Goal: Obtain resource: Download file/media

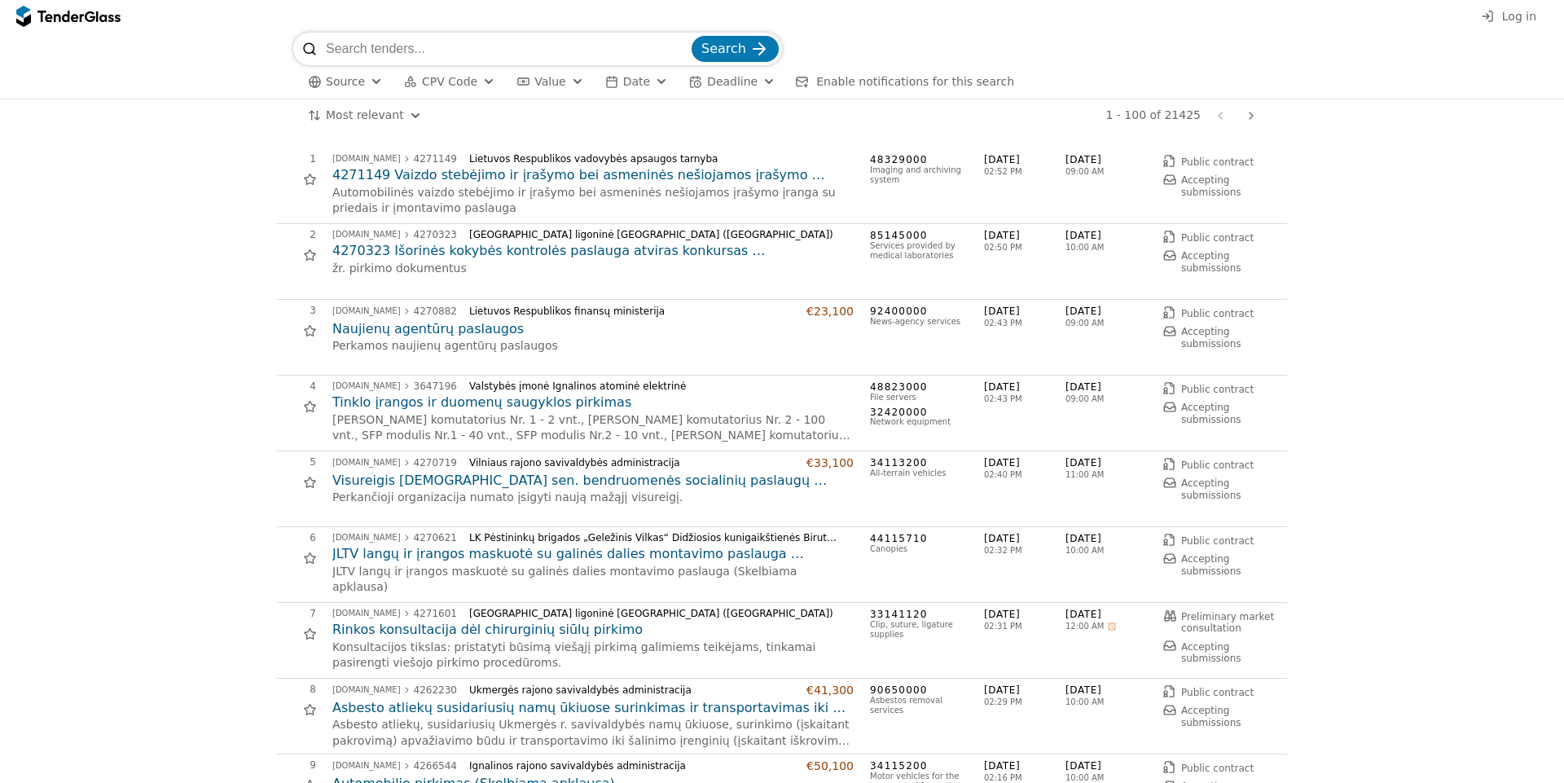
click at [525, 182] on h2 "4271149 Vaizdo stebėjimo ir įrašymo bei asmeninės nešiojamos įrašymo įrangos pi…" at bounding box center [592, 175] width 521 height 18
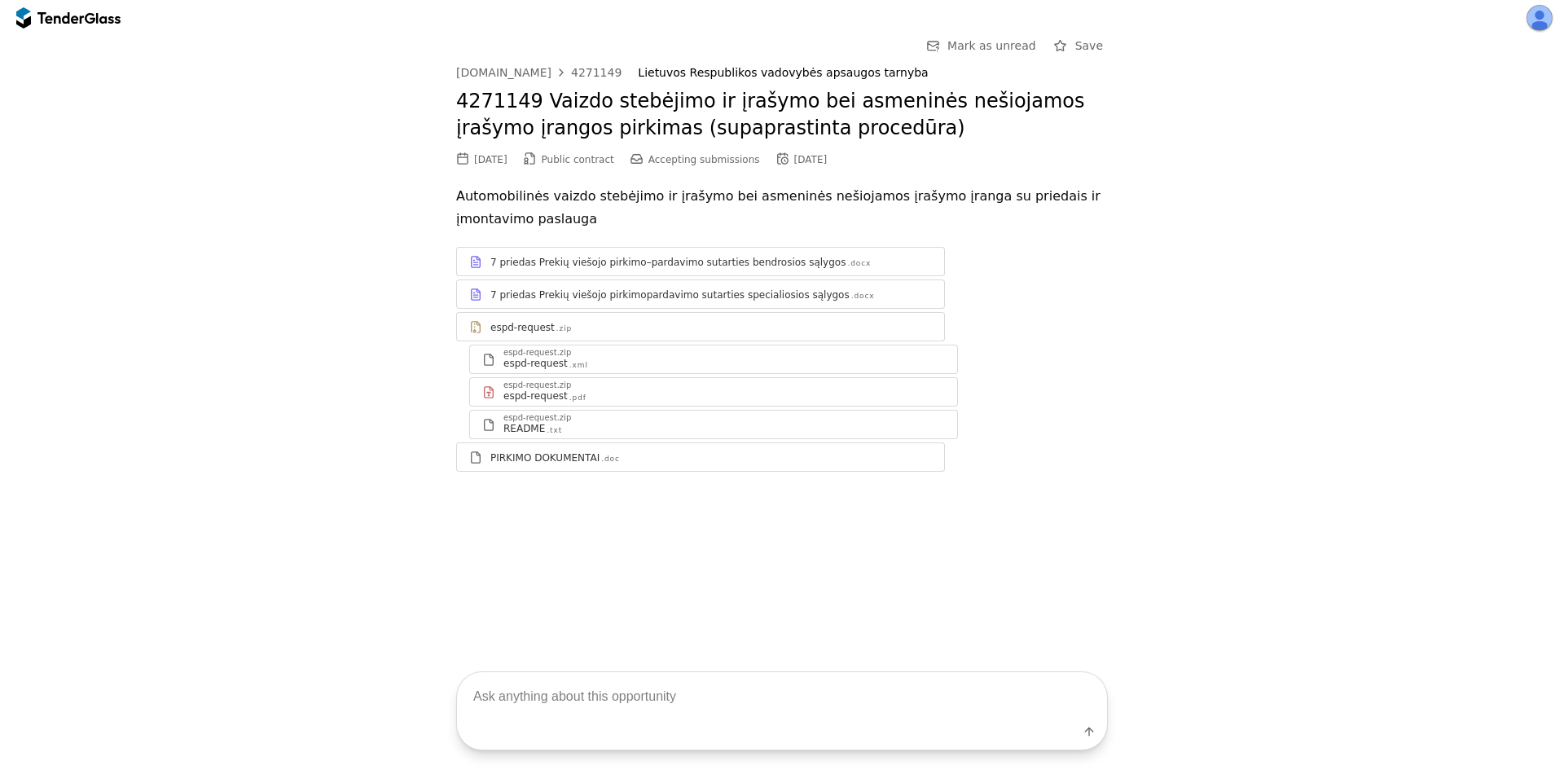
click at [635, 469] on link "PIRKIMO DOKUMENTAI .doc" at bounding box center [700, 456] width 489 height 29
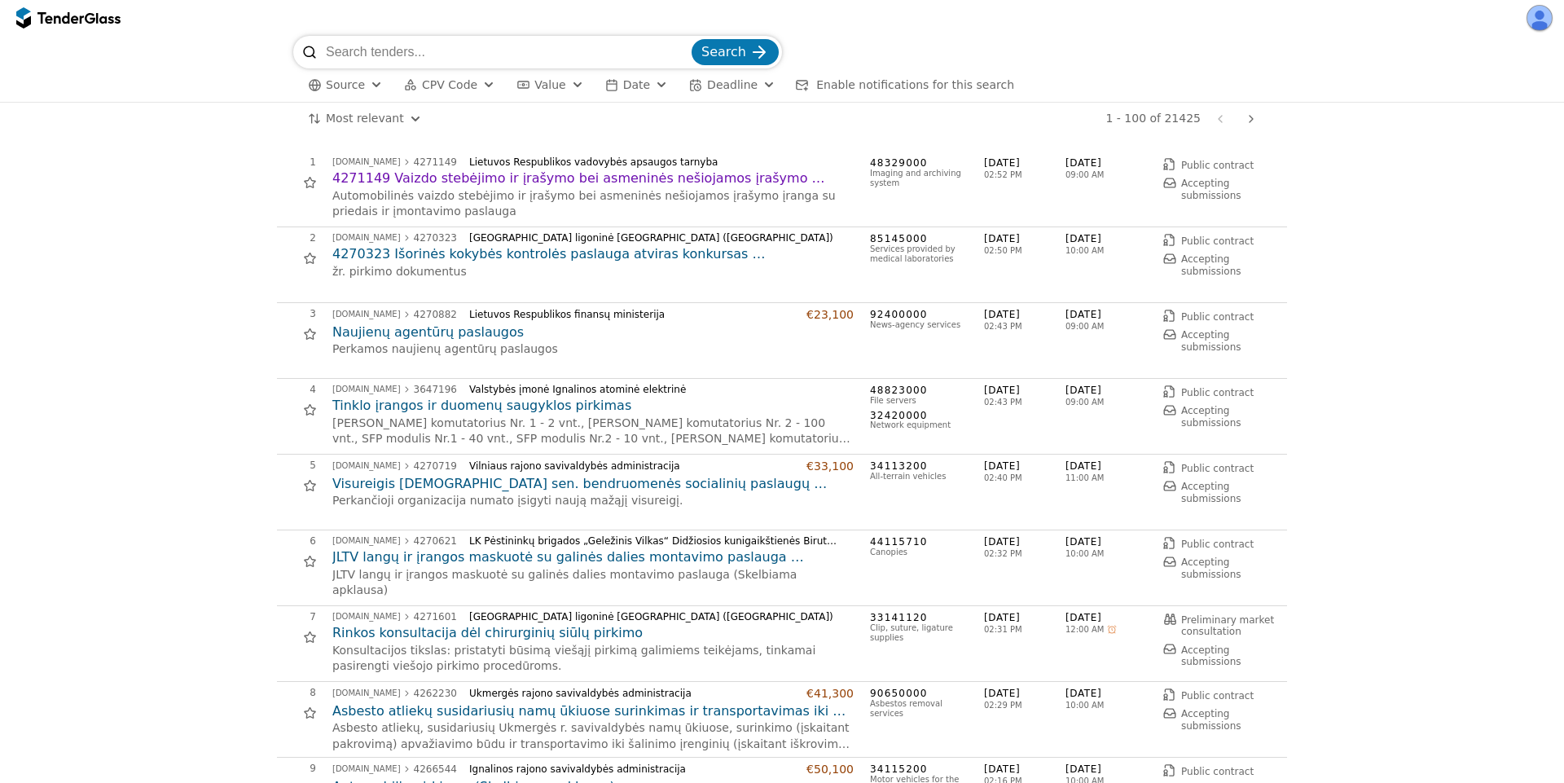
click at [625, 184] on h2 "4271149 Vaizdo stebėjimo ir įrašymo bei asmeninės nešiojamos įrašymo įrangos pi…" at bounding box center [592, 178] width 521 height 18
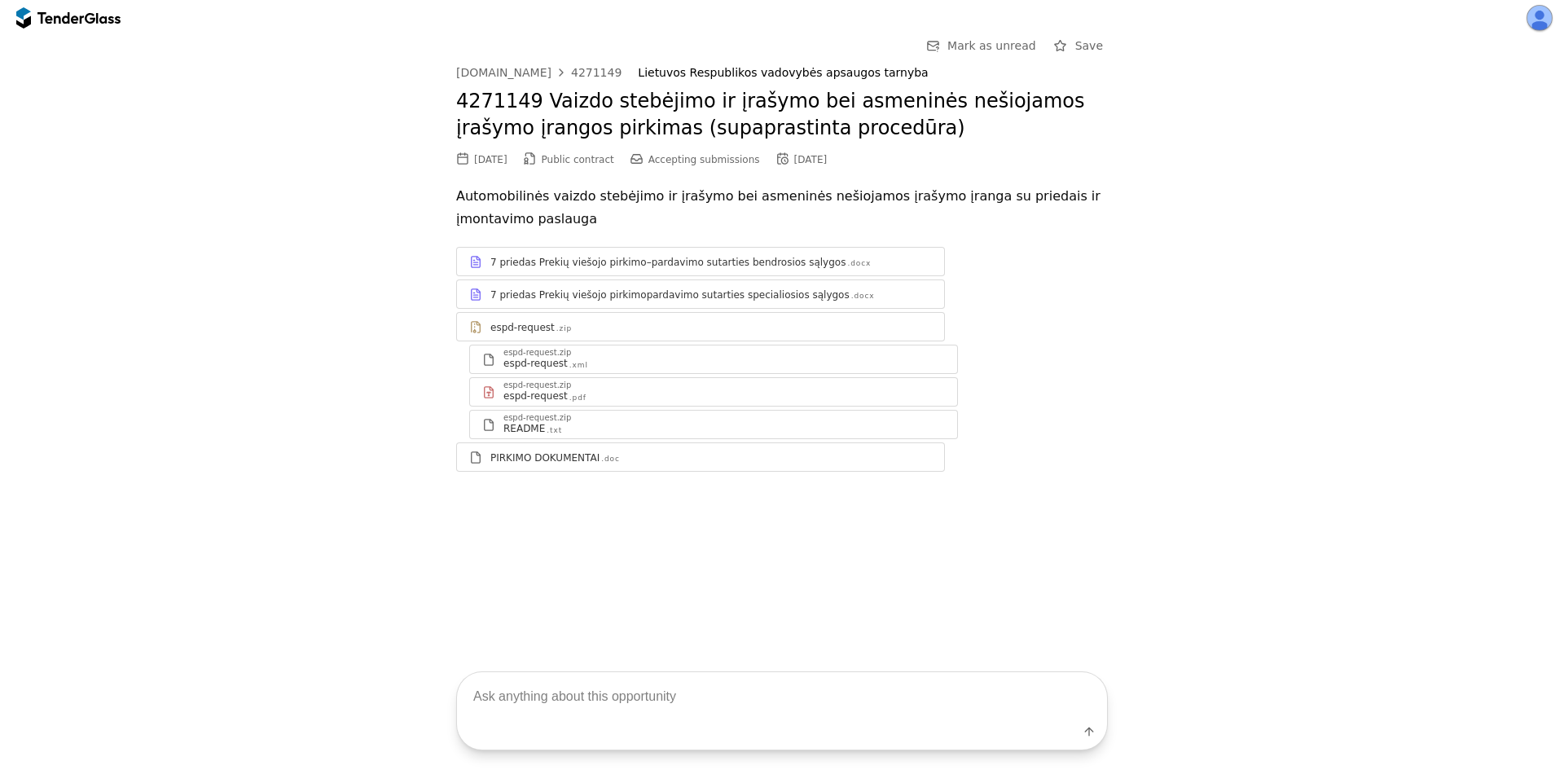
click at [210, 193] on div "Go Back Mark as unread Save [DOMAIN_NAME] 4271149 Lietuvos Respublikos vadovybė…" at bounding box center [782, 266] width 1548 height 461
click at [1236, 493] on div "Go Back Mark as unread Save [DOMAIN_NAME] 4271149 Lietuvos Respublikos vadovybė…" at bounding box center [782, 266] width 1548 height 461
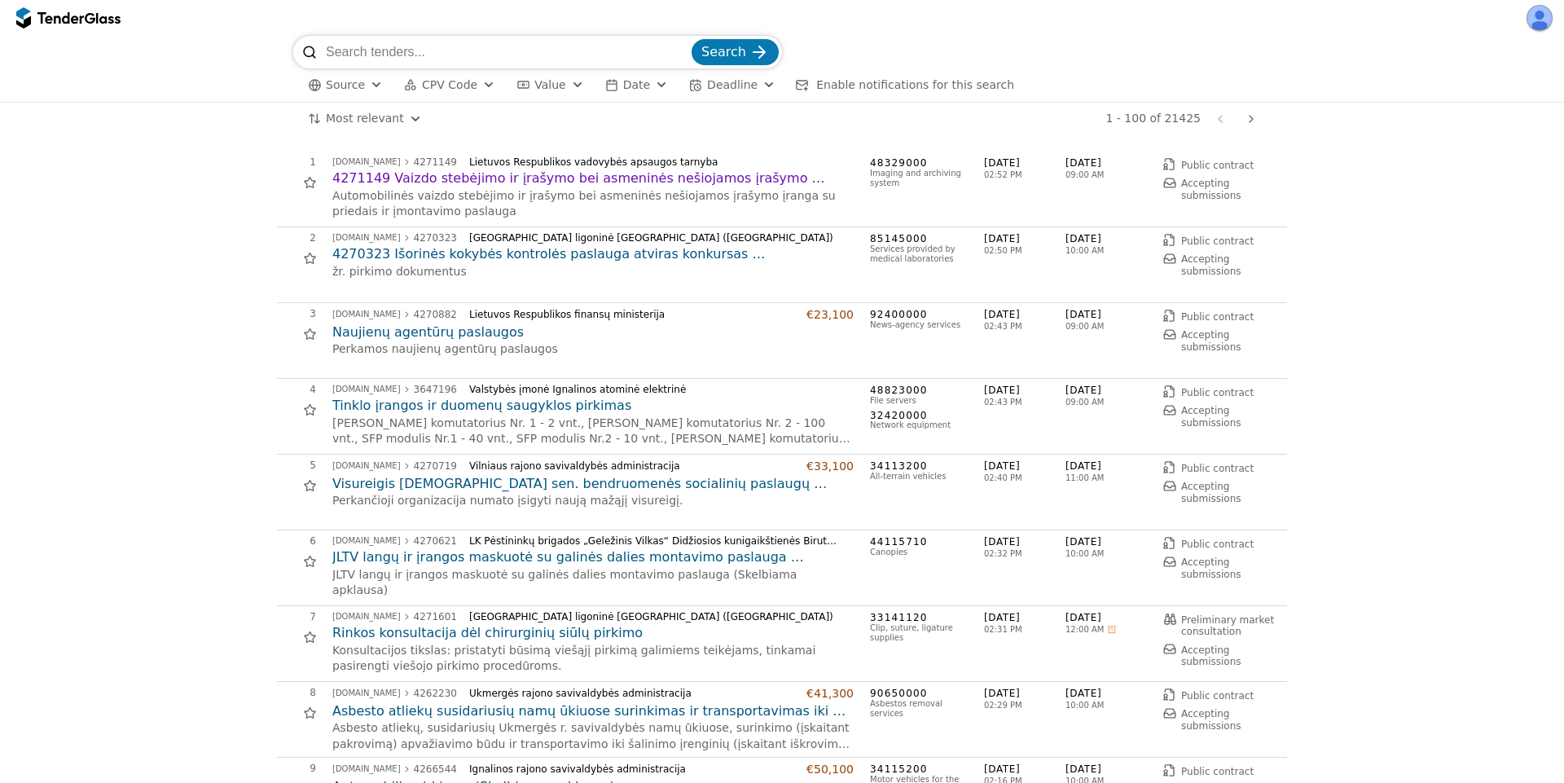
click at [597, 251] on h2 "4270323 Išorinės kokybės kontrolės paslauga atviras konkursas (supaprastintas p…" at bounding box center [592, 254] width 521 height 18
click at [617, 482] on h2 "Visureigis [DEMOGRAPHIC_DATA] sen. bendruomenės socialinių paslaugų centrui" at bounding box center [592, 484] width 521 height 18
click at [489, 556] on h2 "JLTV langų ir įrangos maskuotė su galinės dalies montavimo paslauga (Skelbiama …" at bounding box center [592, 557] width 521 height 18
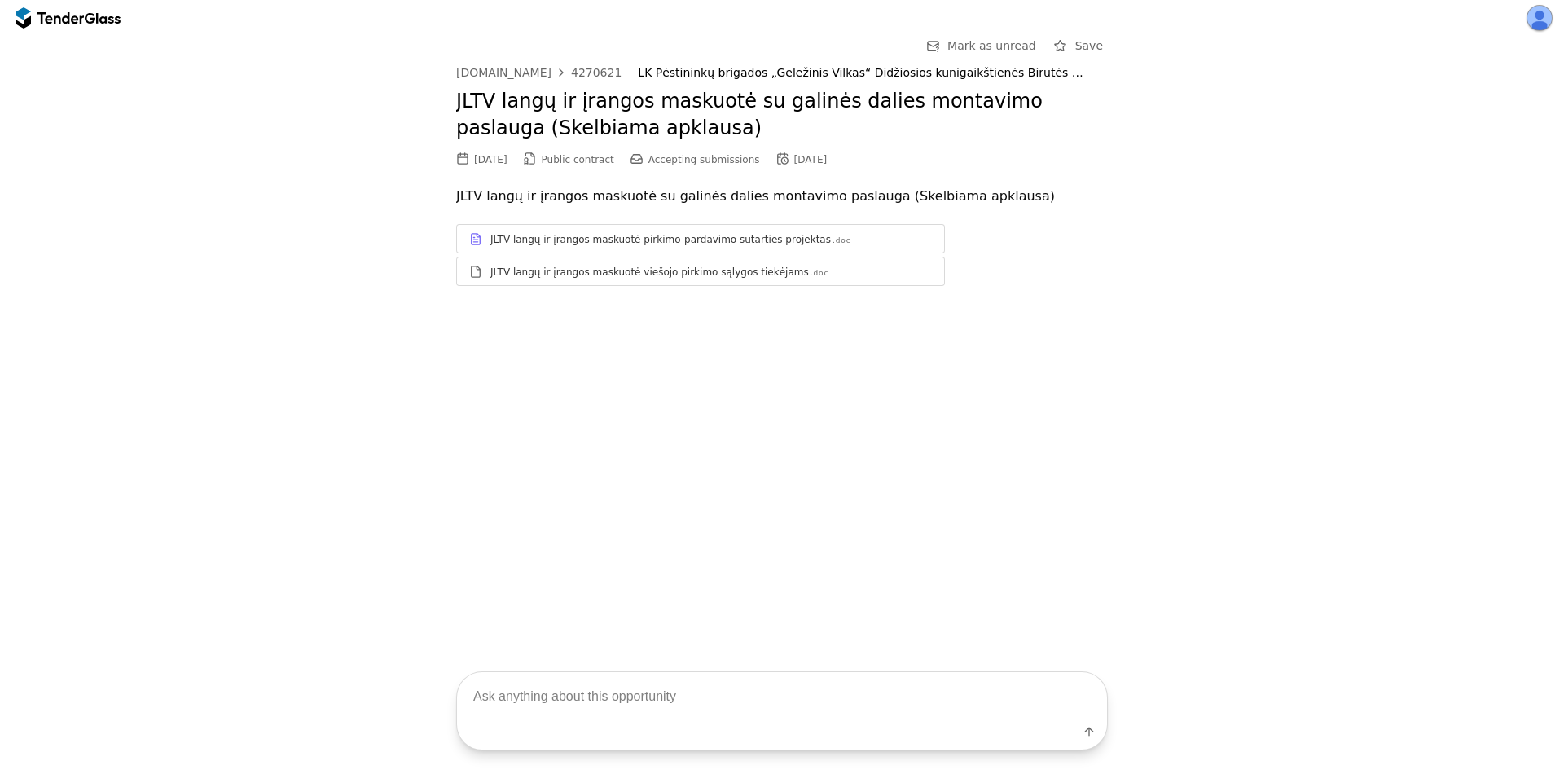
click at [693, 247] on div "JLTV langų ir įrangos maskuotė pirkimo-pardavimo sutarties projektas .doc" at bounding box center [700, 239] width 487 height 20
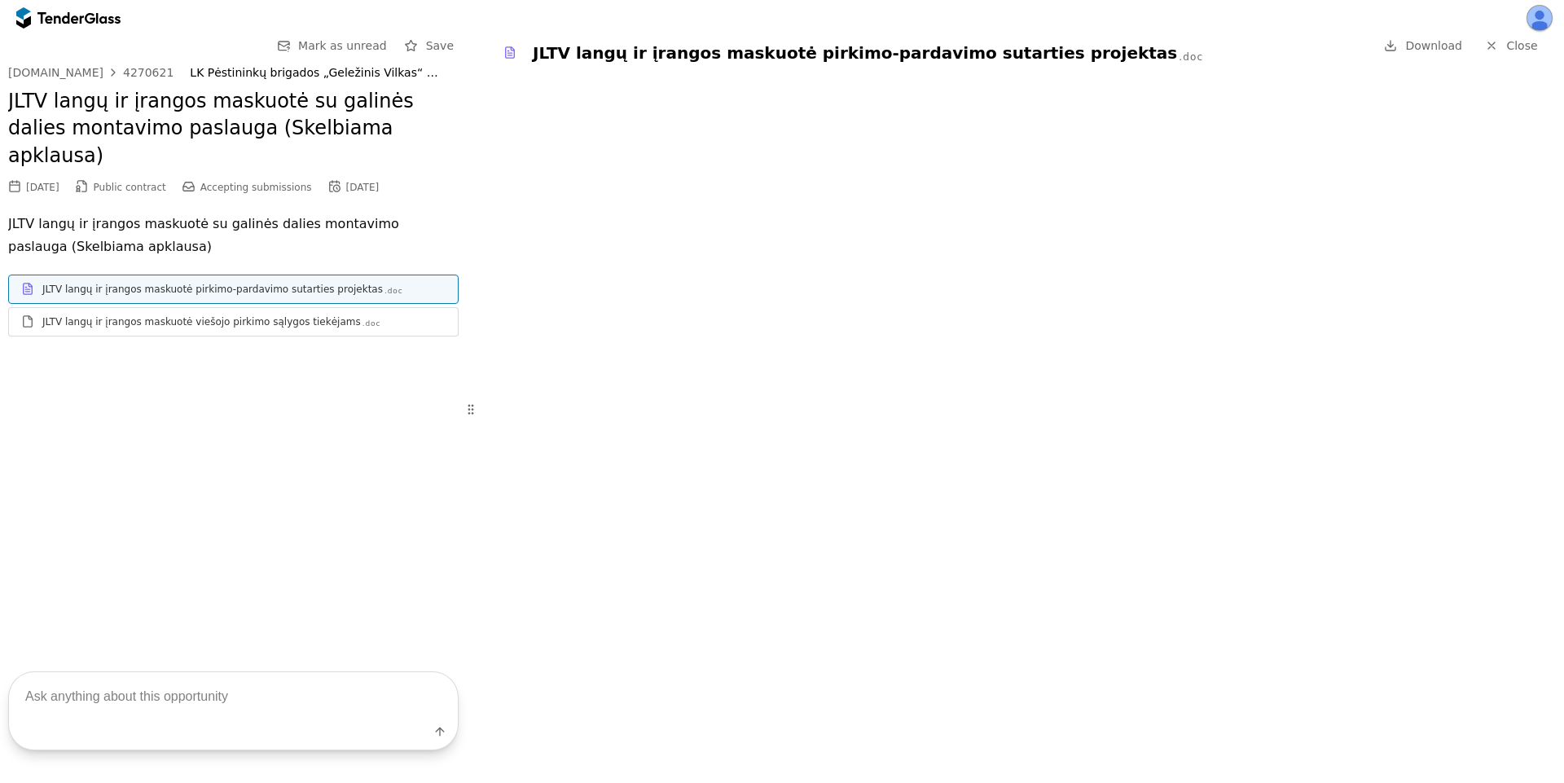
click at [352, 315] on div "JLTV langų ir įrangos maskuotė viešojo pirkimo sąlygos tiekėjams .doc" at bounding box center [243, 321] width 403 height 13
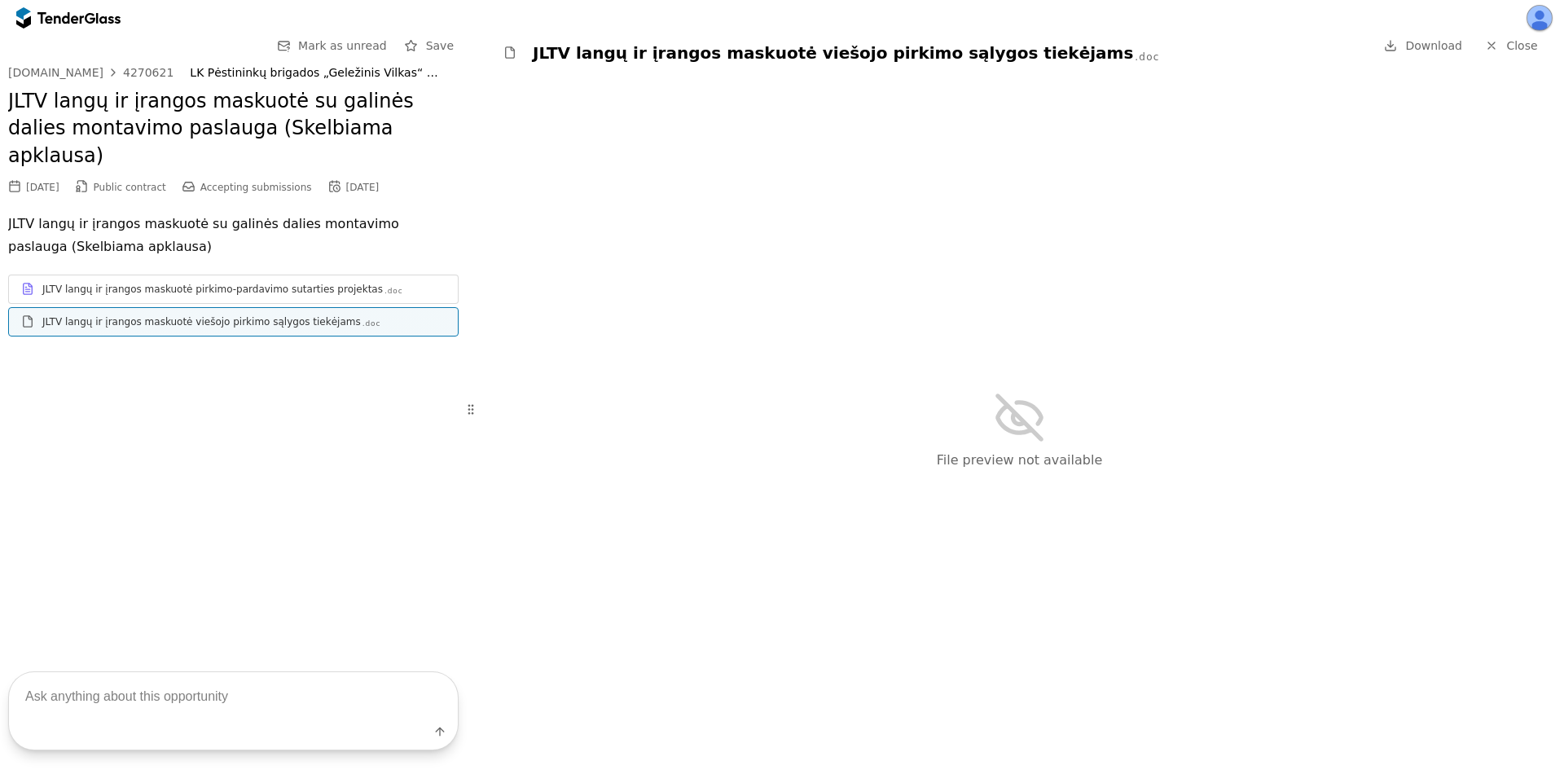
click at [364, 283] on div "JLTV langų ir įrangos maskuotė pirkimo-pardavimo sutarties projektas .doc" at bounding box center [243, 289] width 403 height 13
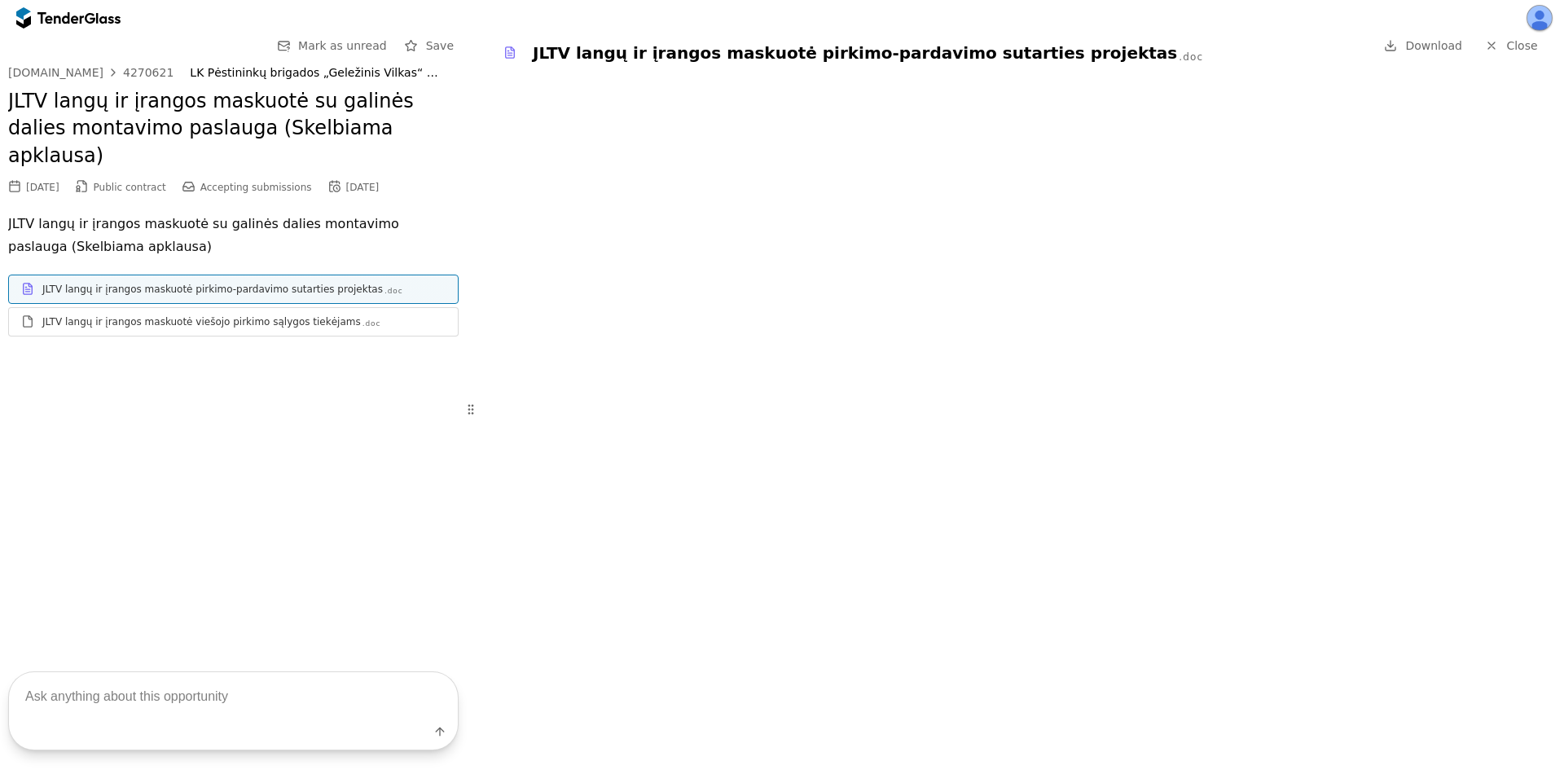
click at [204, 315] on div "JLTV langų ir įrangos maskuotė viešojo pirkimo sąlygos tiekėjams" at bounding box center [201, 321] width 319 height 13
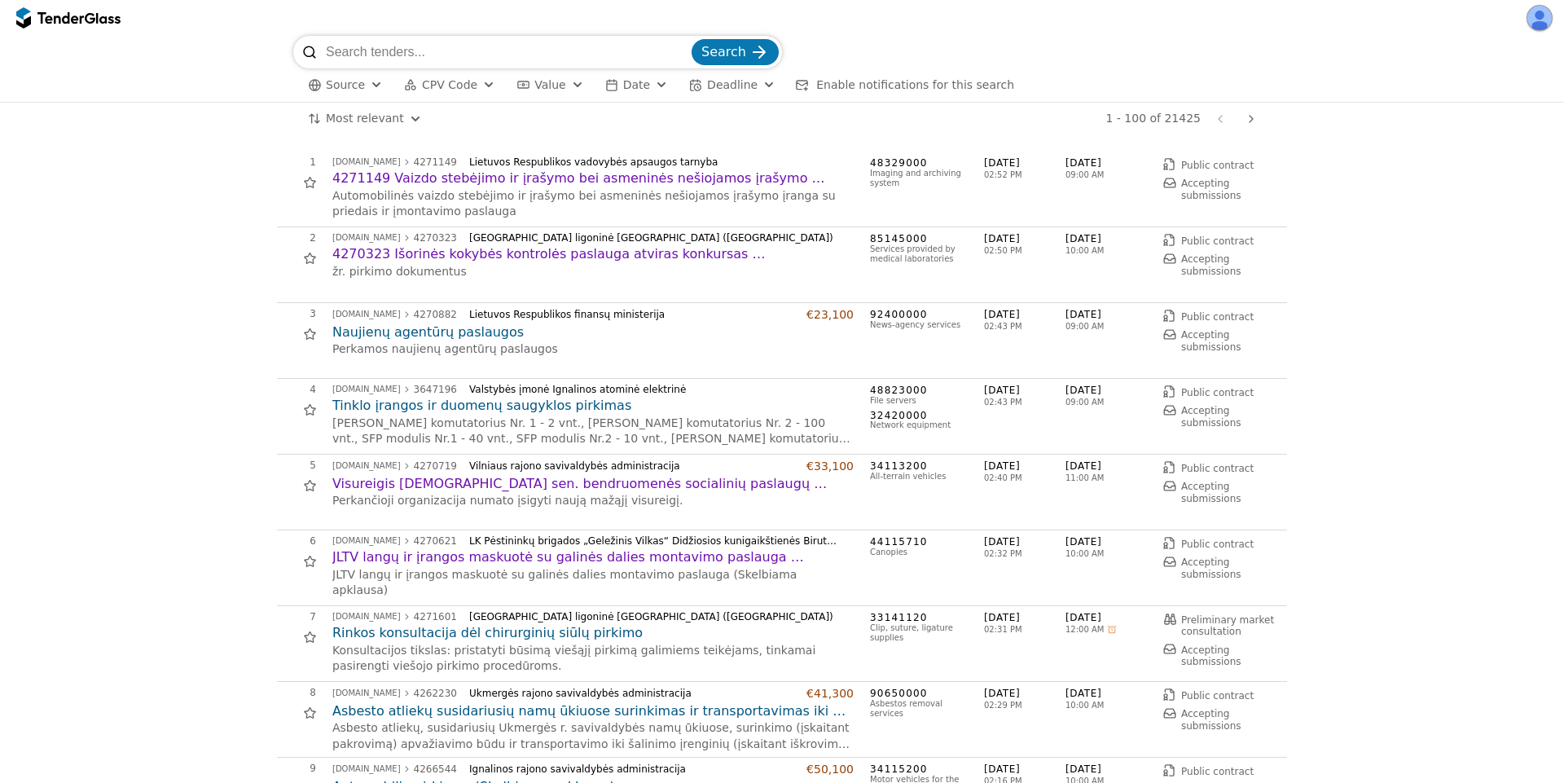
click at [488, 180] on h2 "4271149 Vaizdo stebėjimo ir įrašymo bei asmeninės nešiojamos įrašymo įrangos pi…" at bounding box center [592, 178] width 521 height 18
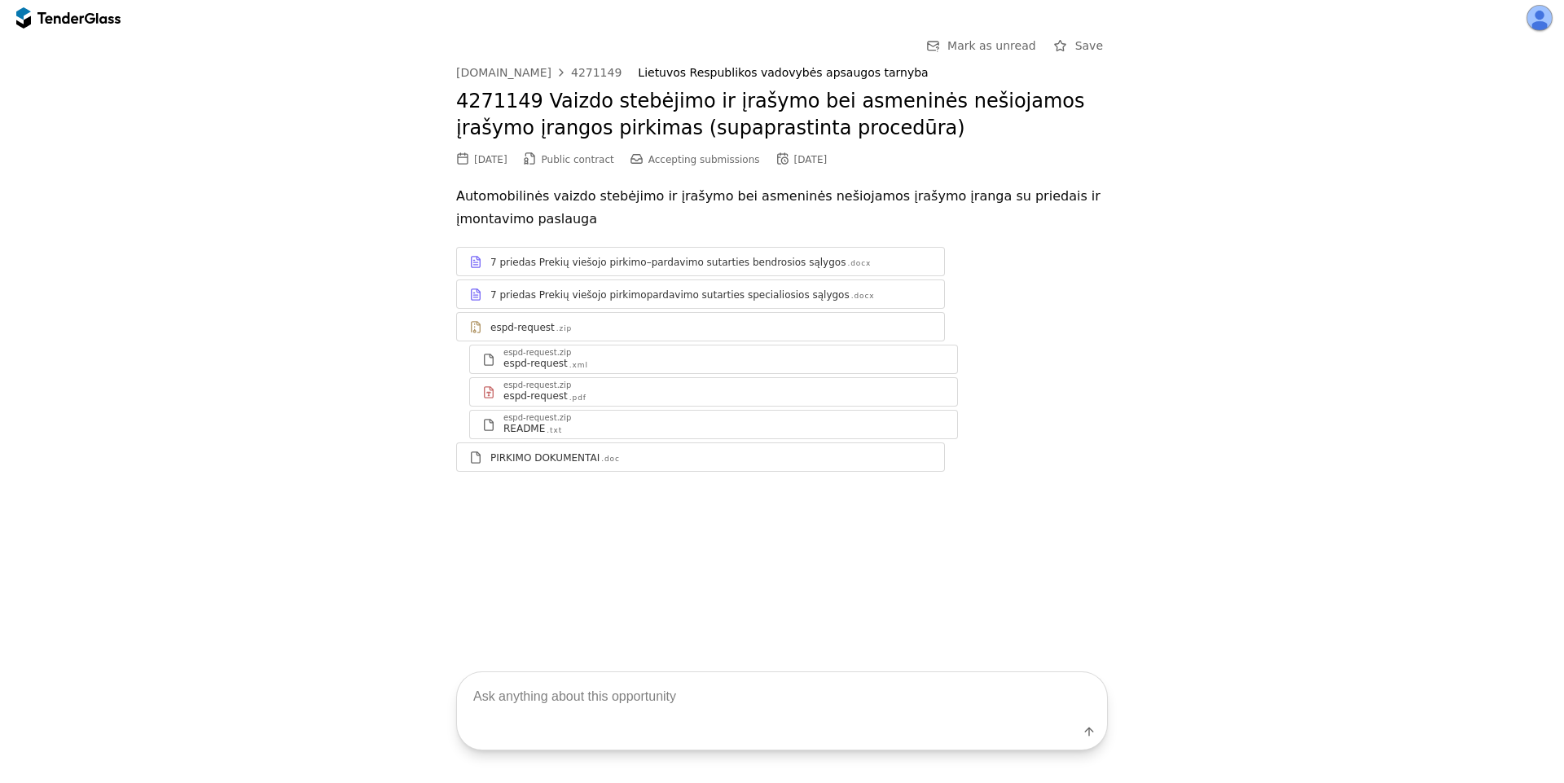
click at [595, 449] on div "PIRKIMO DOKUMENTAI .doc" at bounding box center [700, 457] width 487 height 20
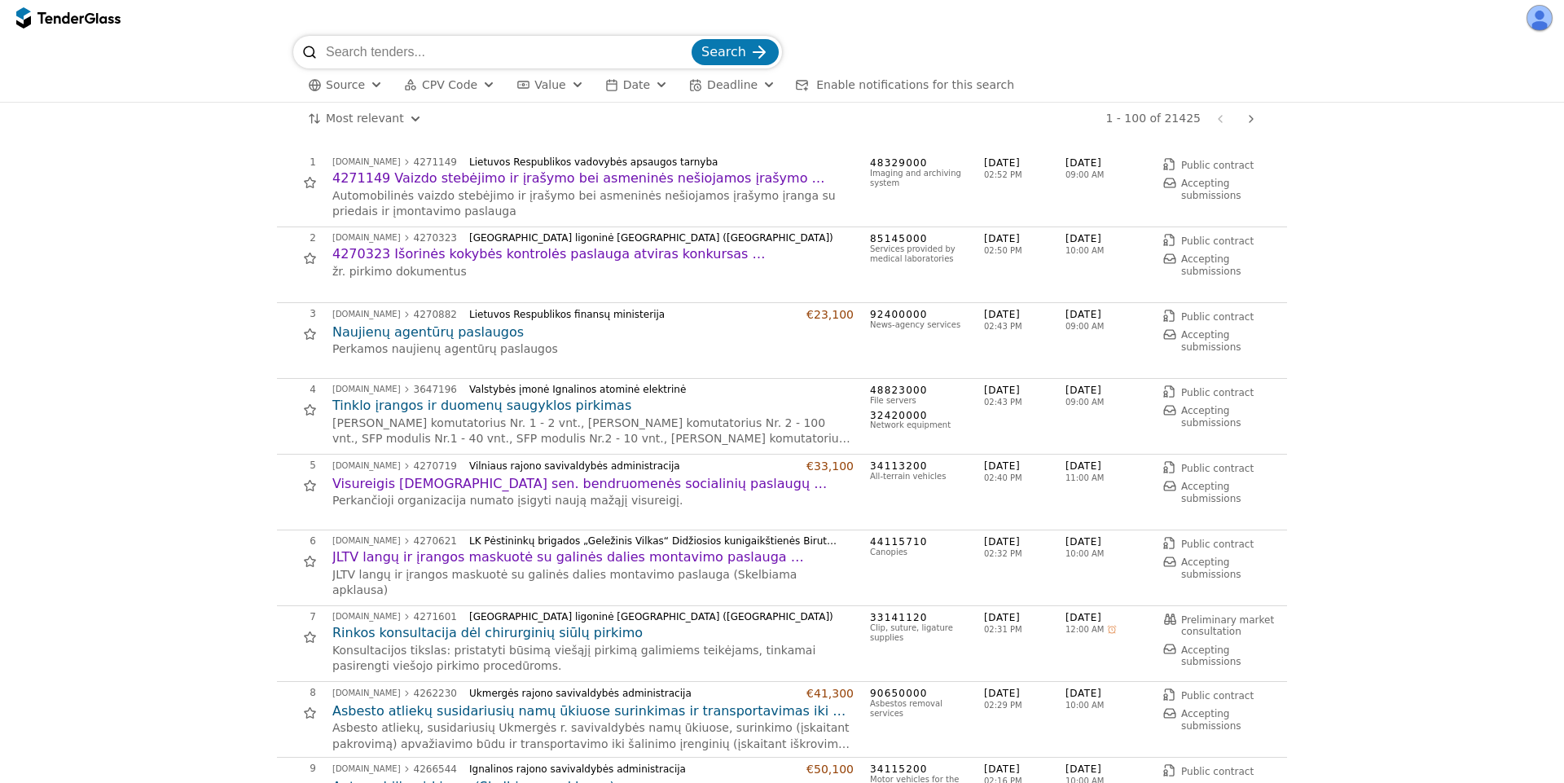
click at [454, 636] on h2 "Rinkos konsultacija dėl chirurginių siūlų pirkimo" at bounding box center [592, 633] width 521 height 18
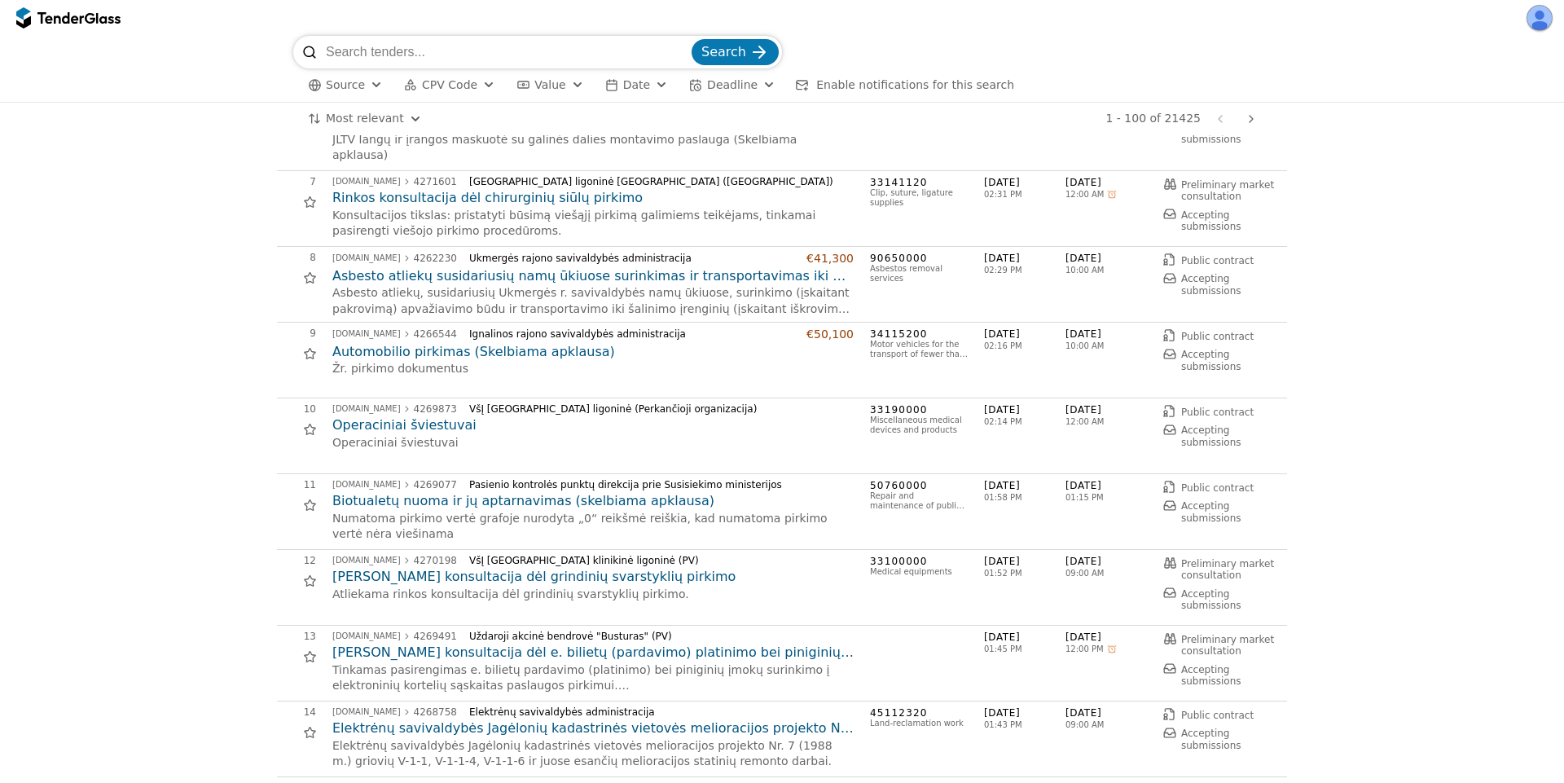
scroll to position [440, 0]
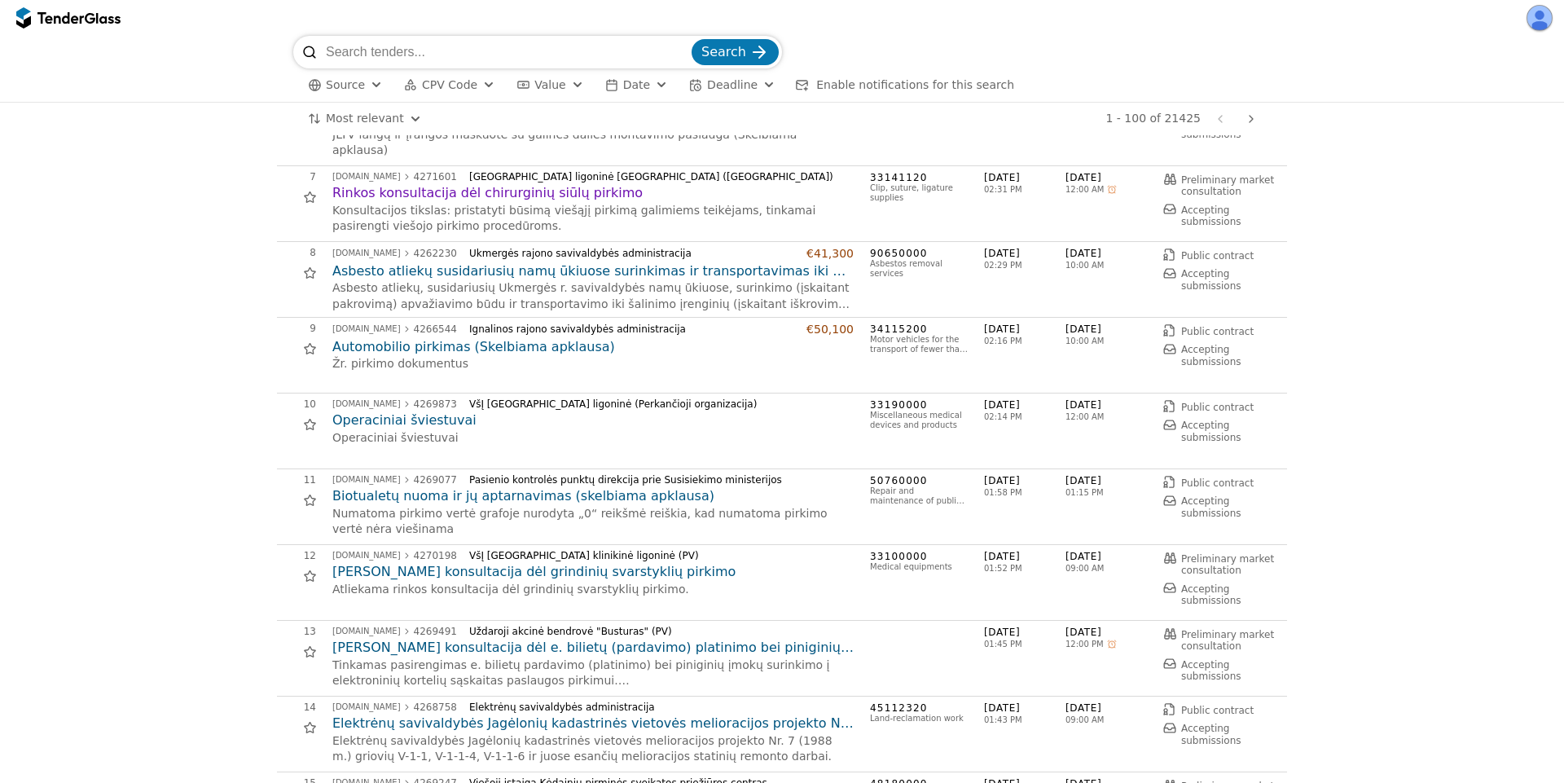
click at [541, 498] on h2 "Biotualetų nuoma ir jų aptarnavimas (skelbiama apklausa)" at bounding box center [592, 496] width 521 height 18
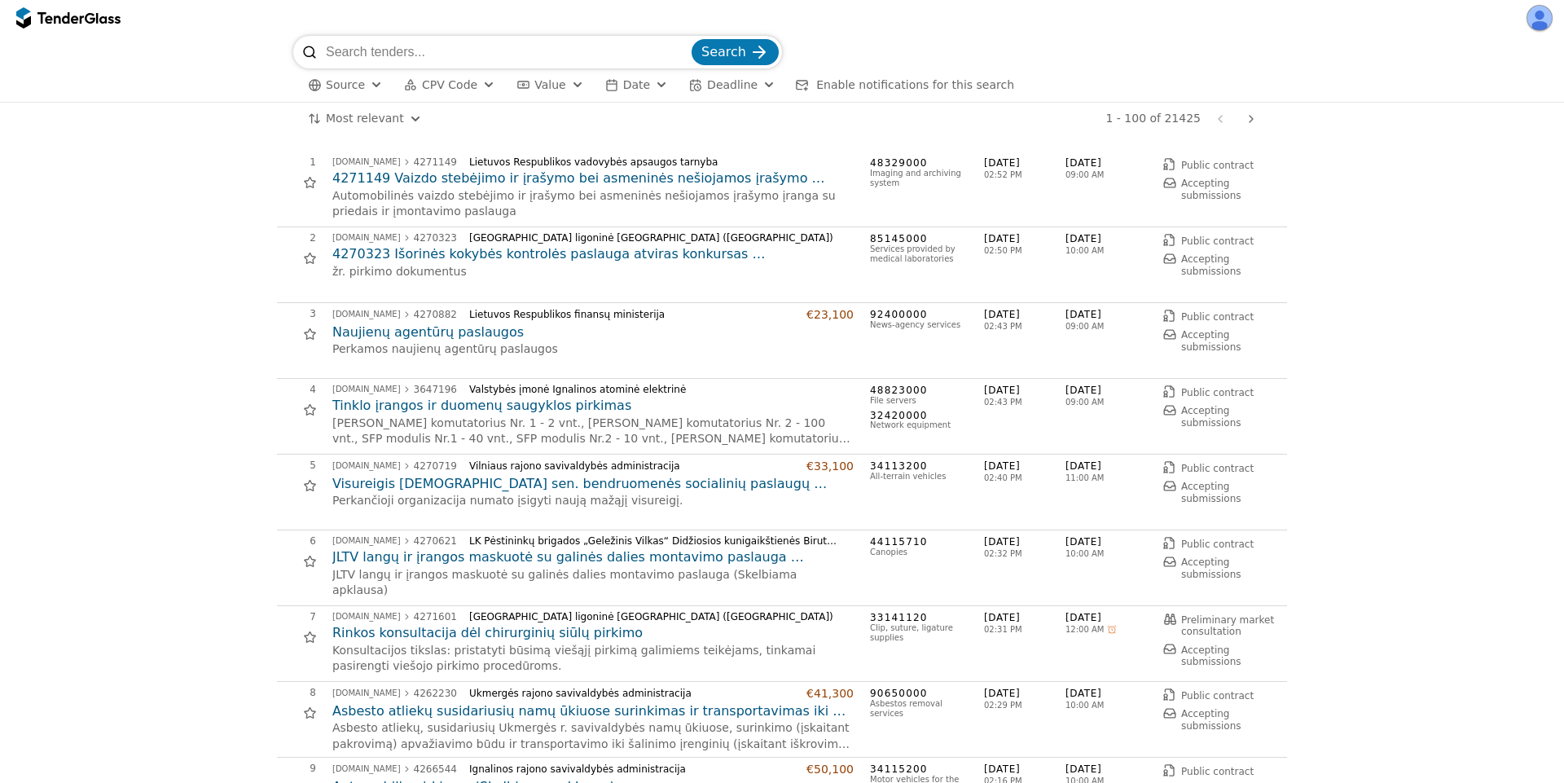
scroll to position [440, 0]
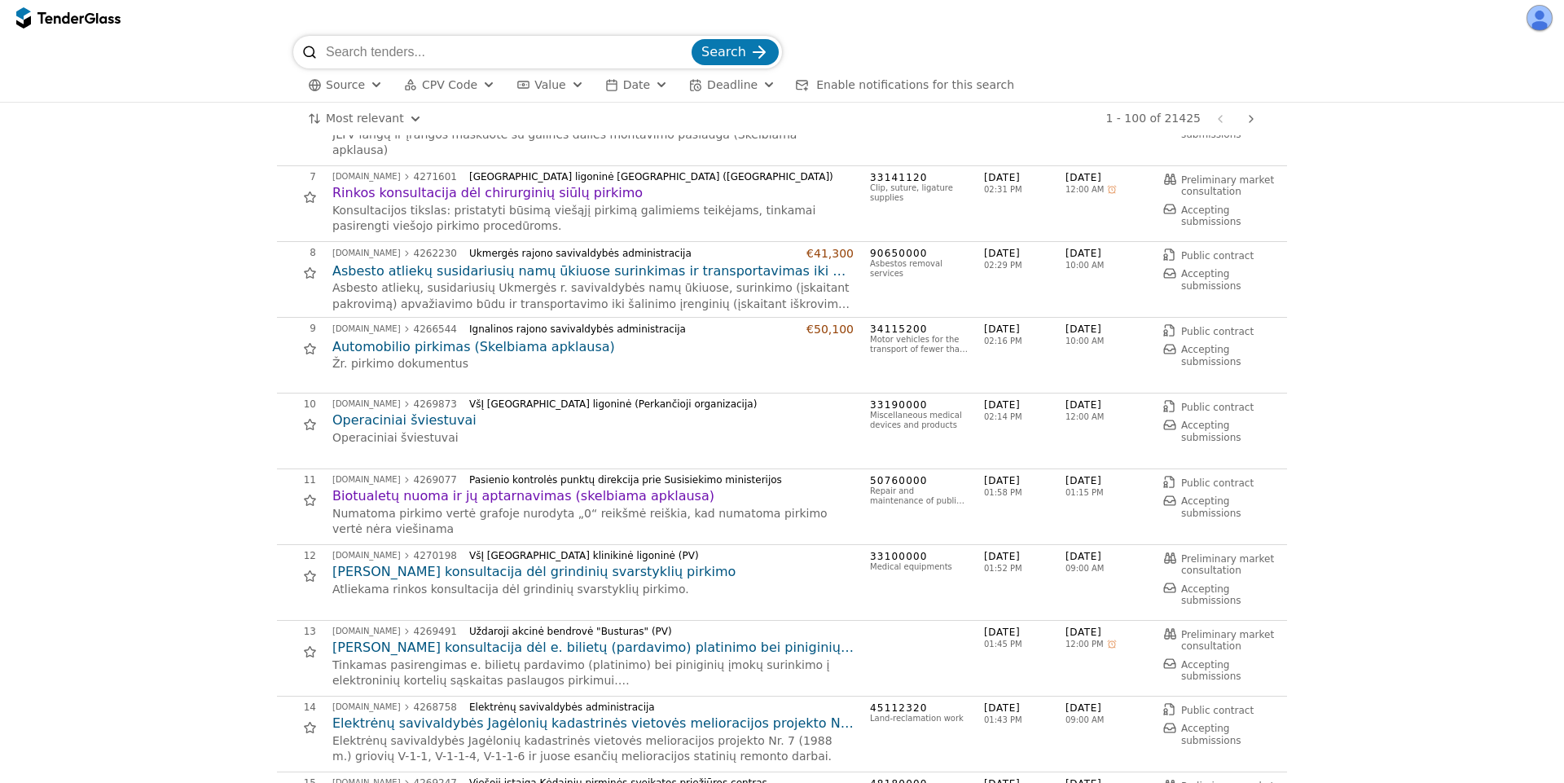
click at [480, 641] on h2 "[PERSON_NAME] konsultacija dėl e. bilietų (pardavimo) platinimo bei piniginių į…" at bounding box center [592, 648] width 521 height 18
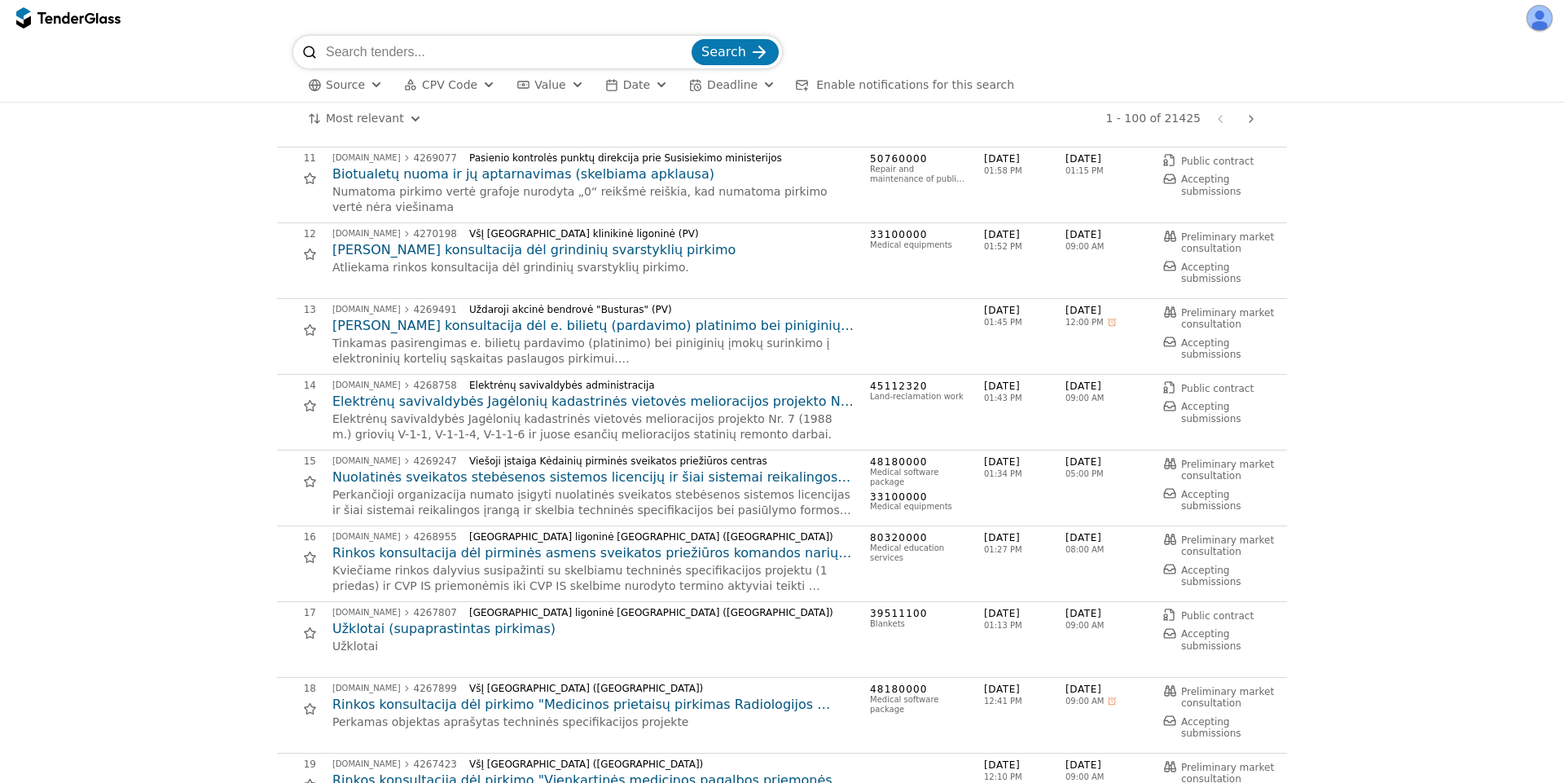
scroll to position [1026, 0]
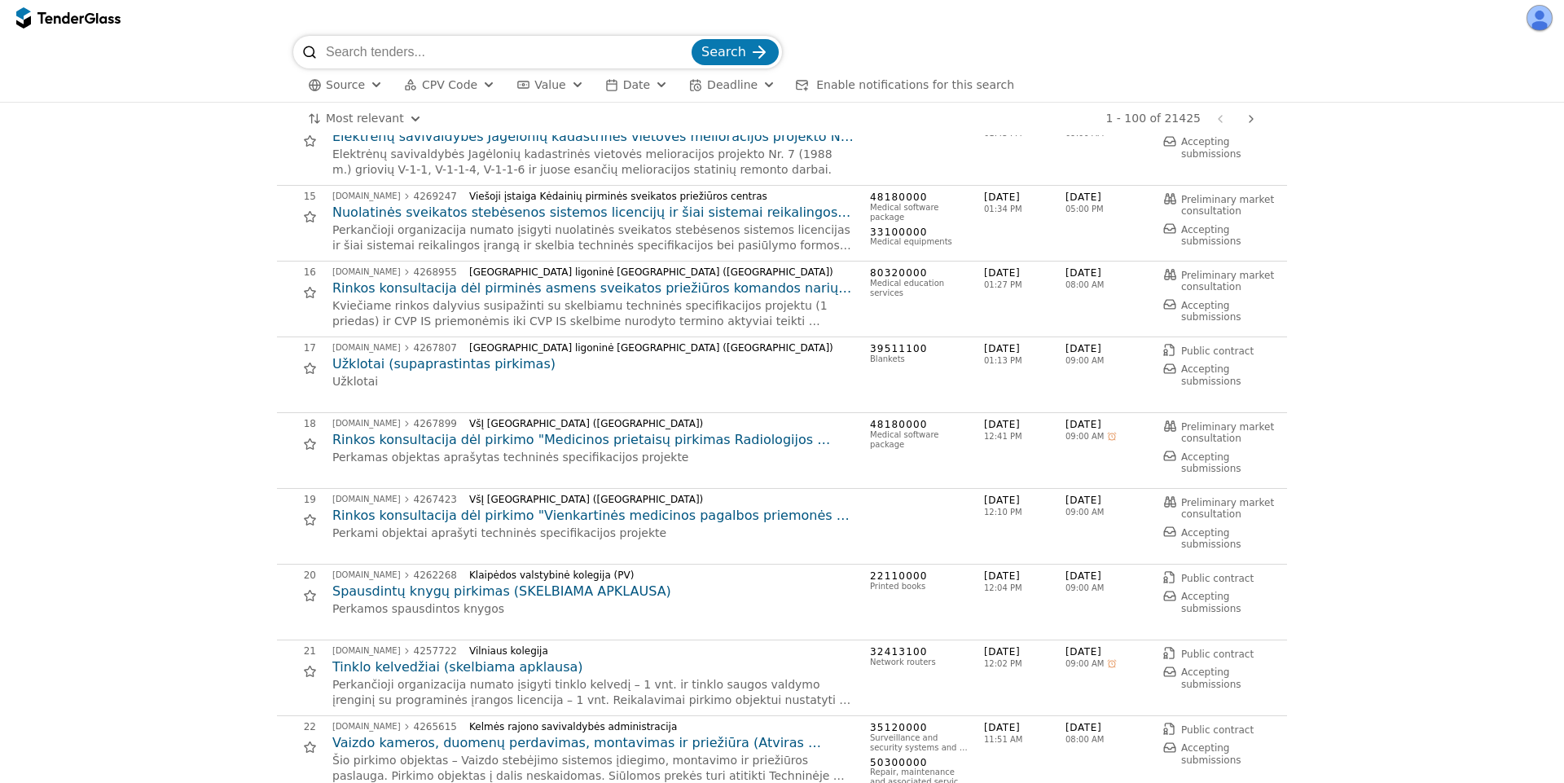
click at [446, 363] on h2 "Užklotai (supaprastintas pirkimas)" at bounding box center [592, 364] width 521 height 18
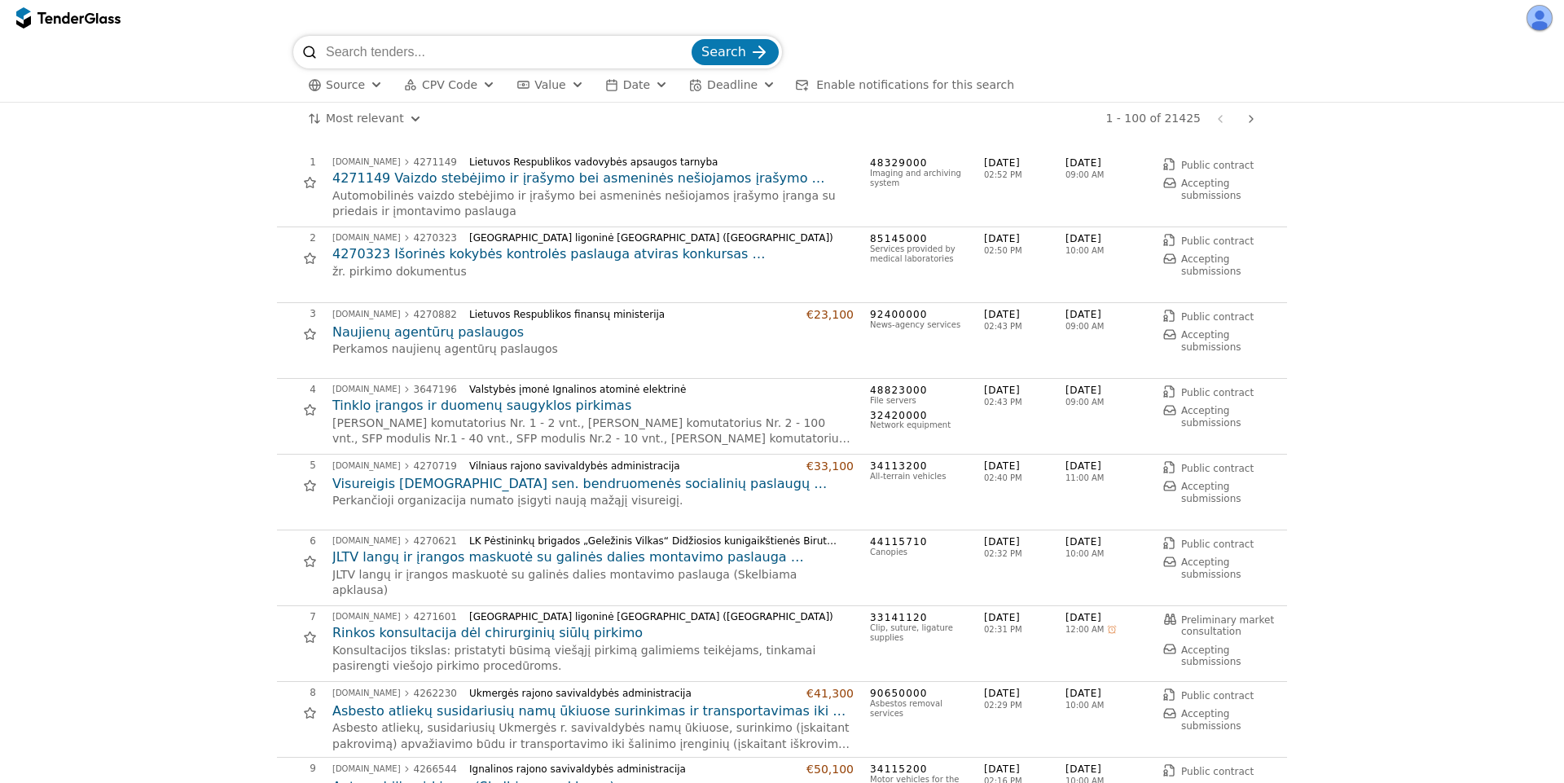
scroll to position [587, 0]
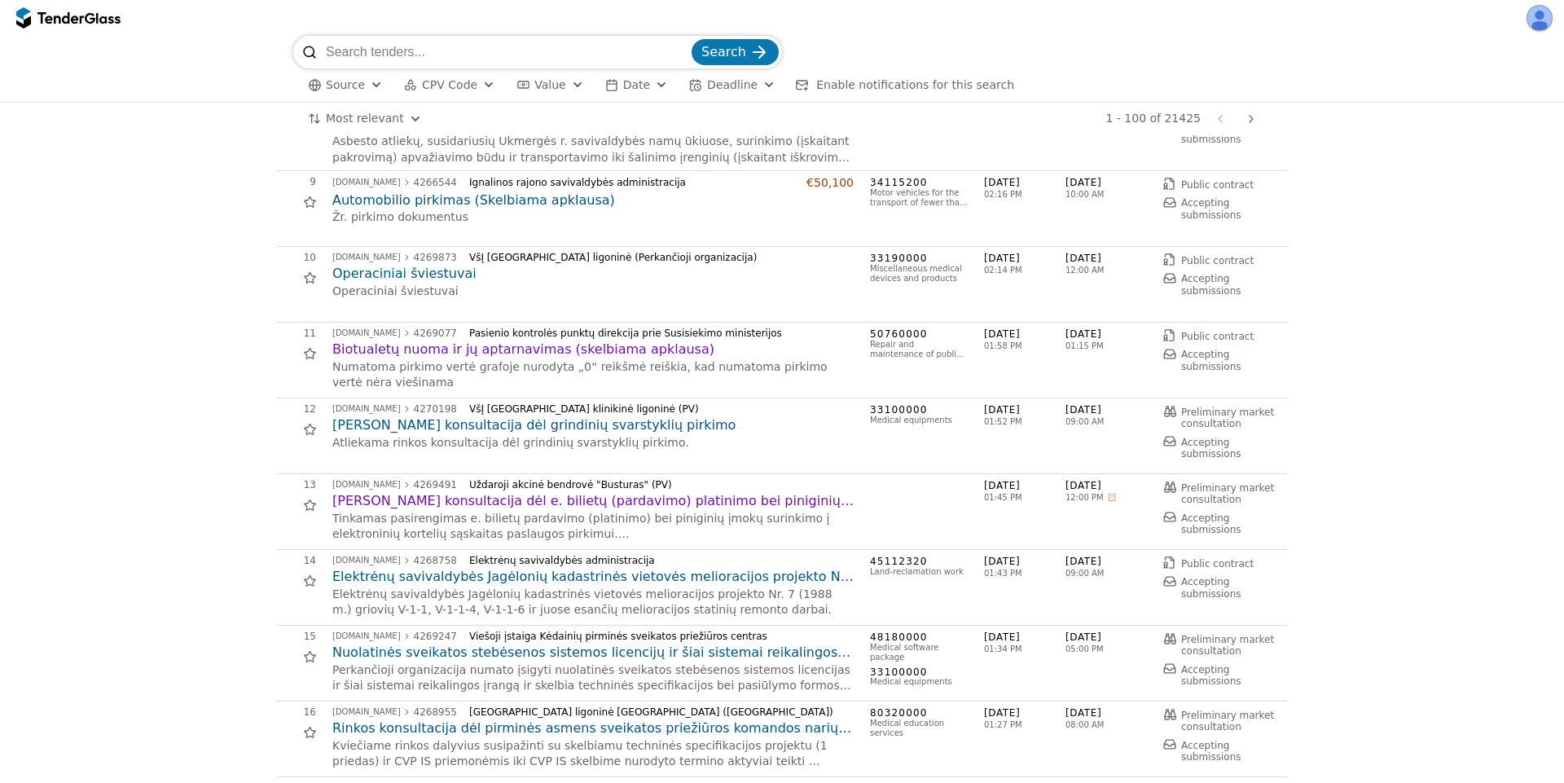
click at [497, 424] on h2 "[PERSON_NAME] konsultacija dėl grindinių svarstyklių pirkimo" at bounding box center [592, 425] width 521 height 18
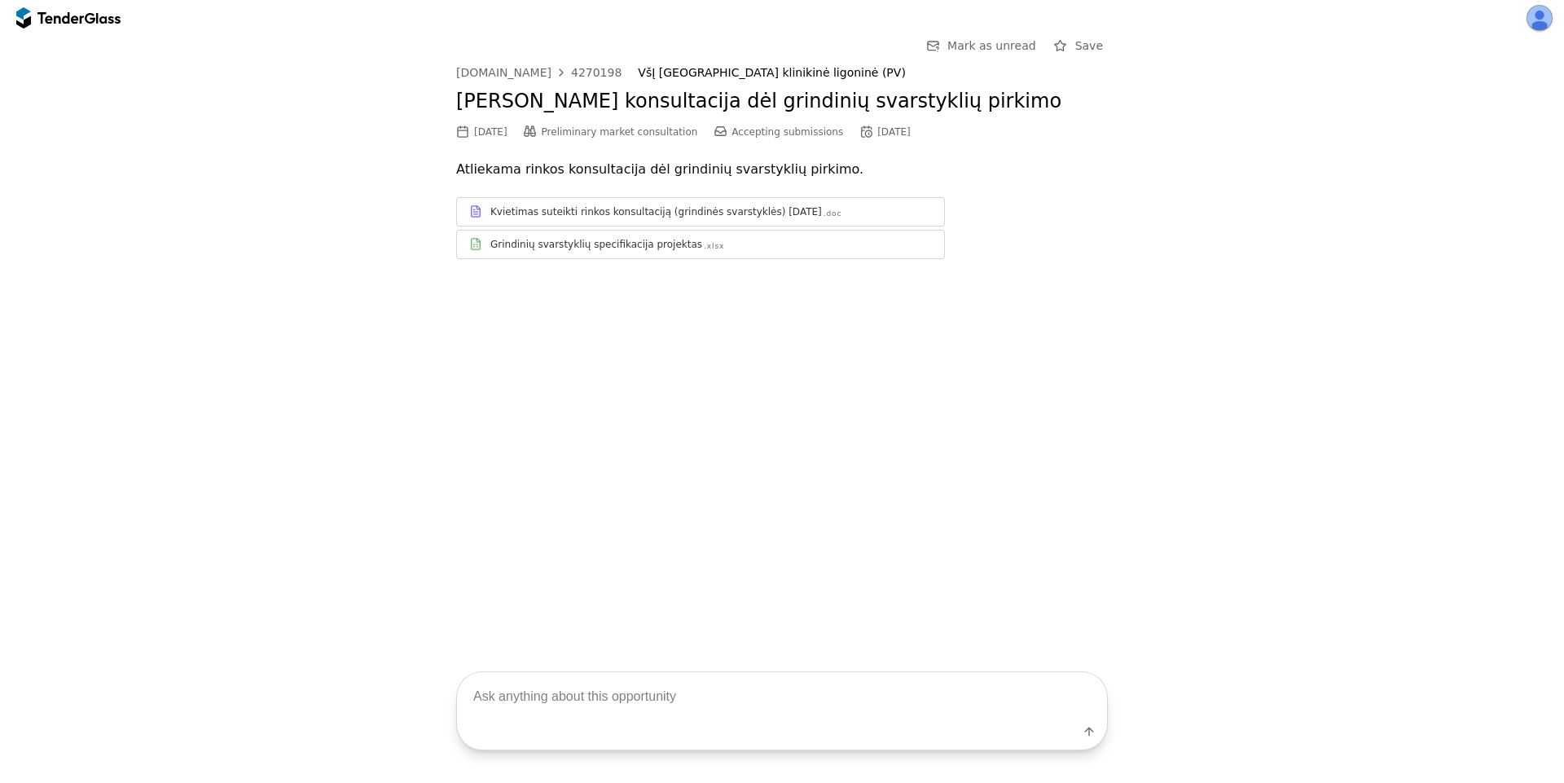
click at [559, 211] on div "Kvietimas suteikti rinkos konsultaciją (grindinės svarstyklės) 2025-08-27" at bounding box center [656, 211] width 332 height 13
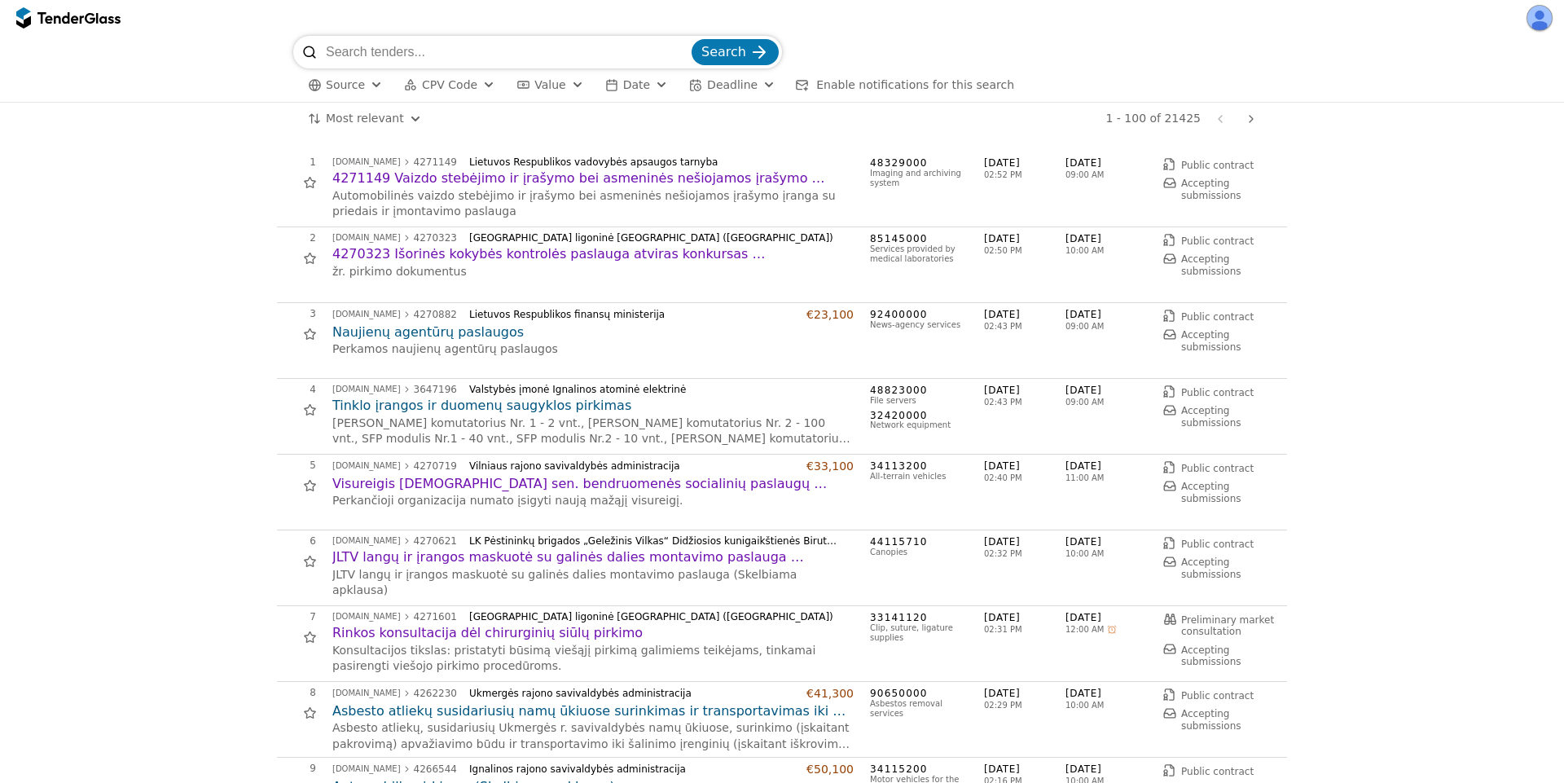
click at [411, 179] on h2 "4271149 Vaizdo stebėjimo ir įrašymo bei asmeninės nešiojamos įrašymo įrangos pi…" at bounding box center [592, 178] width 521 height 18
click at [459, 329] on h2 "Naujienų agentūrų paslaugos" at bounding box center [592, 332] width 521 height 18
click at [529, 255] on h2 "4270323 Išorinės kokybės kontrolės paslauga atviras konkursas (supaprastintas p…" at bounding box center [592, 254] width 521 height 18
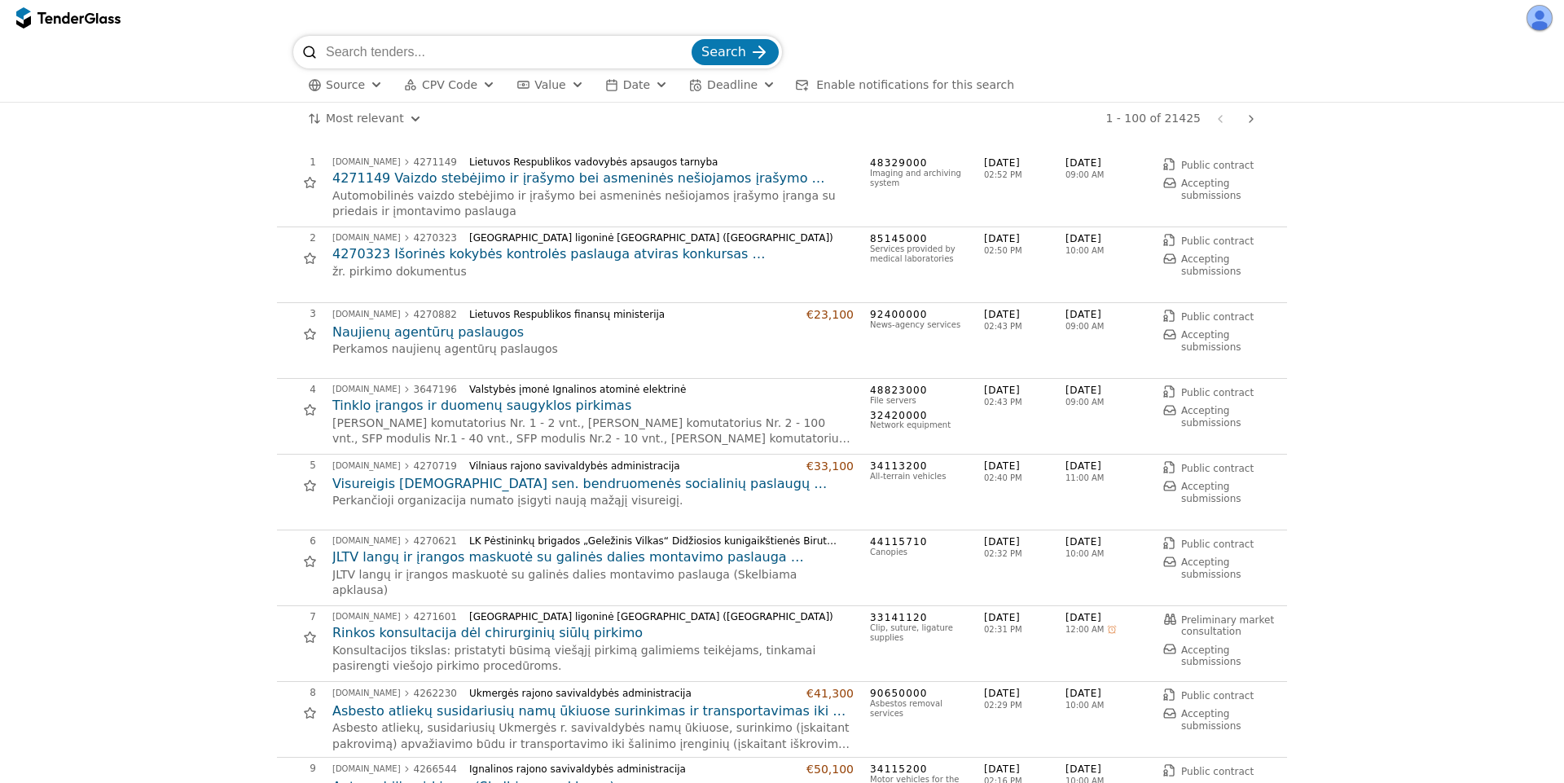
click at [540, 189] on p "Automobilinės vaizdo stebėjimo ir įrašymo bei asmeninės nešiojamos įrašymo įran…" at bounding box center [592, 204] width 521 height 32
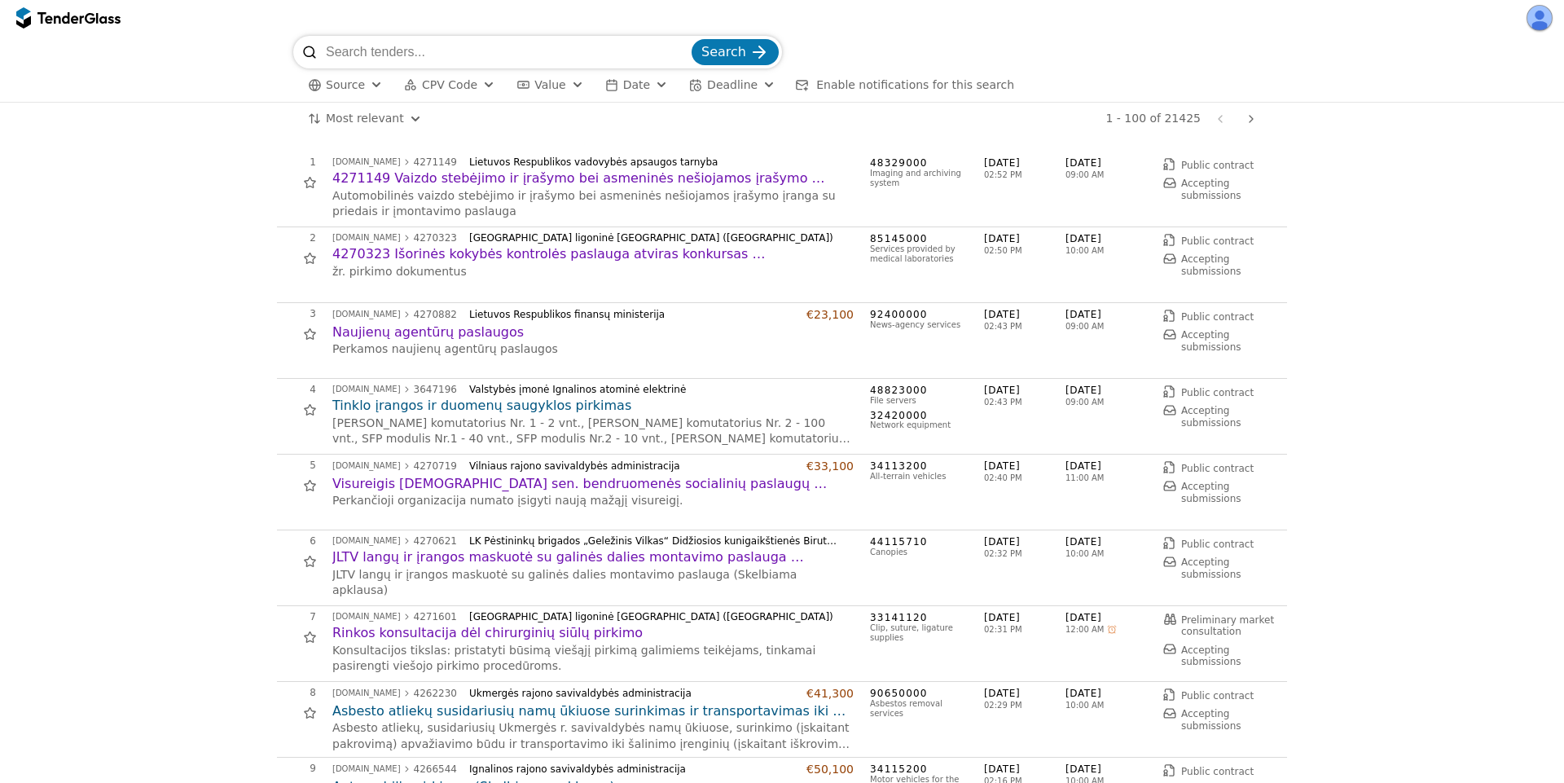
click at [540, 175] on h2 "4271149 Vaizdo stebėjimo ir įrašymo bei asmeninės nešiojamos įrašymo įrangos pi…" at bounding box center [592, 178] width 521 height 18
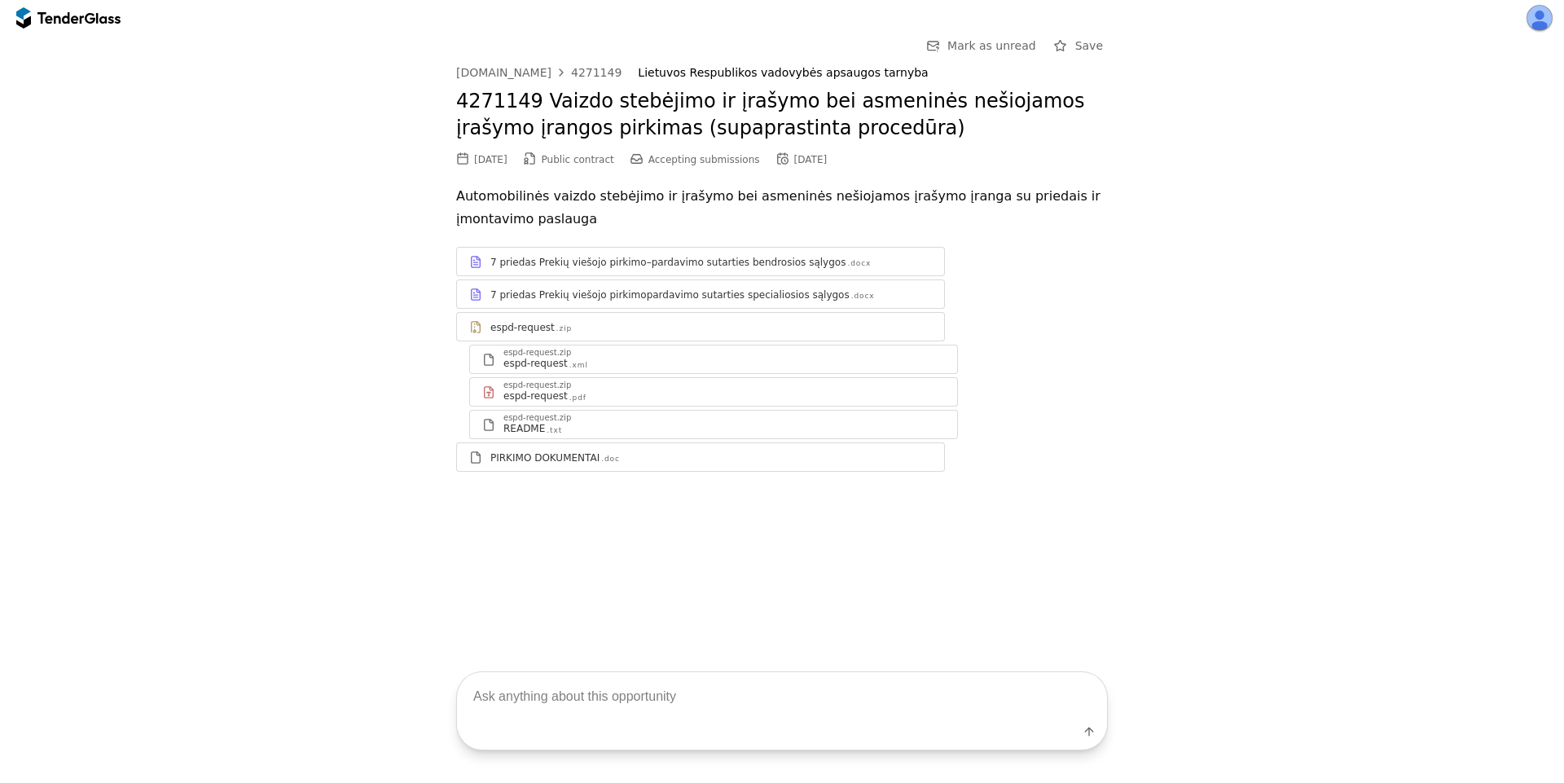
click at [745, 463] on div "PIRKIMO DOKUMENTAI .doc" at bounding box center [711, 457] width 442 height 13
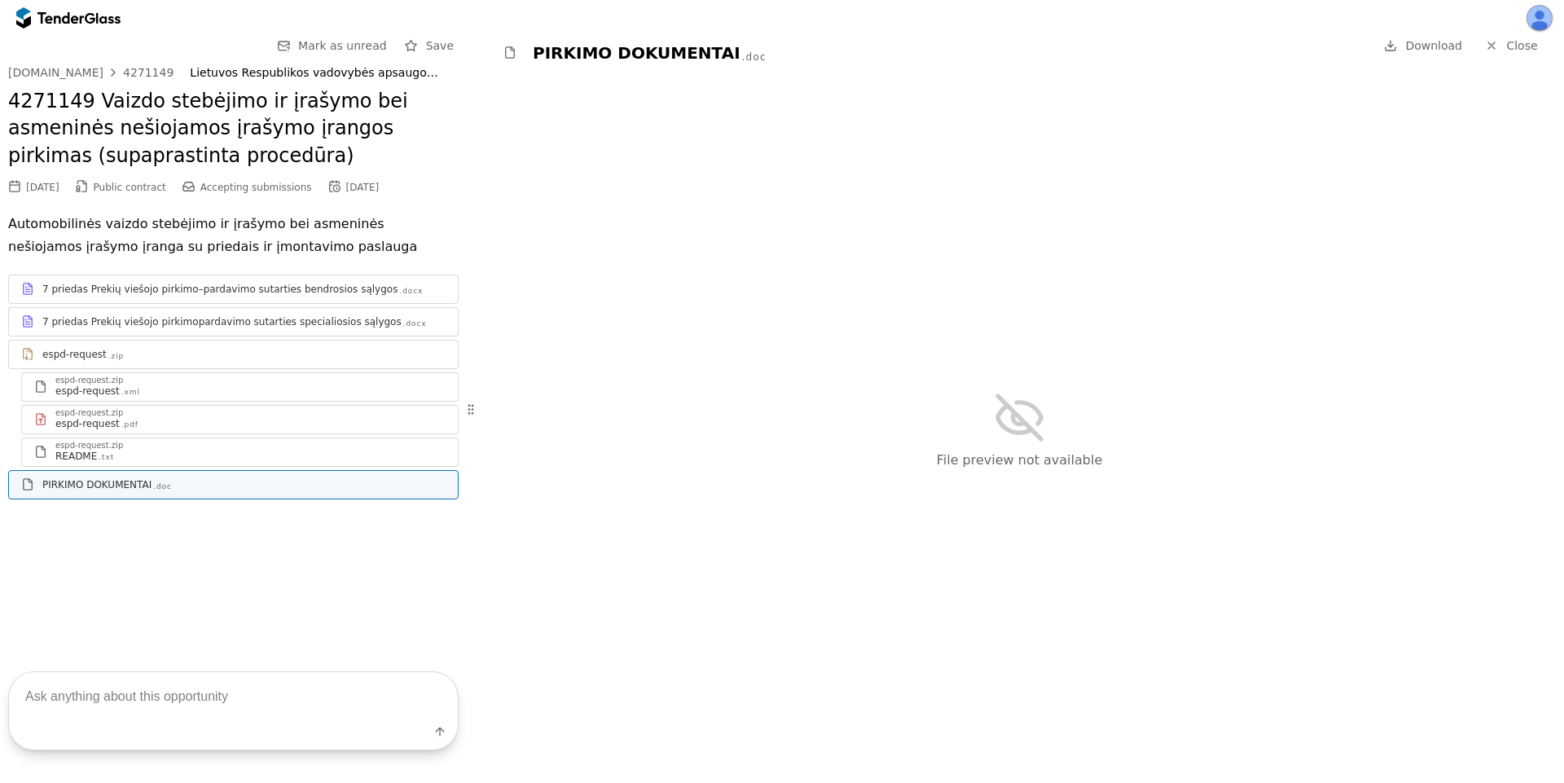
click at [1409, 40] on span "Download" at bounding box center [1433, 45] width 57 height 13
click at [993, 270] on div "File preview not available" at bounding box center [1019, 430] width 1089 height 706
click at [130, 490] on div "PIRKIMO DOKUMENTAI" at bounding box center [96, 484] width 109 height 13
click at [152, 323] on div "7 priedas Prekių viešojo pirkimopardavimo sutarties specialiosios sąlygos" at bounding box center [221, 321] width 359 height 13
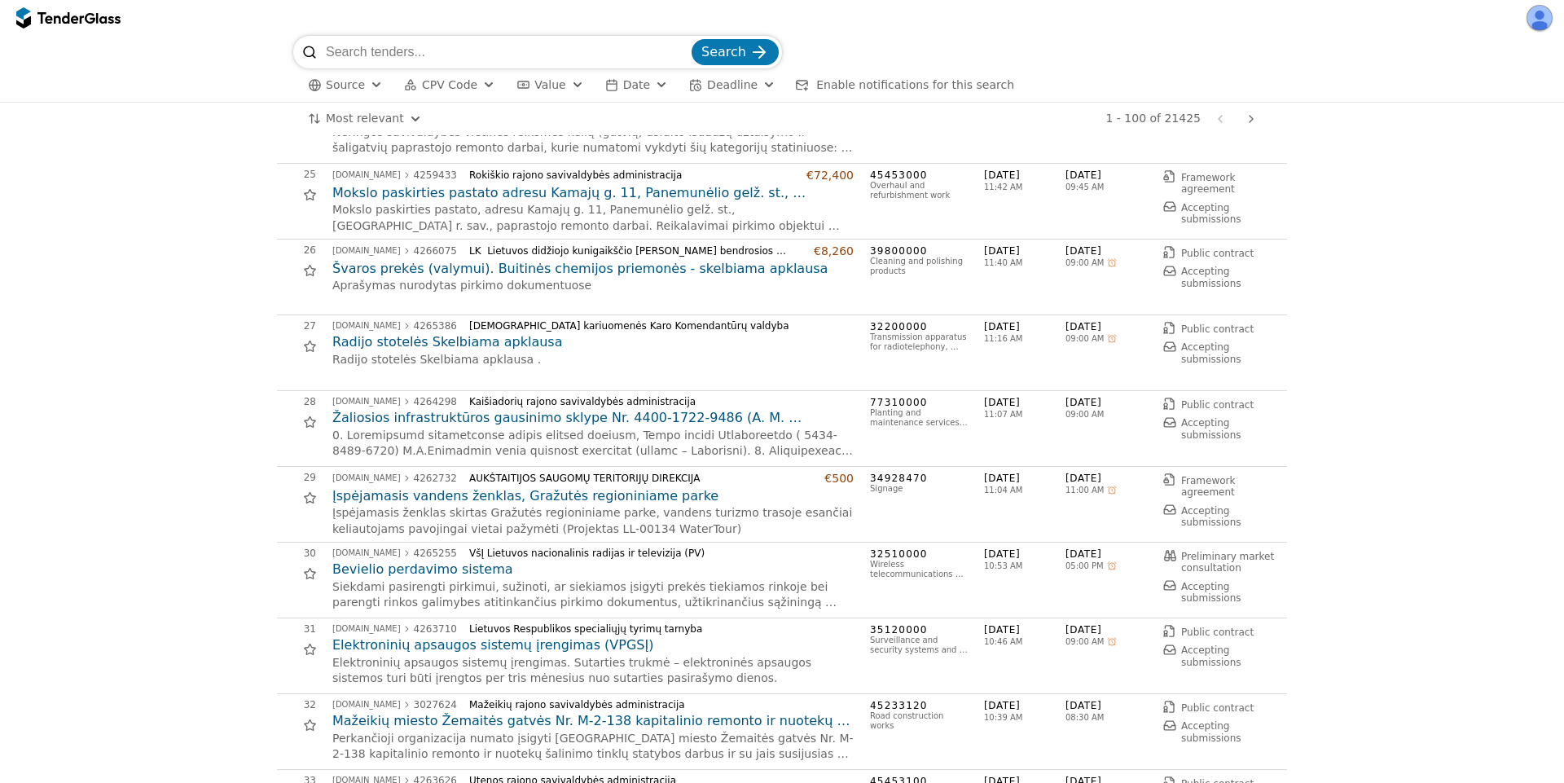
scroll to position [1906, 0]
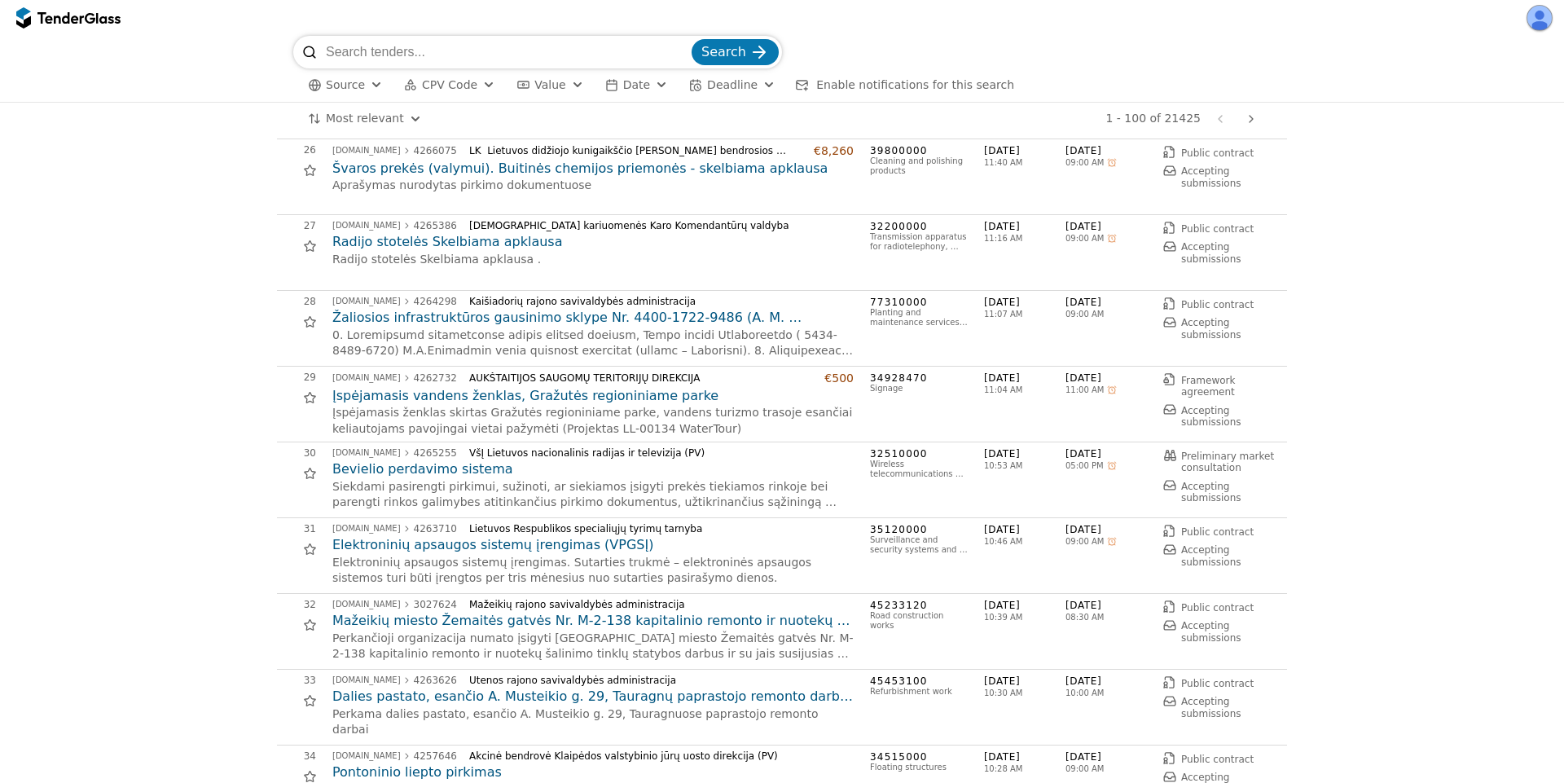
click at [490, 393] on h2 "Įspėjamasis vandens ženklas, Gražutės regioniniame parke" at bounding box center [592, 396] width 521 height 18
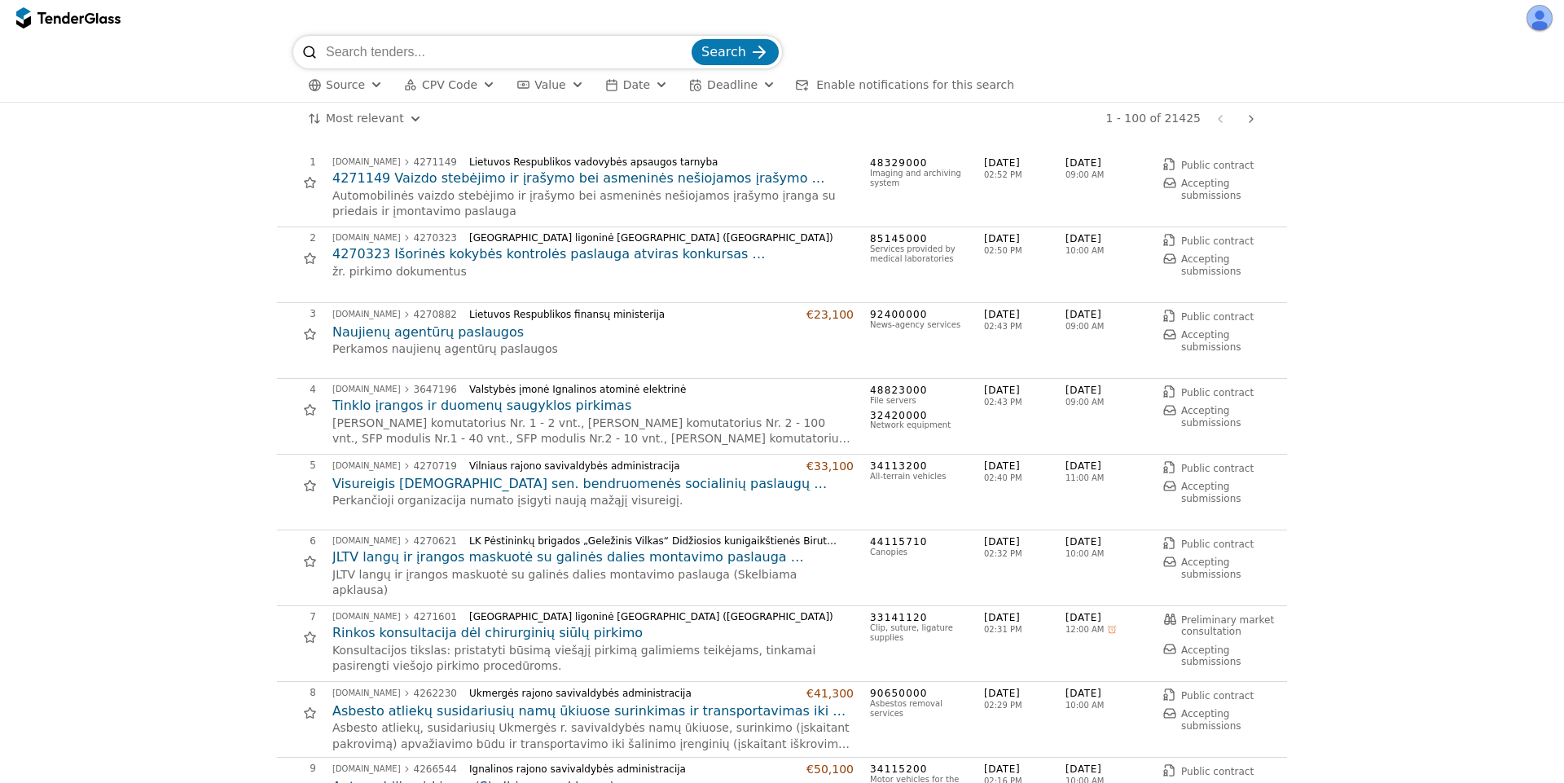
scroll to position [1906, 0]
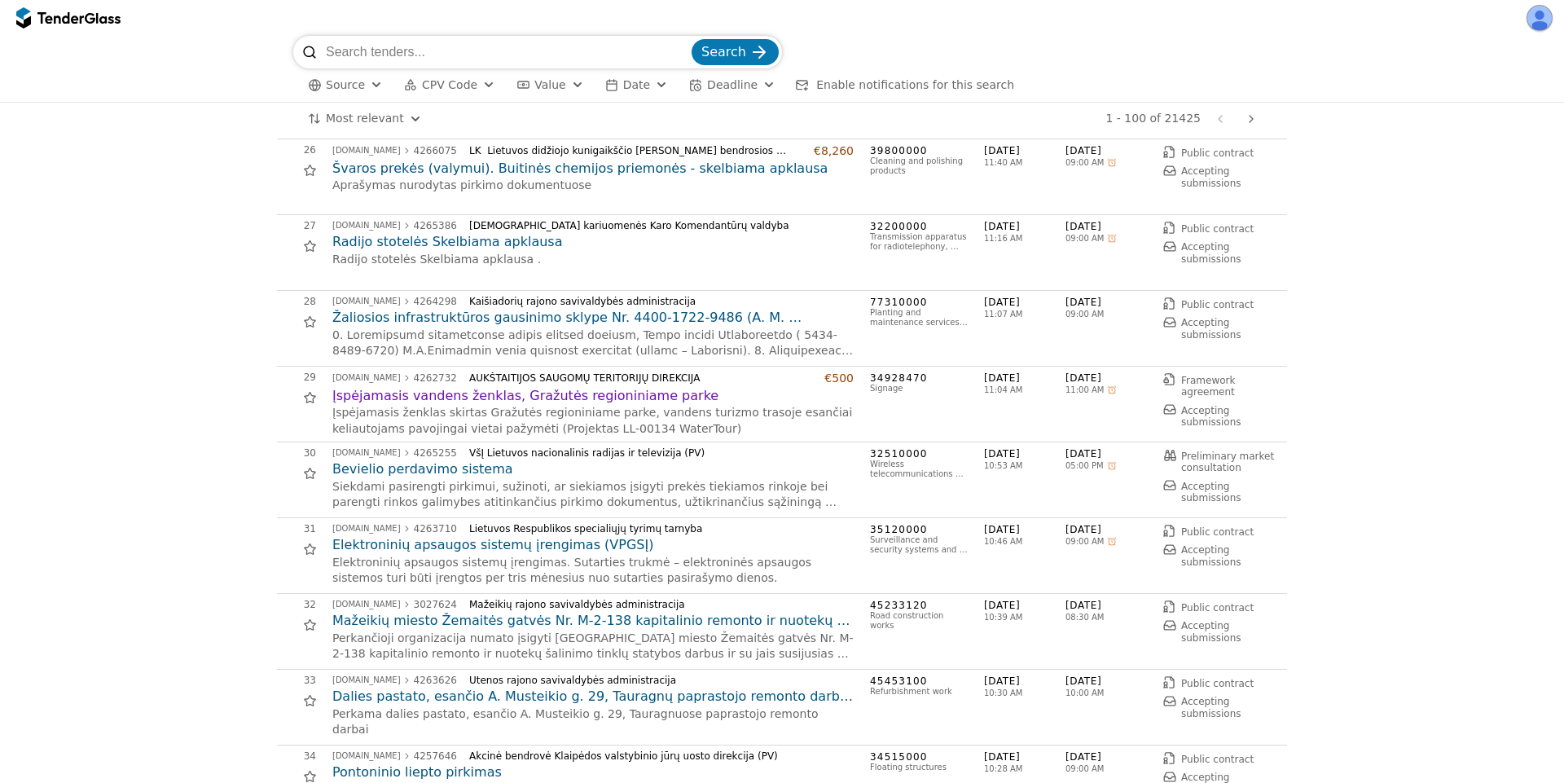
click at [559, 396] on h2 "Įspėjamasis vandens ženklas, Gražutės regioniniame parke" at bounding box center [592, 396] width 521 height 18
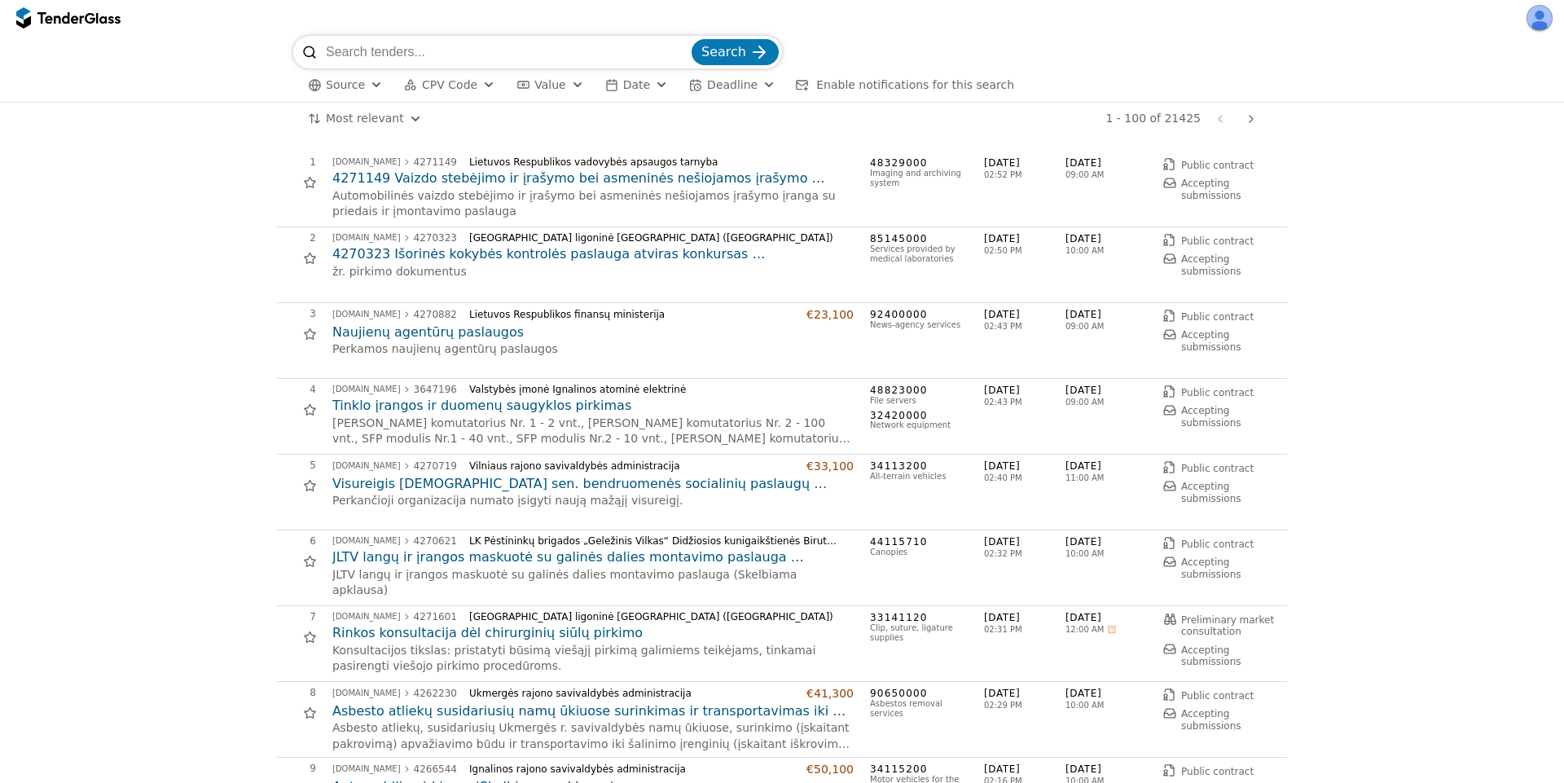
scroll to position [1906, 0]
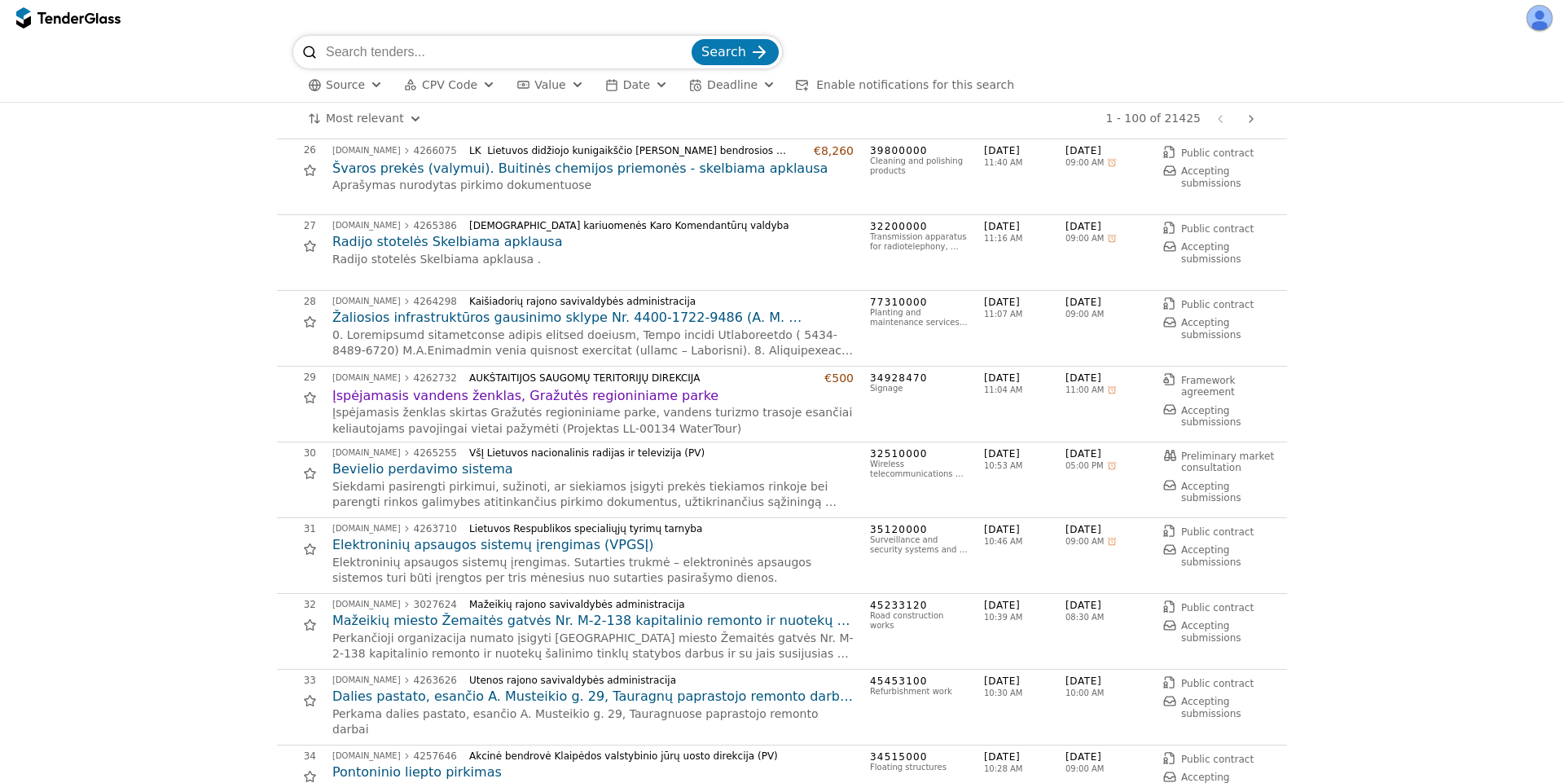
click at [412, 310] on h2 "Žaliosios infrastruktūros gausinimo sklype Nr. 4400-1722-9486 (A. M. [GEOGRAPHI…" at bounding box center [592, 318] width 521 height 18
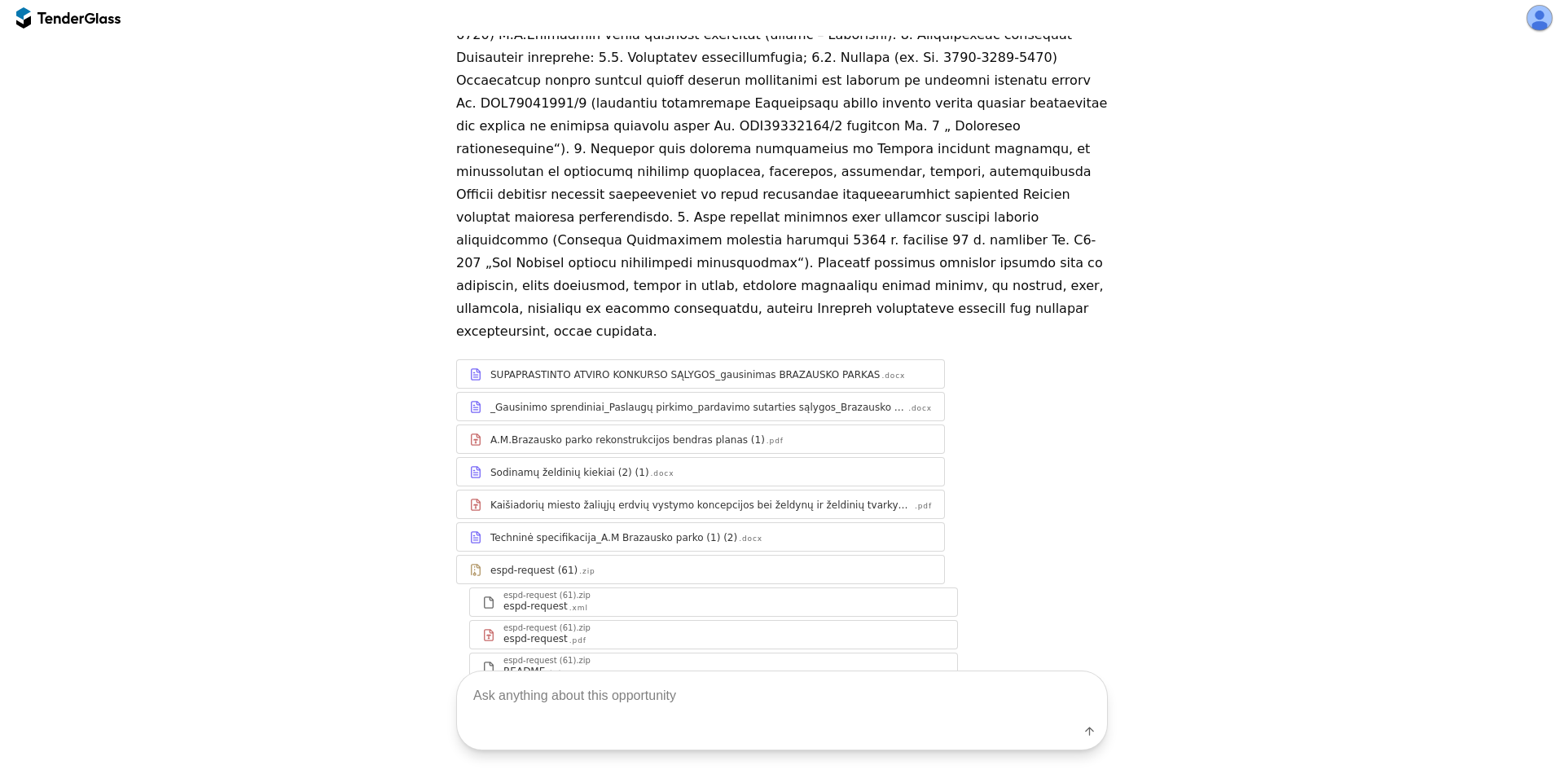
scroll to position [185, 0]
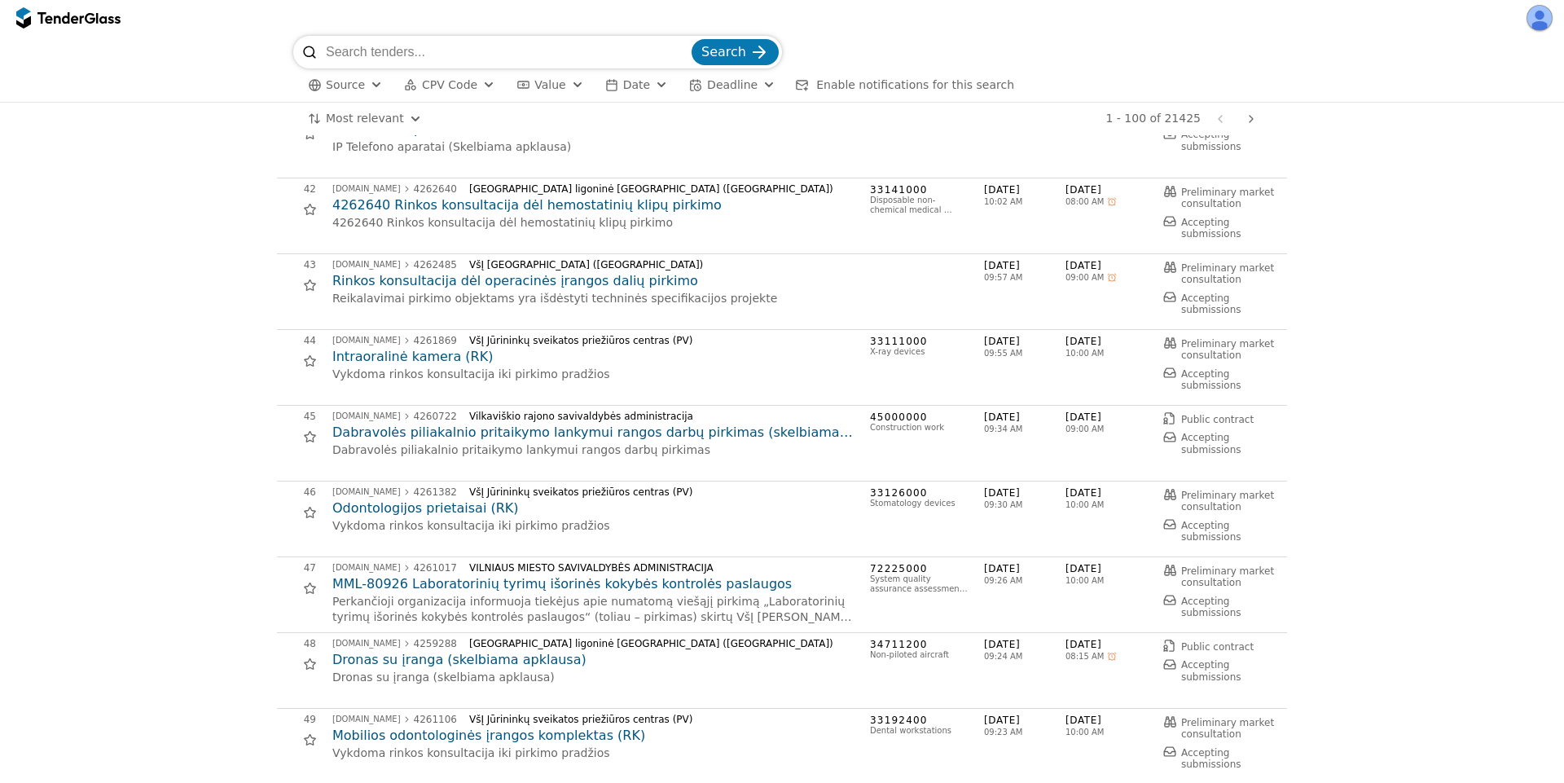
scroll to position [3519, 0]
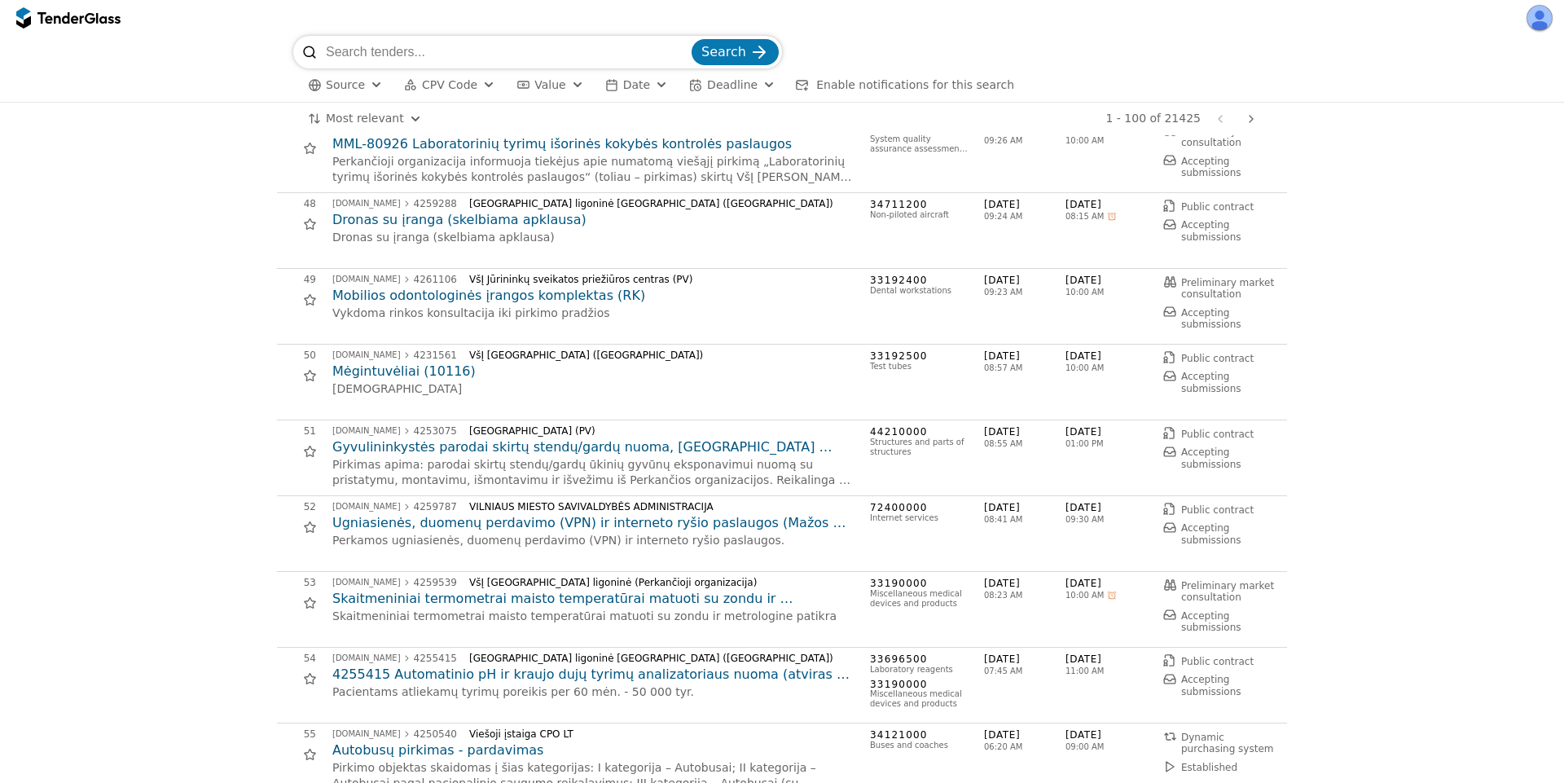
click at [489, 294] on h2 "Mobilios odontologinės įrangos komplektas (RK)" at bounding box center [592, 296] width 521 height 18
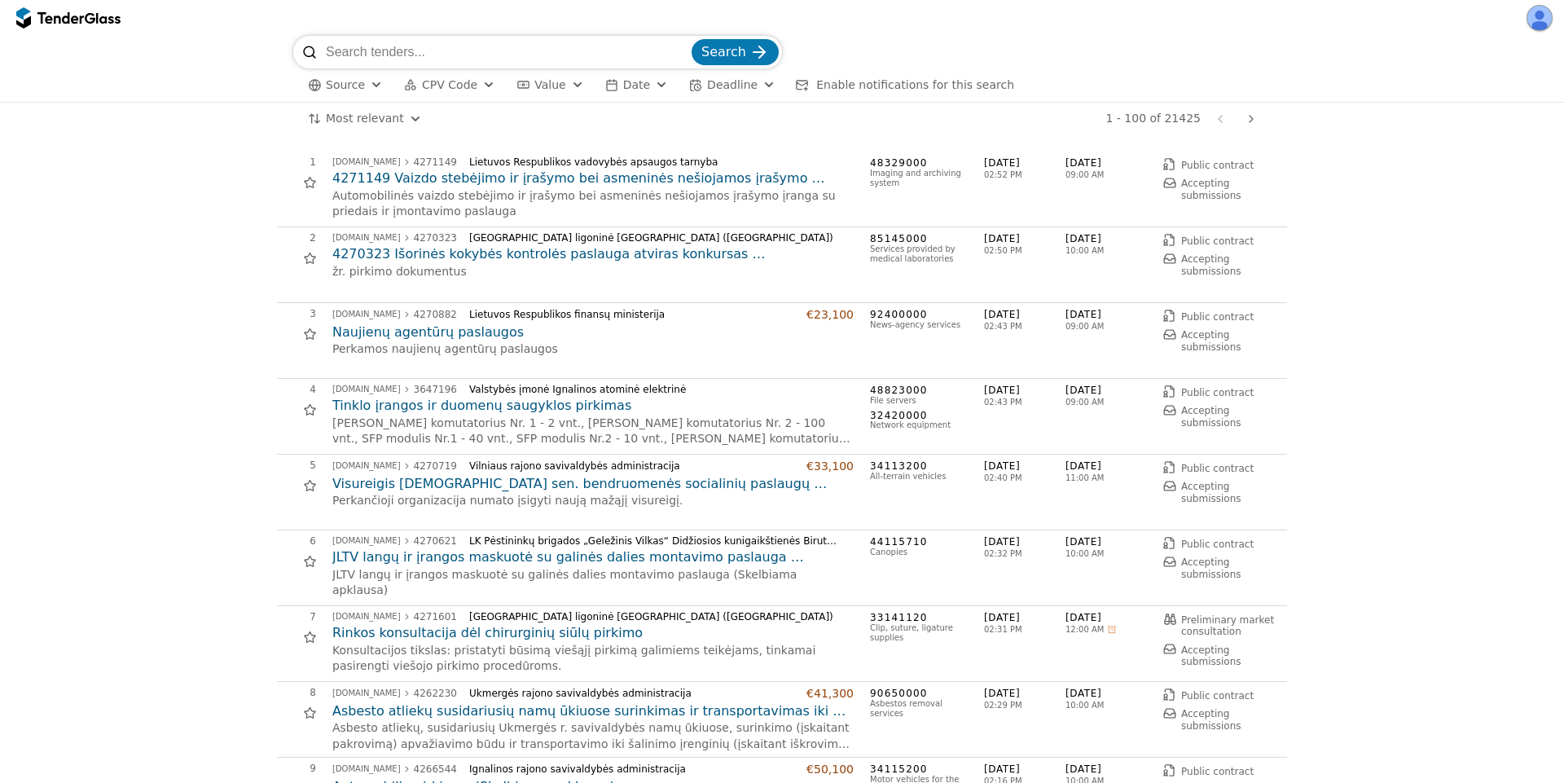
scroll to position [3519, 0]
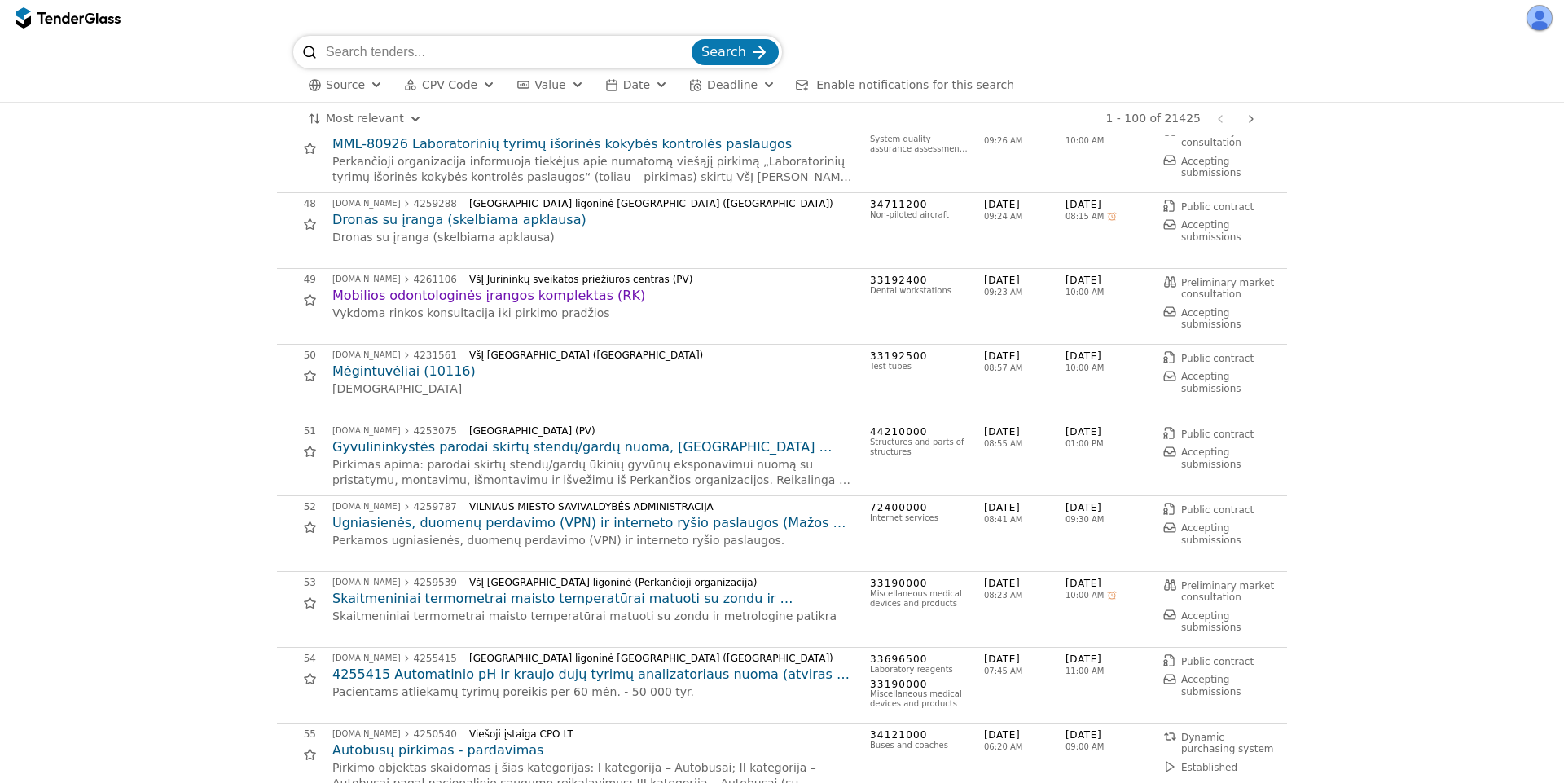
click at [455, 218] on h2 "Dronas su įranga (skelbiama apklausa)" at bounding box center [592, 220] width 521 height 18
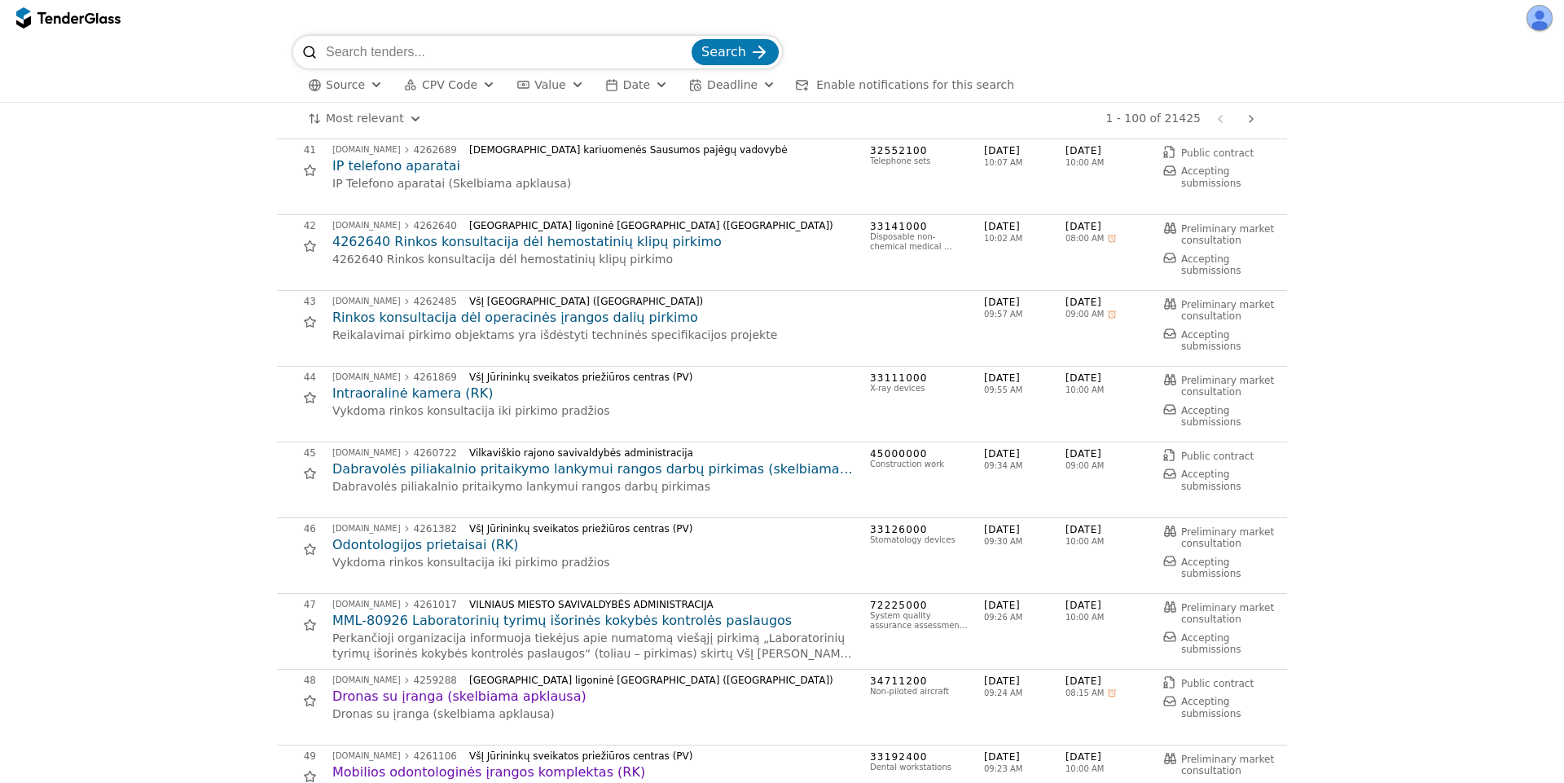
scroll to position [2933, 0]
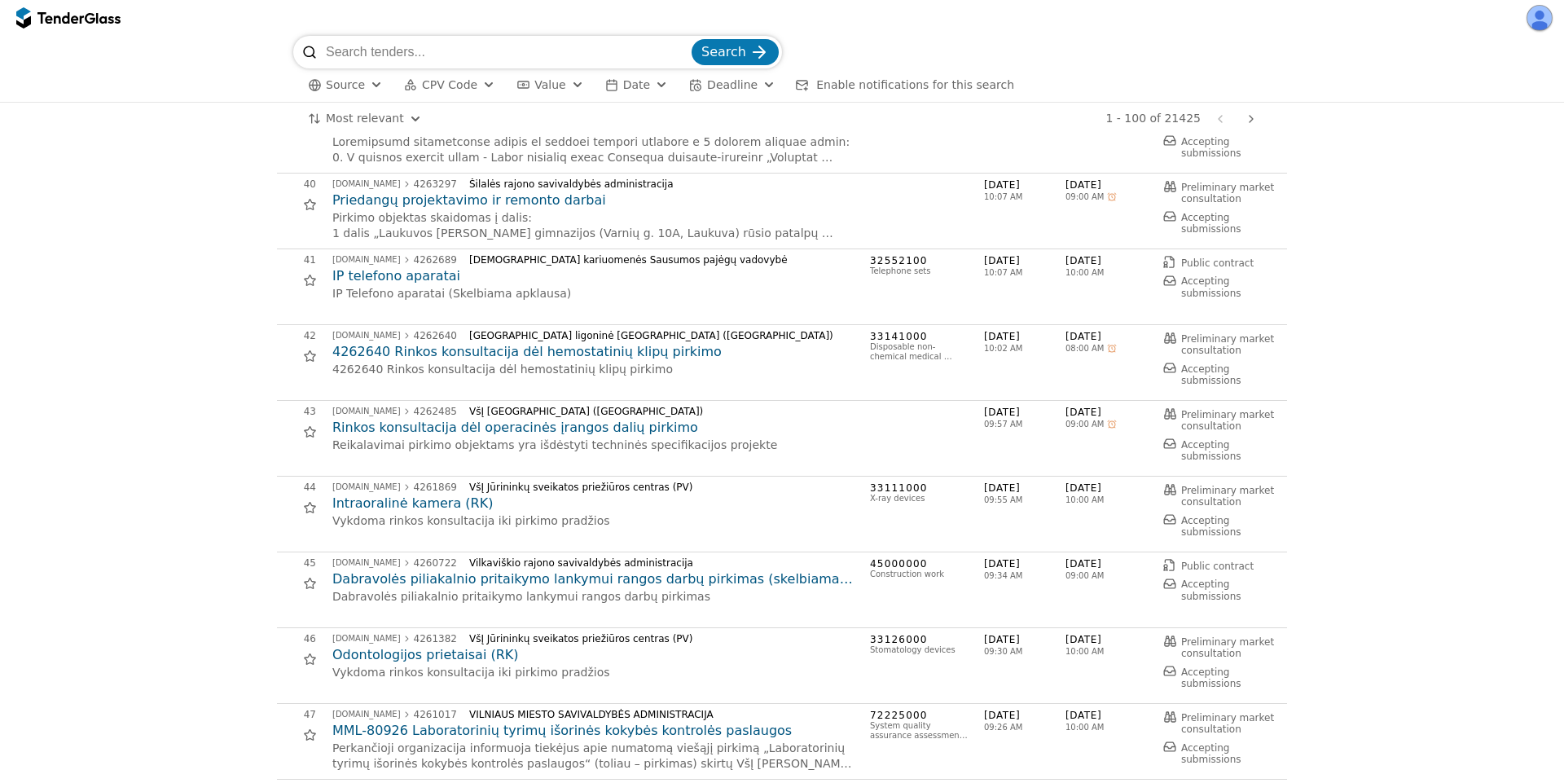
click at [408, 283] on h2 "IP telefono aparatai" at bounding box center [592, 276] width 521 height 18
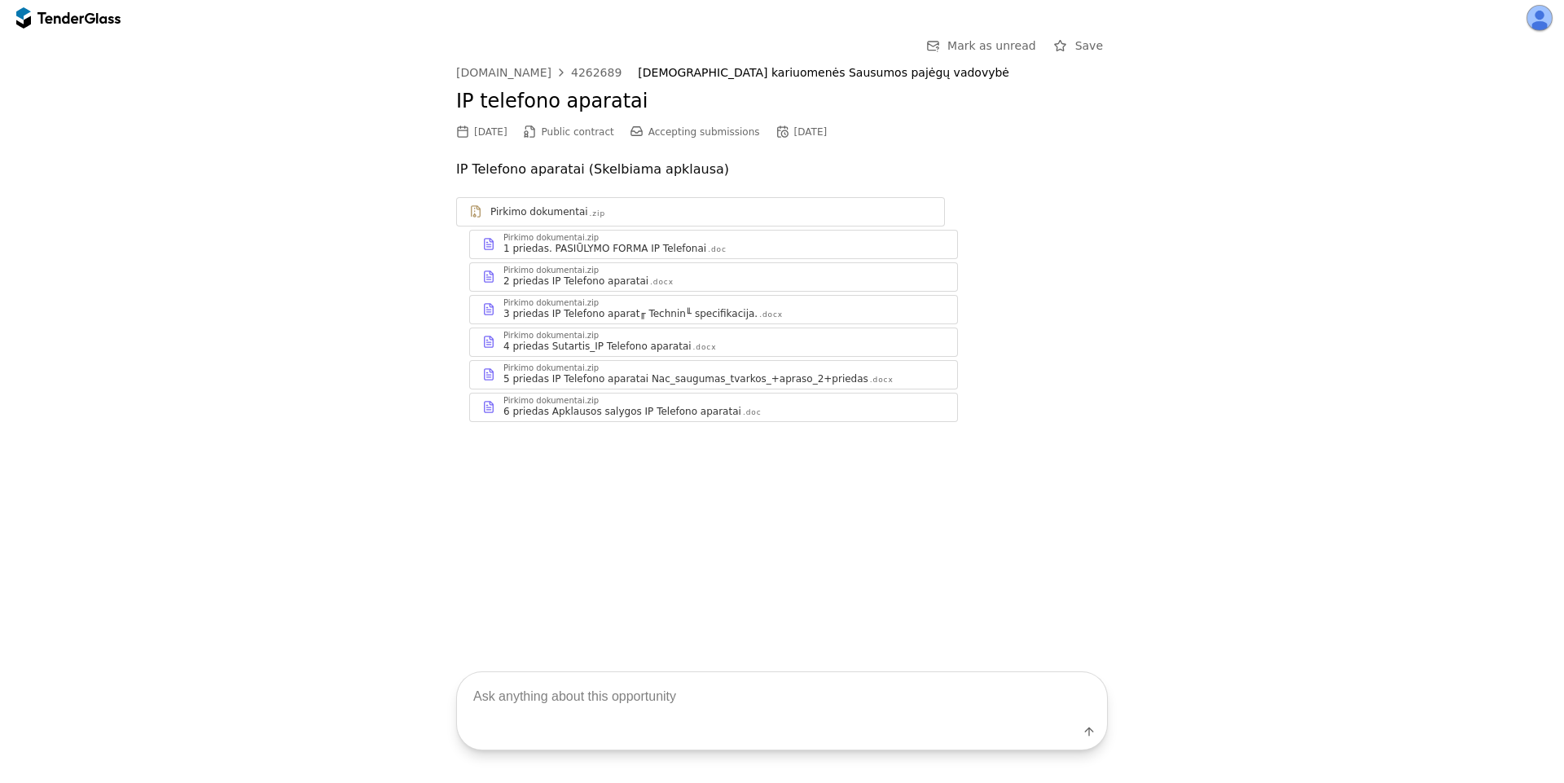
click at [611, 245] on div "1 priedas. PASIŪLYMO FORMA IP Telefonai" at bounding box center [604, 248] width 203 height 13
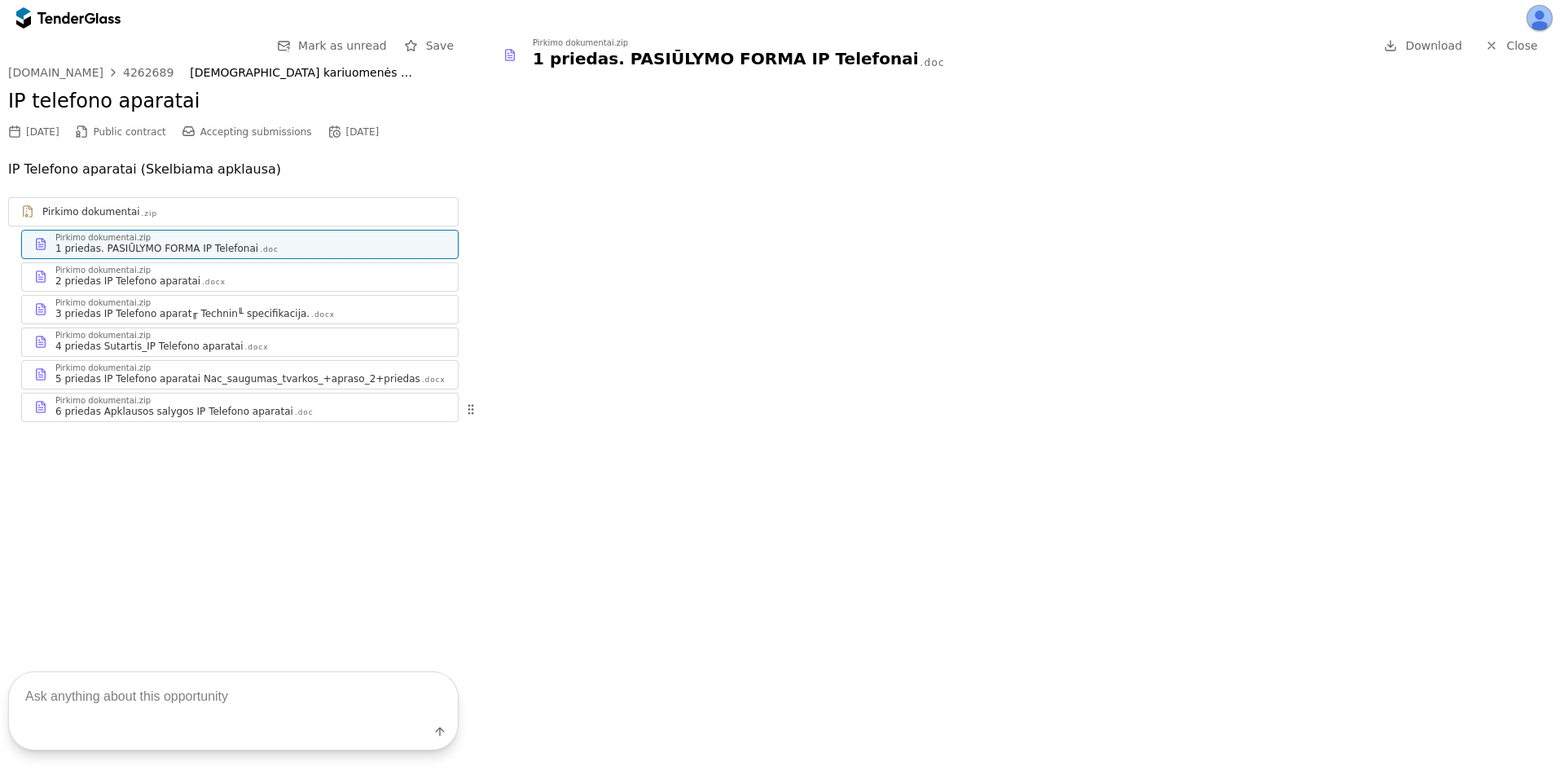
click at [1409, 49] on span "Download" at bounding box center [1433, 45] width 57 height 13
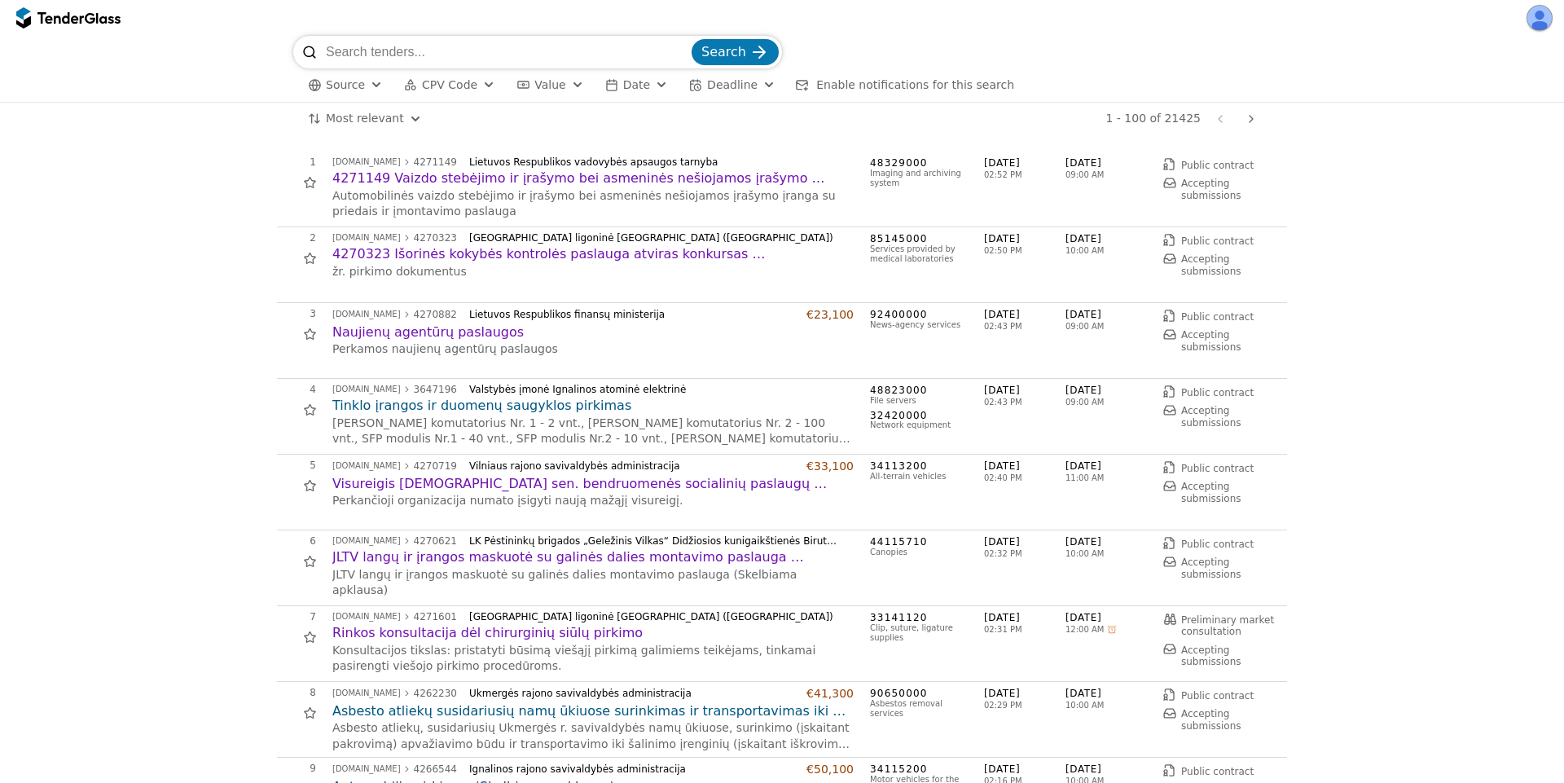
click at [452, 402] on h2 "Tinklo įrangos ir duomenų saugyklos pirkimas" at bounding box center [592, 406] width 521 height 18
click at [433, 478] on h2 "Visureigis [DEMOGRAPHIC_DATA] sen. bendruomenės socialinių paslaugų centrui" at bounding box center [592, 484] width 521 height 18
click at [431, 332] on h2 "Naujienų agentūrų paslaugos" at bounding box center [592, 332] width 521 height 18
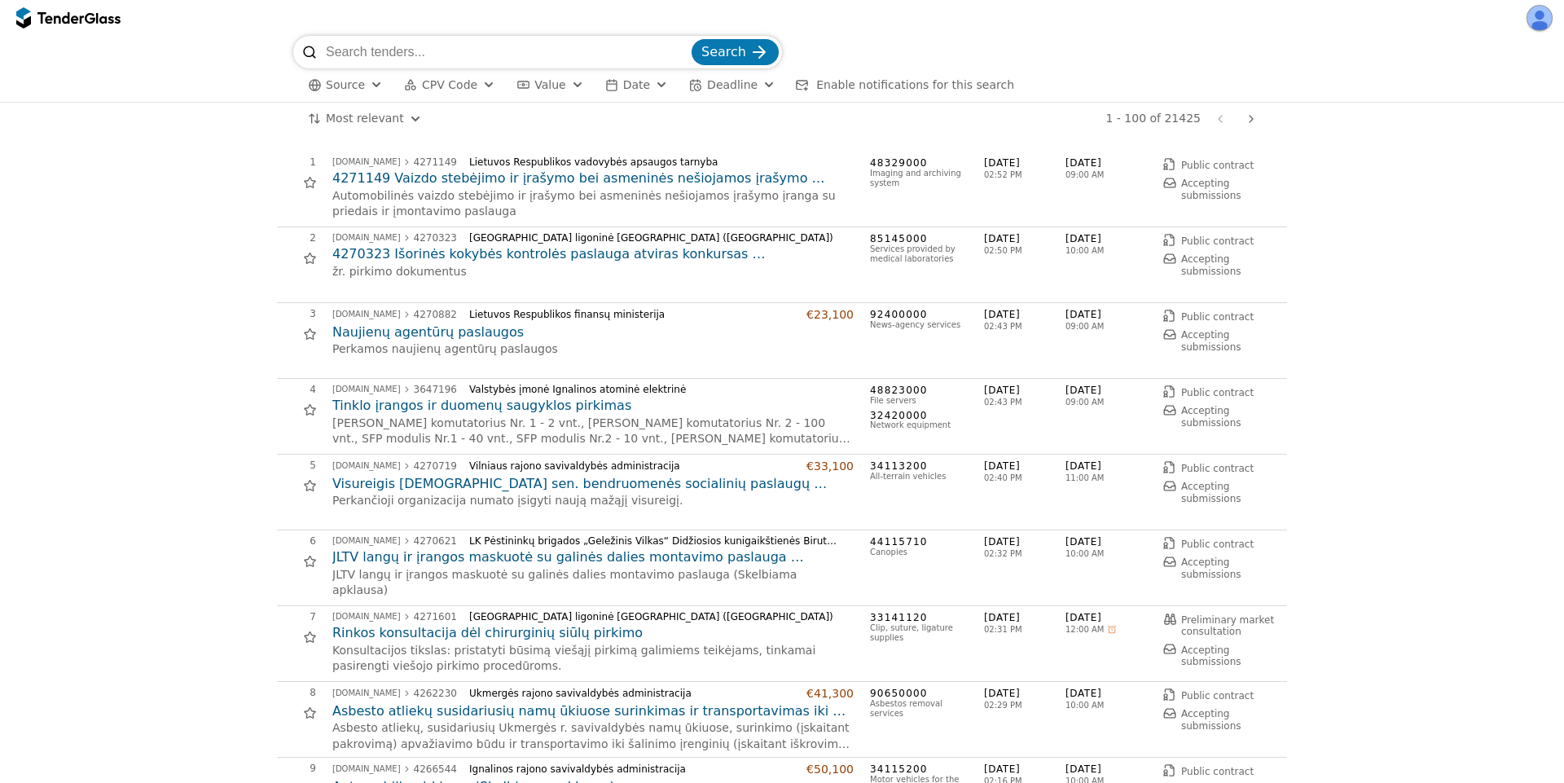
scroll to position [1026, 0]
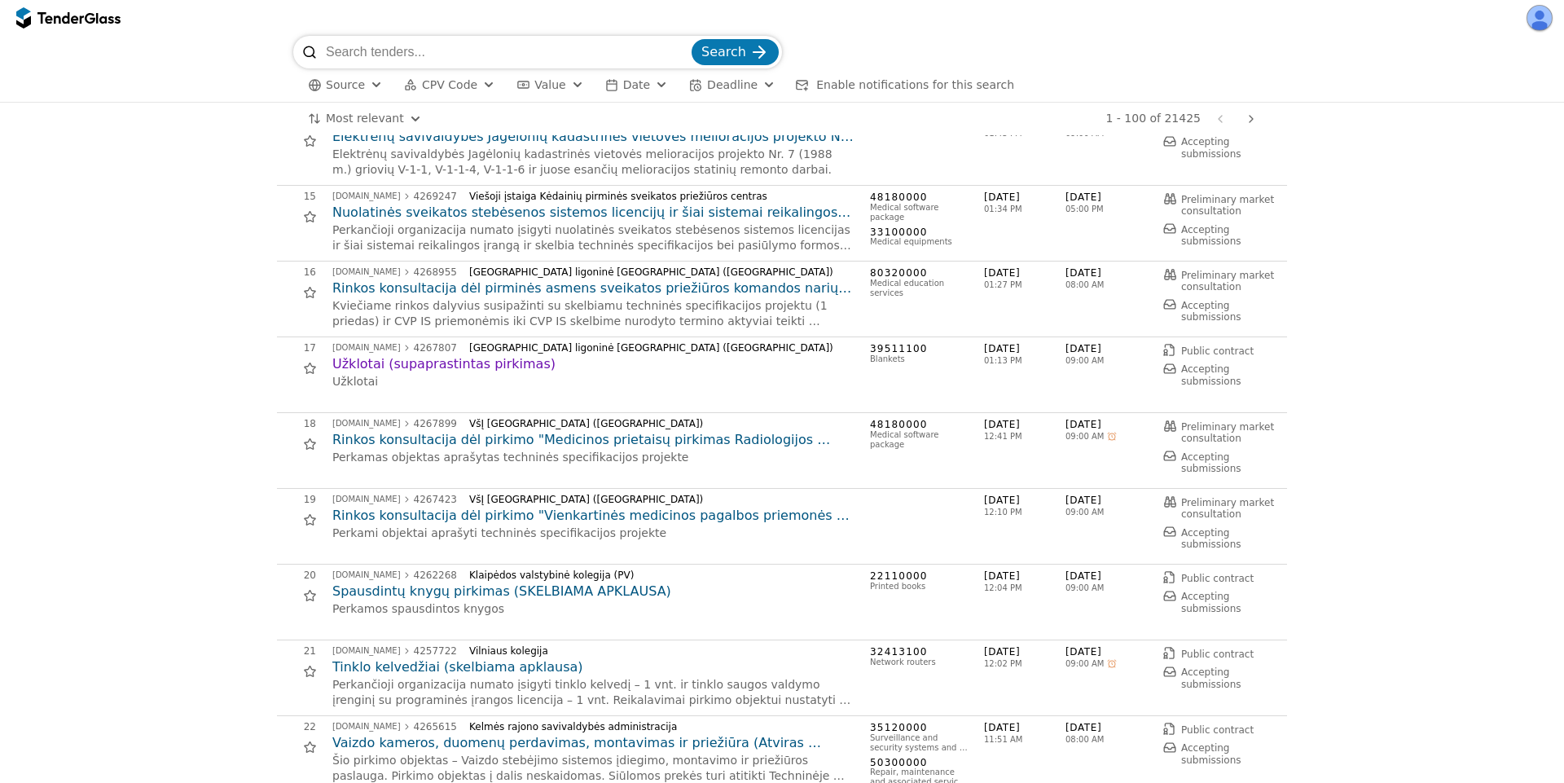
click at [496, 593] on h2 "Spausdintų knygų pirkimas (SKELBIAMA APKLAUSA)" at bounding box center [592, 591] width 521 height 18
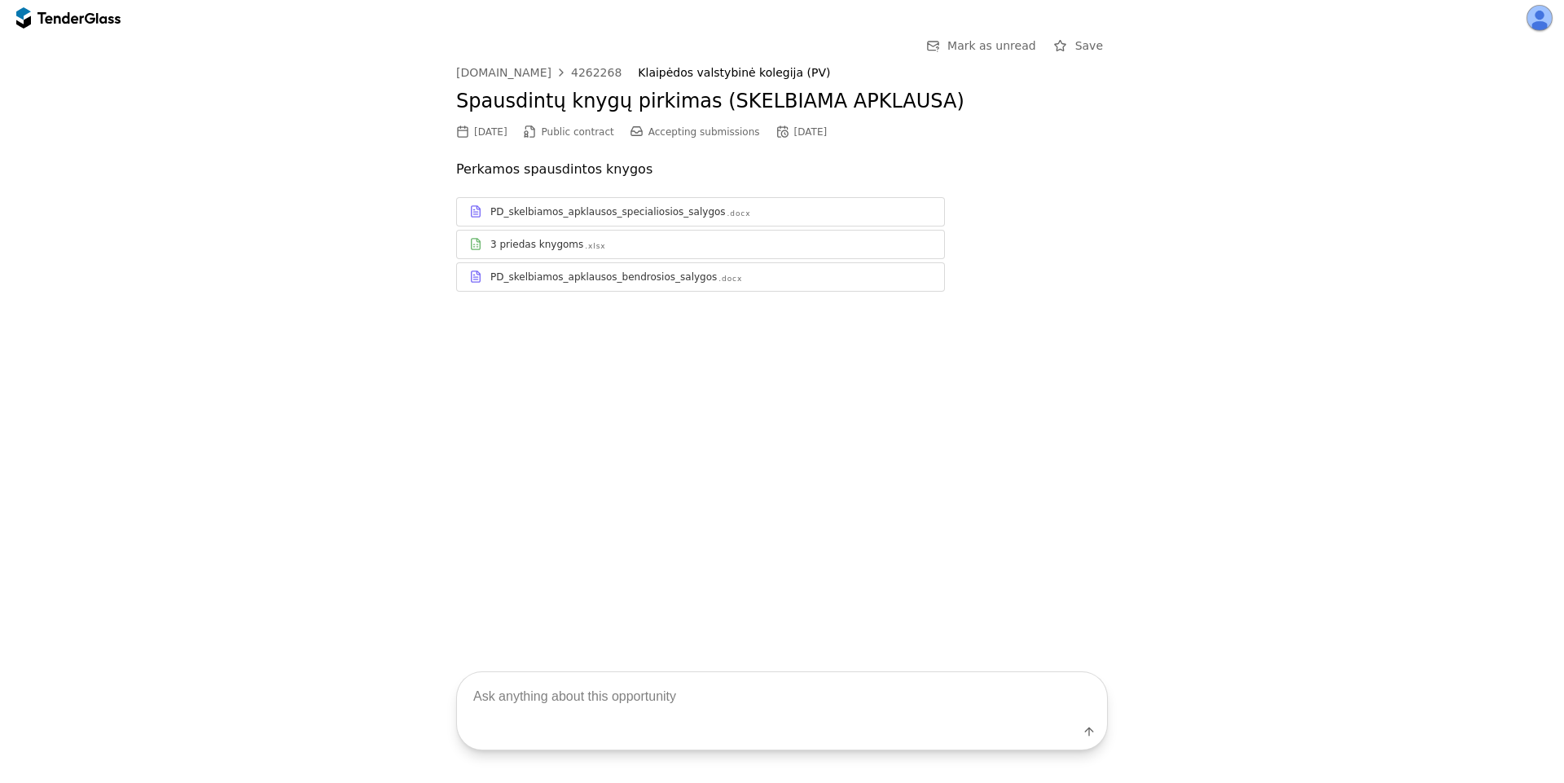
click at [337, 374] on div "Go Back Mark as unread Save viesiejipirkimai.lt 4262268 Klaipėdos valstybinė ko…" at bounding box center [782, 337] width 1564 height 603
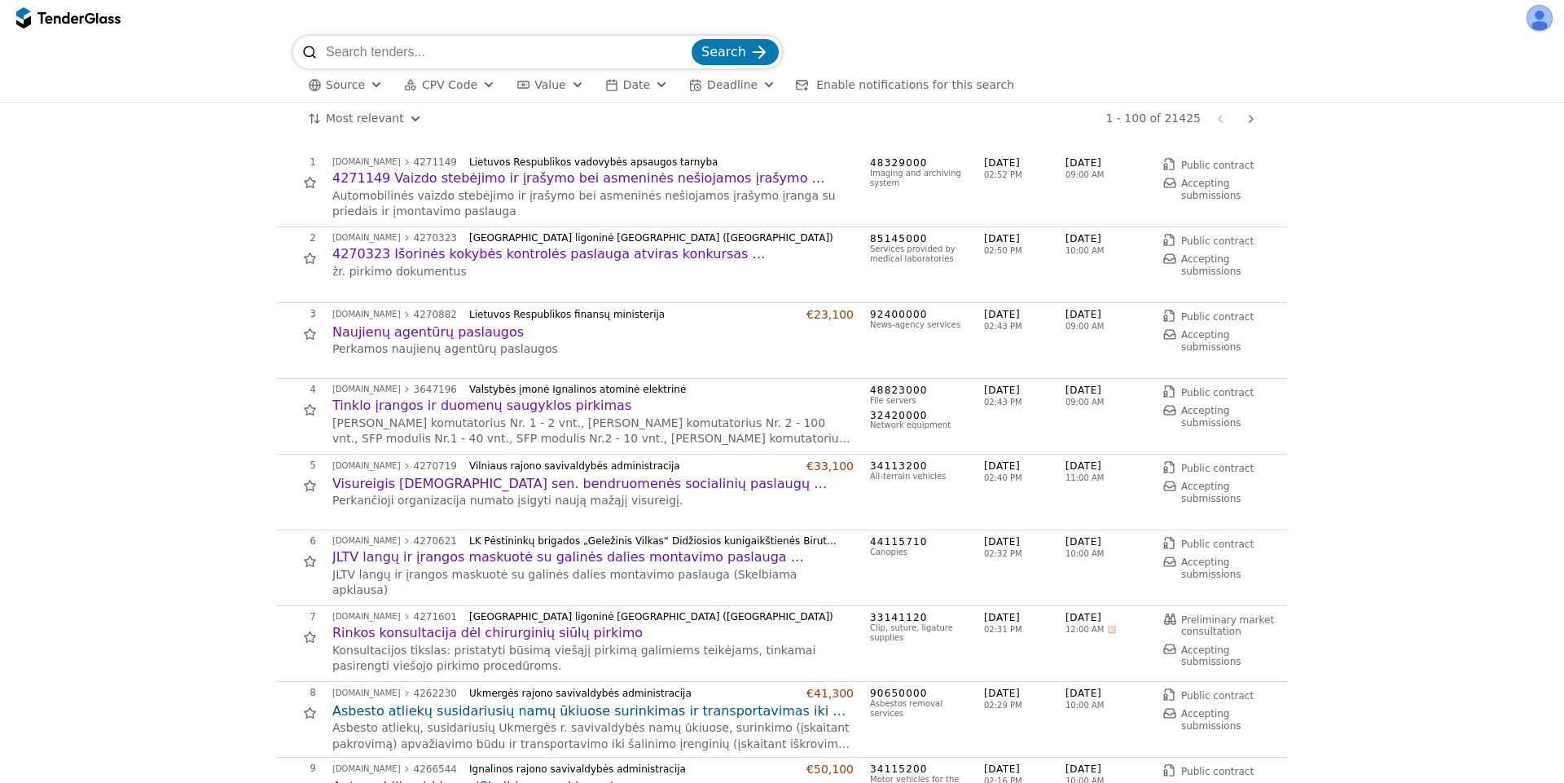
click at [529, 184] on h2 "4271149 Vaizdo stebėjimo ir įrašymo bei asmeninės nešiojamos įrašymo įrangos pi…" at bounding box center [592, 178] width 521 height 18
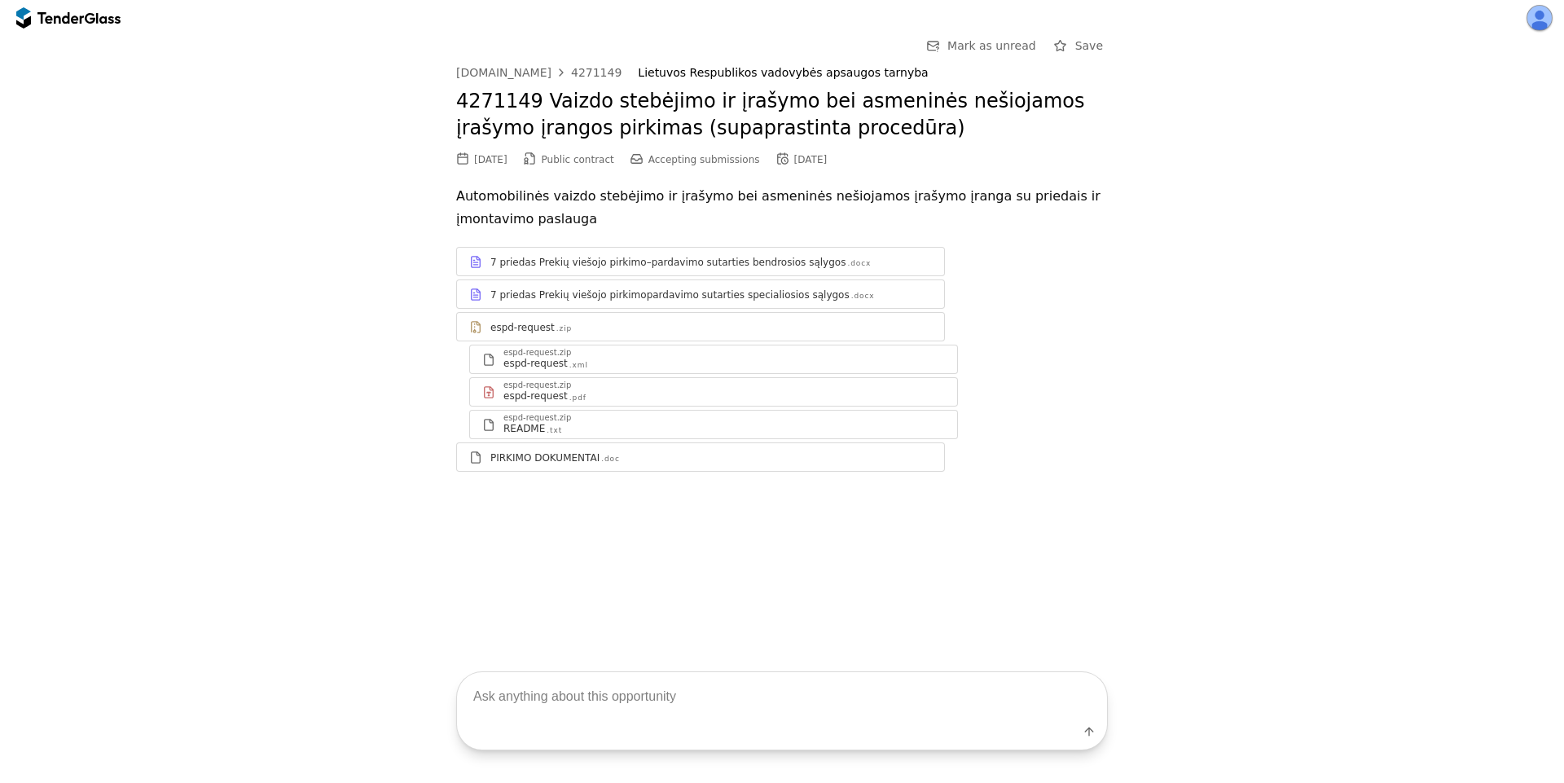
click at [357, 501] on div "Go Back Mark as unread Save viesiejipirkimai.lt 4271149 Lietuvos Respublikos va…" at bounding box center [782, 337] width 1564 height 603
click at [55, 15] on div at bounding box center [60, 17] width 46 height 11
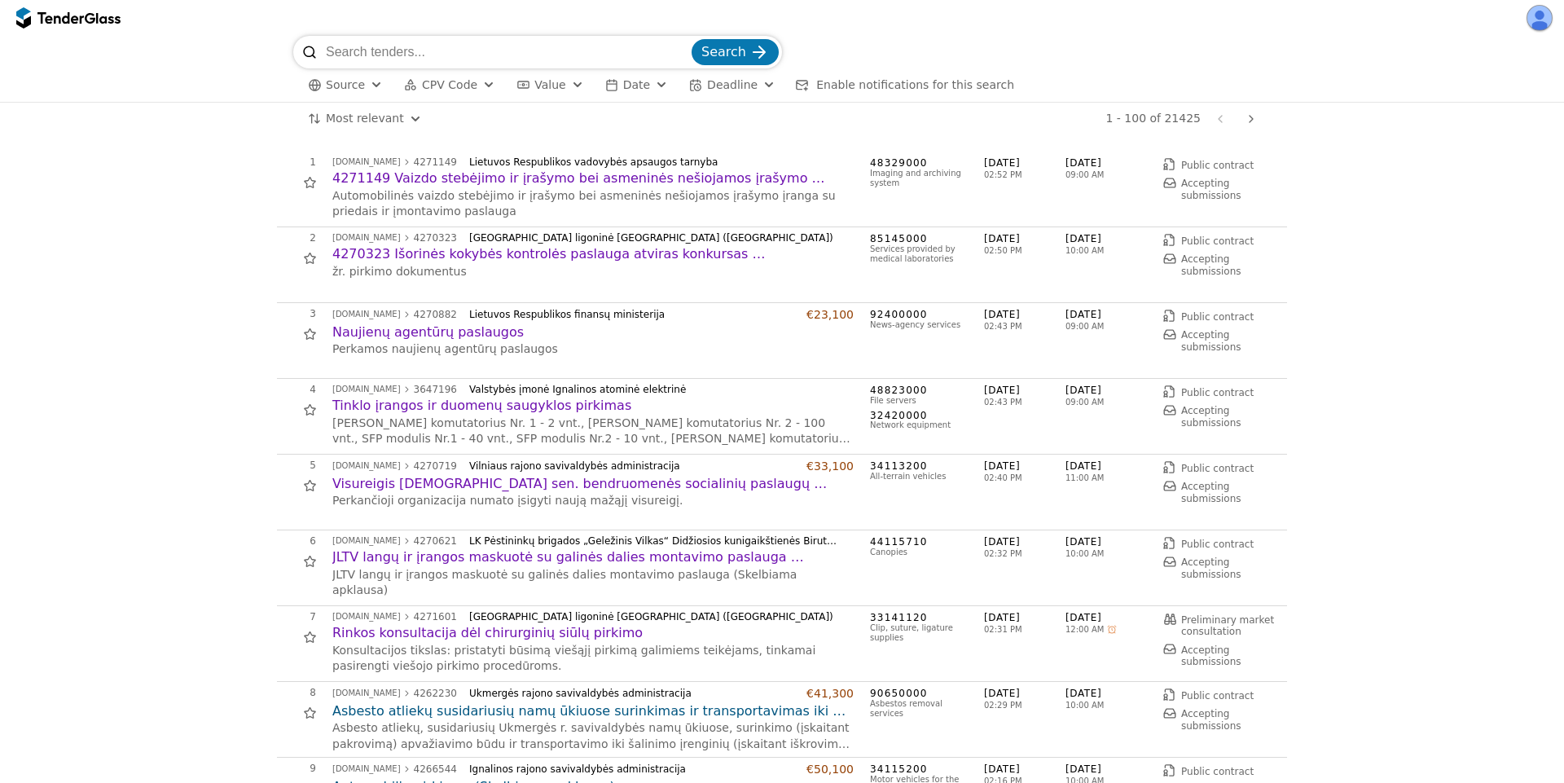
click at [464, 45] on input "search" at bounding box center [507, 52] width 363 height 33
type input ".doc"
click at [692, 39] on button "Search" at bounding box center [735, 52] width 87 height 26
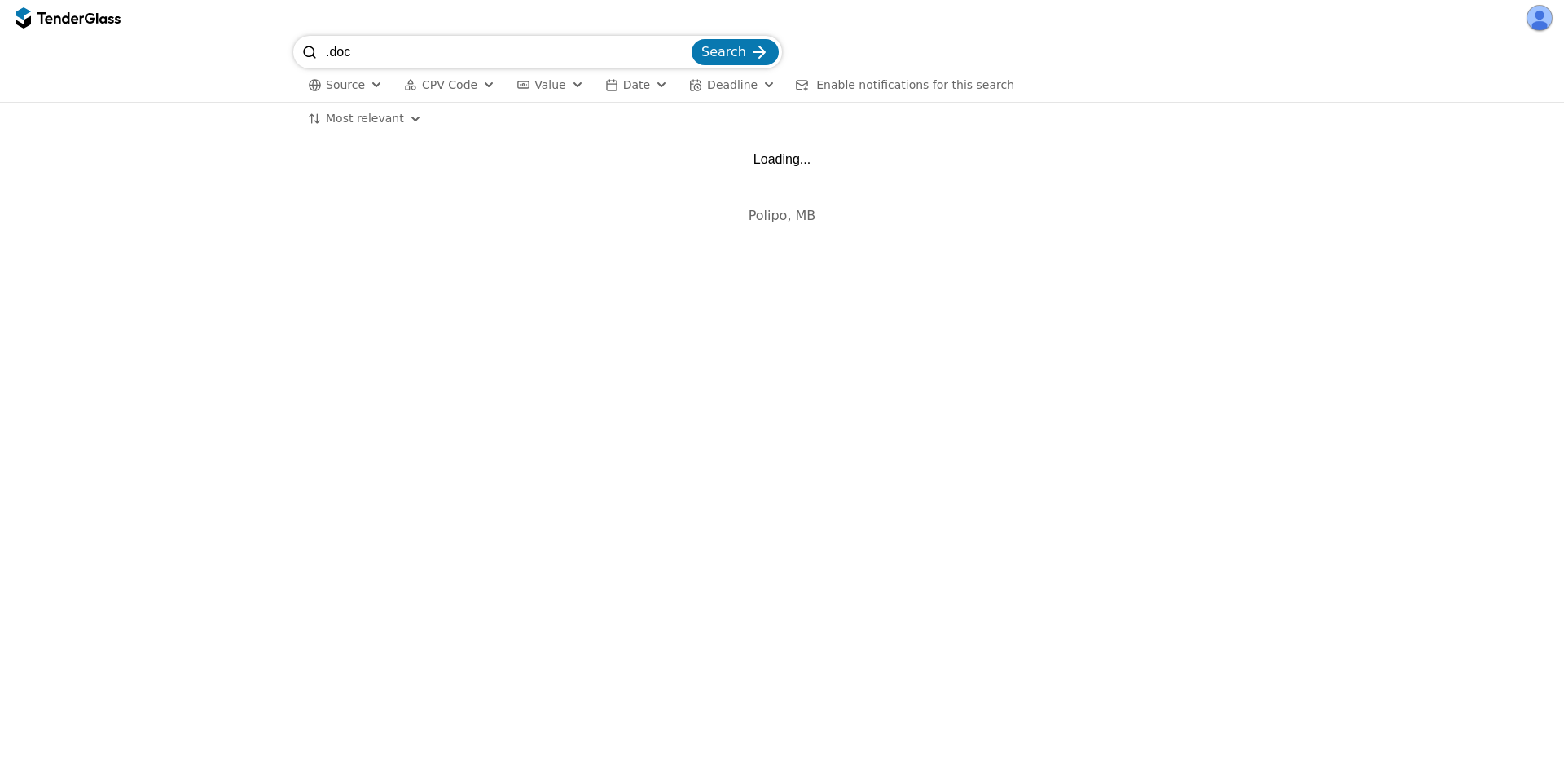
drag, startPoint x: 612, startPoint y: 222, endPoint x: 648, endPoint y: 222, distance: 36.7
click at [621, 223] on div "Polipo, MB" at bounding box center [782, 215] width 782 height 48
click at [971, 314] on div "# Opportunity Published Deadline Loading... Polipo, MB" at bounding box center [782, 459] width 1564 height 648
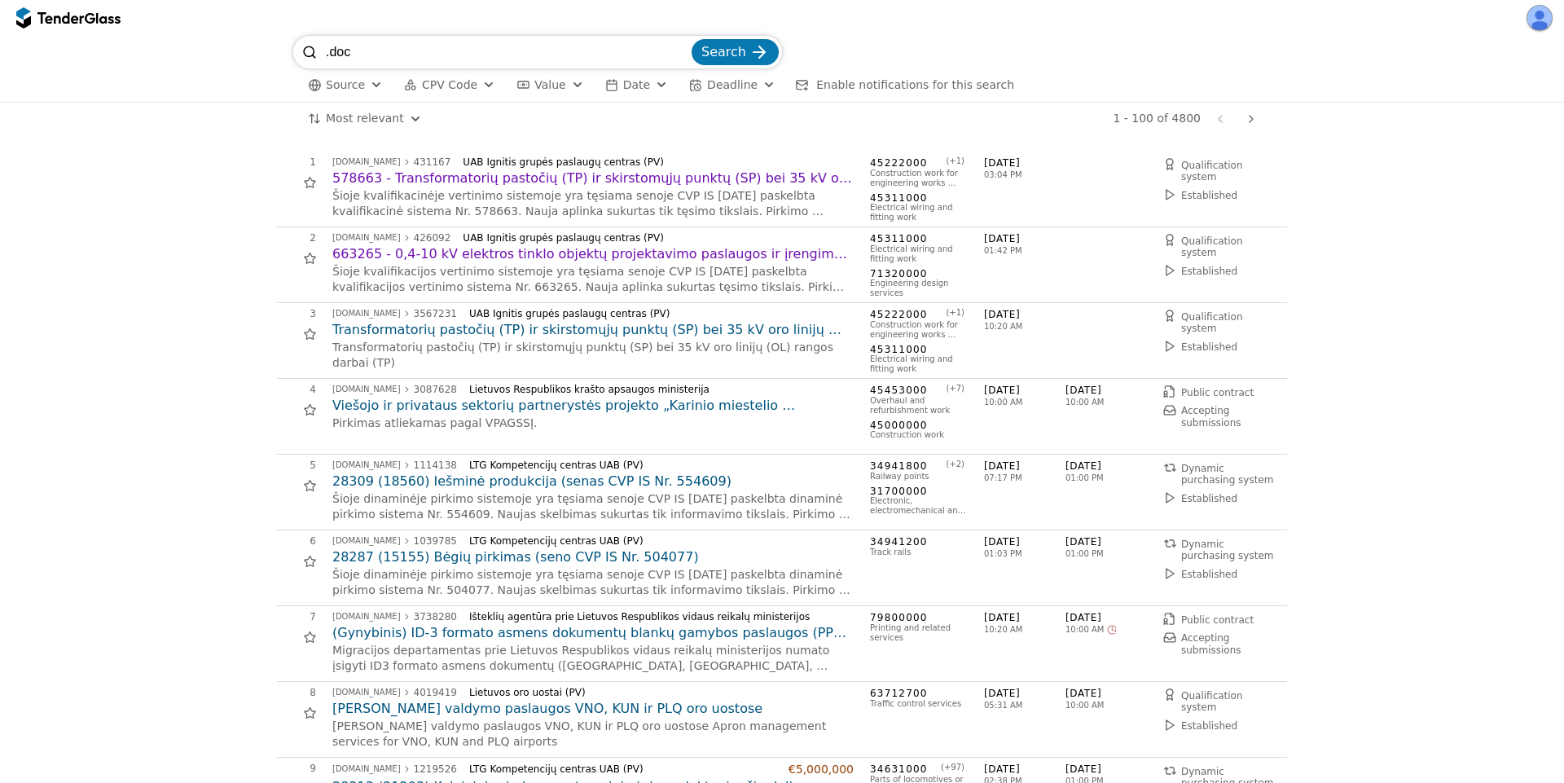
click at [588, 182] on h2 "578663 - Transformatorių pastočių (TP) ir skirstomųjų punktų (SP) bei 35 kV oro…" at bounding box center [592, 178] width 521 height 18
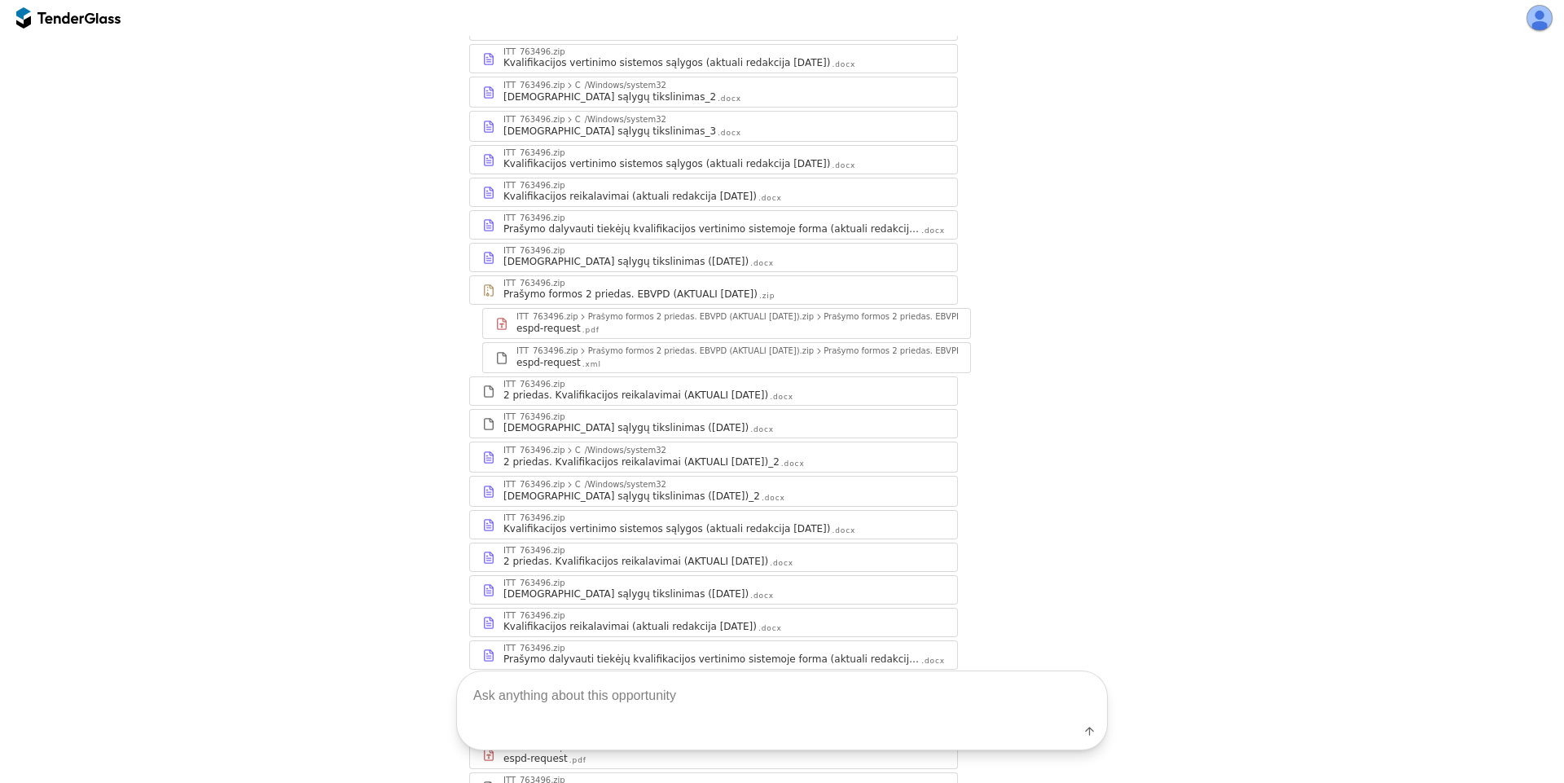
scroll to position [880, 0]
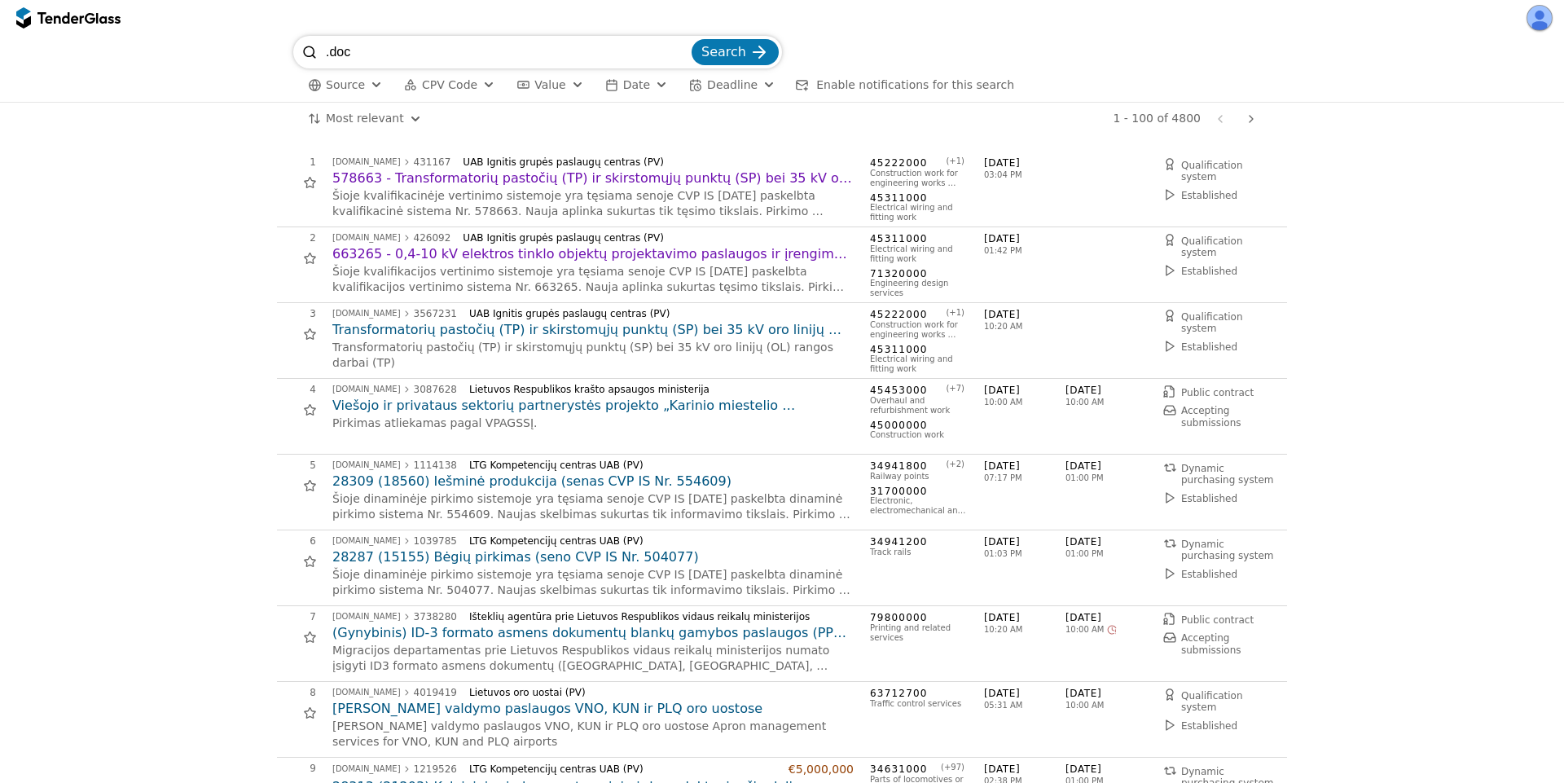
click at [688, 59] on input ".doc" at bounding box center [507, 52] width 363 height 33
drag, startPoint x: 686, startPoint y: 53, endPoint x: 704, endPoint y: 51, distance: 18.0
click at [687, 52] on input ".doc" at bounding box center [507, 52] width 363 height 33
click at [719, 51] on span "Search" at bounding box center [723, 51] width 45 height 15
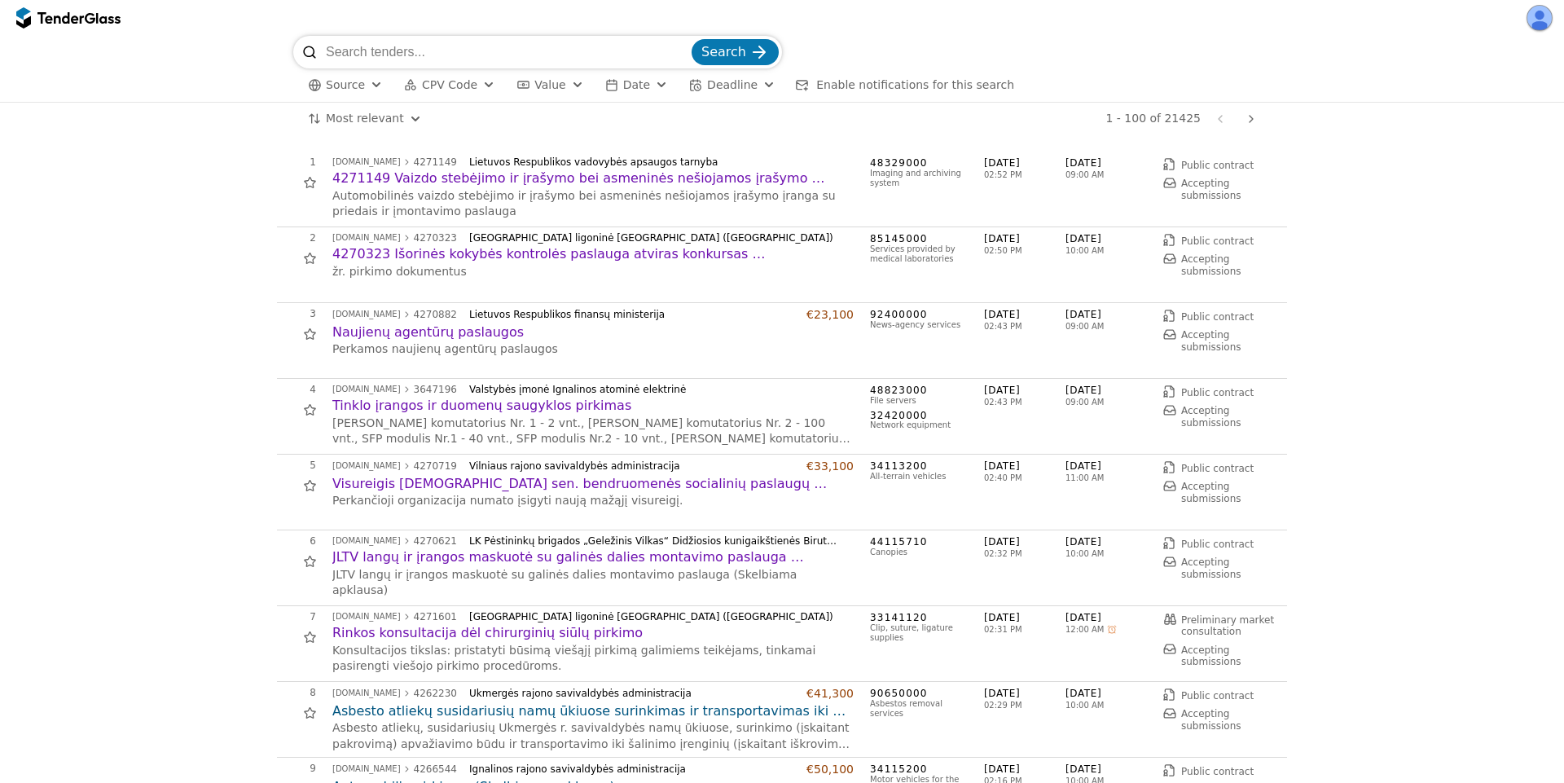
click at [665, 182] on h2 "4271149 Vaizdo stebėjimo ir įrašymo bei asmeninės nešiojamos įrašymo įrangos pi…" at bounding box center [592, 178] width 521 height 18
click at [495, 183] on h2 "4271149 Vaizdo stebėjimo ir įrašymo bei asmeninės nešiojamos įrašymo įrangos pi…" at bounding box center [592, 178] width 521 height 18
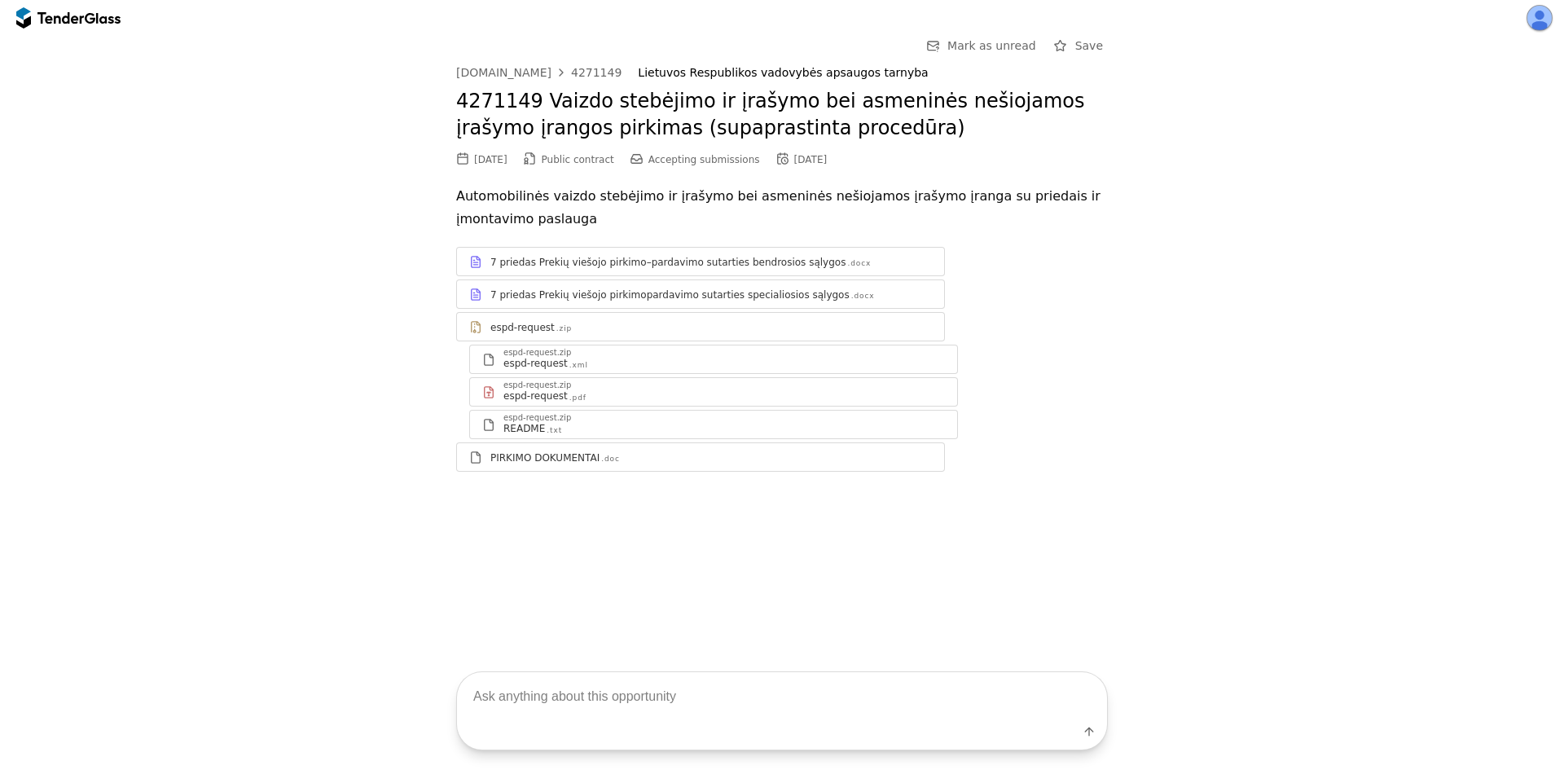
click at [589, 451] on div "PIRKIMO DOKUMENTAI" at bounding box center [544, 457] width 109 height 13
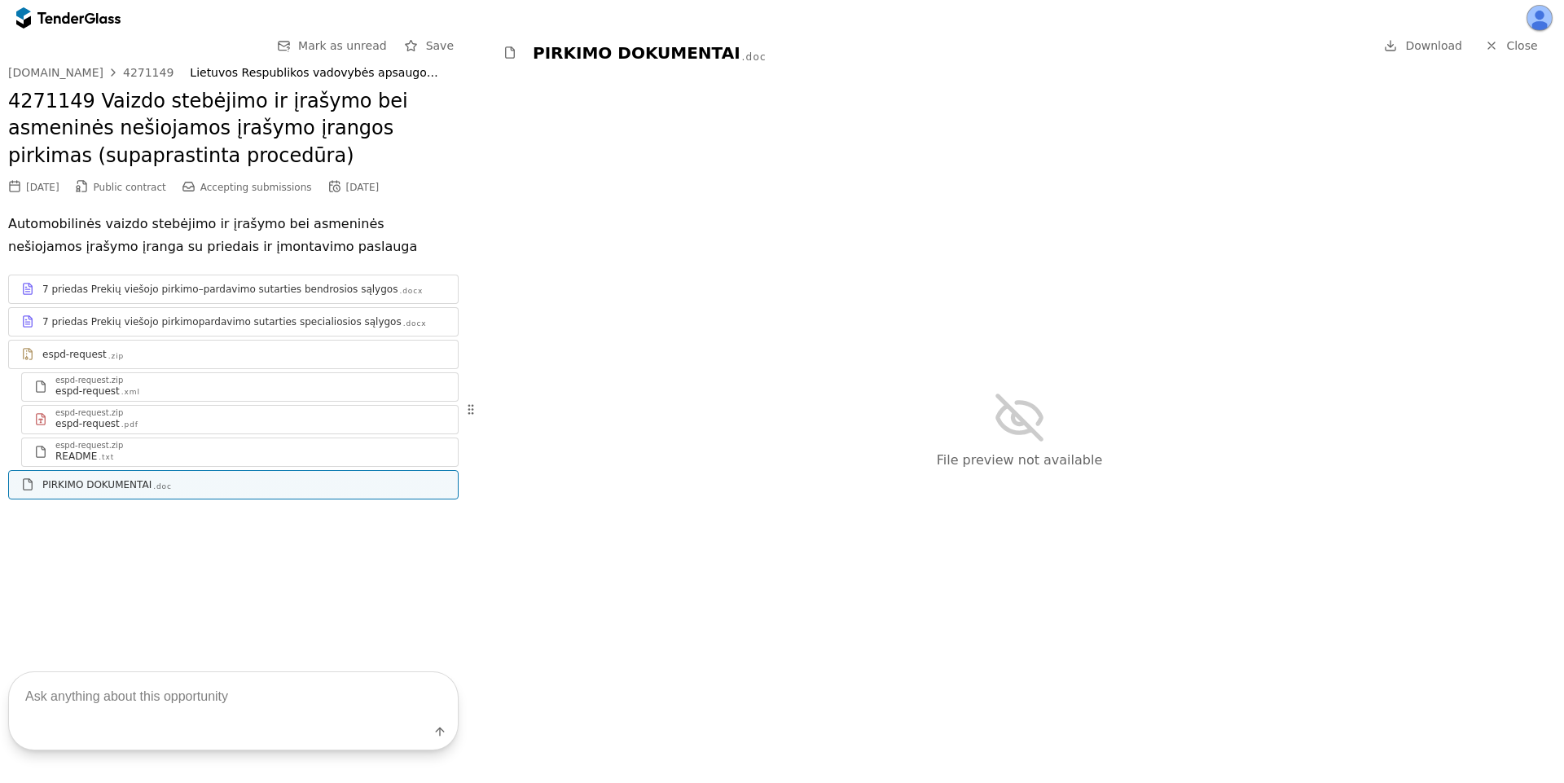
click at [1423, 46] on span "Download" at bounding box center [1433, 45] width 57 height 13
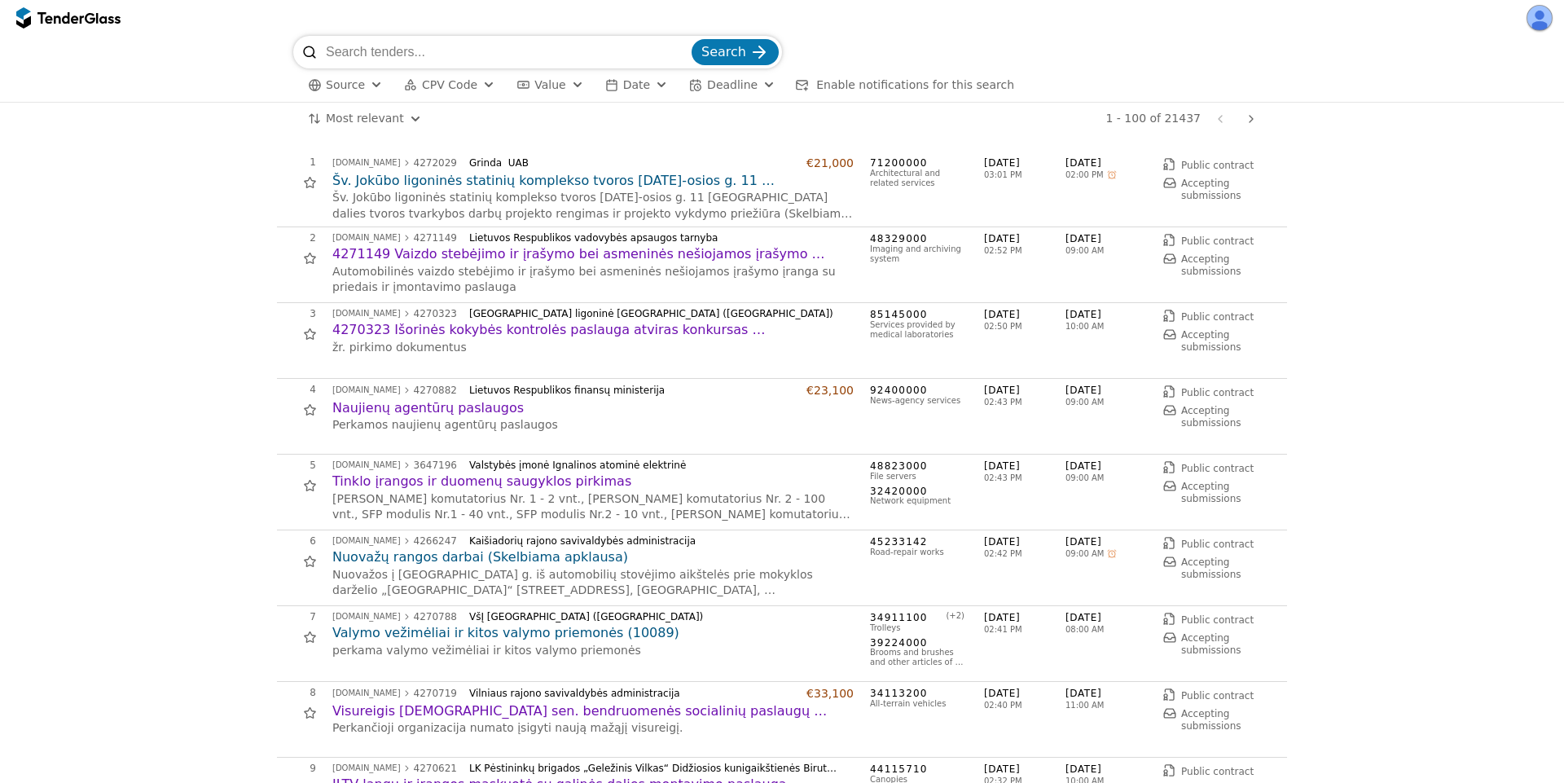
click at [455, 561] on h2 "Nuovažų rangos darbai (Skelbiama apklausa)" at bounding box center [592, 557] width 521 height 18
click at [455, 186] on h2 "Šv. Jokūbo ligoninės statinių komplekso tvoros [DATE]-osios g. 11 [GEOGRAPHIC_D…" at bounding box center [592, 181] width 521 height 18
click at [620, 177] on h2 "Šv. Jokūbo ligoninės statinių komplekso tvoros [DATE]-osios g. 11 [GEOGRAPHIC_D…" at bounding box center [592, 181] width 521 height 18
click at [532, 254] on h2 "4271149 Vaizdo stebėjimo ir įrašymo bei asmeninės nešiojamos įrašymo įrangos pi…" at bounding box center [592, 254] width 521 height 18
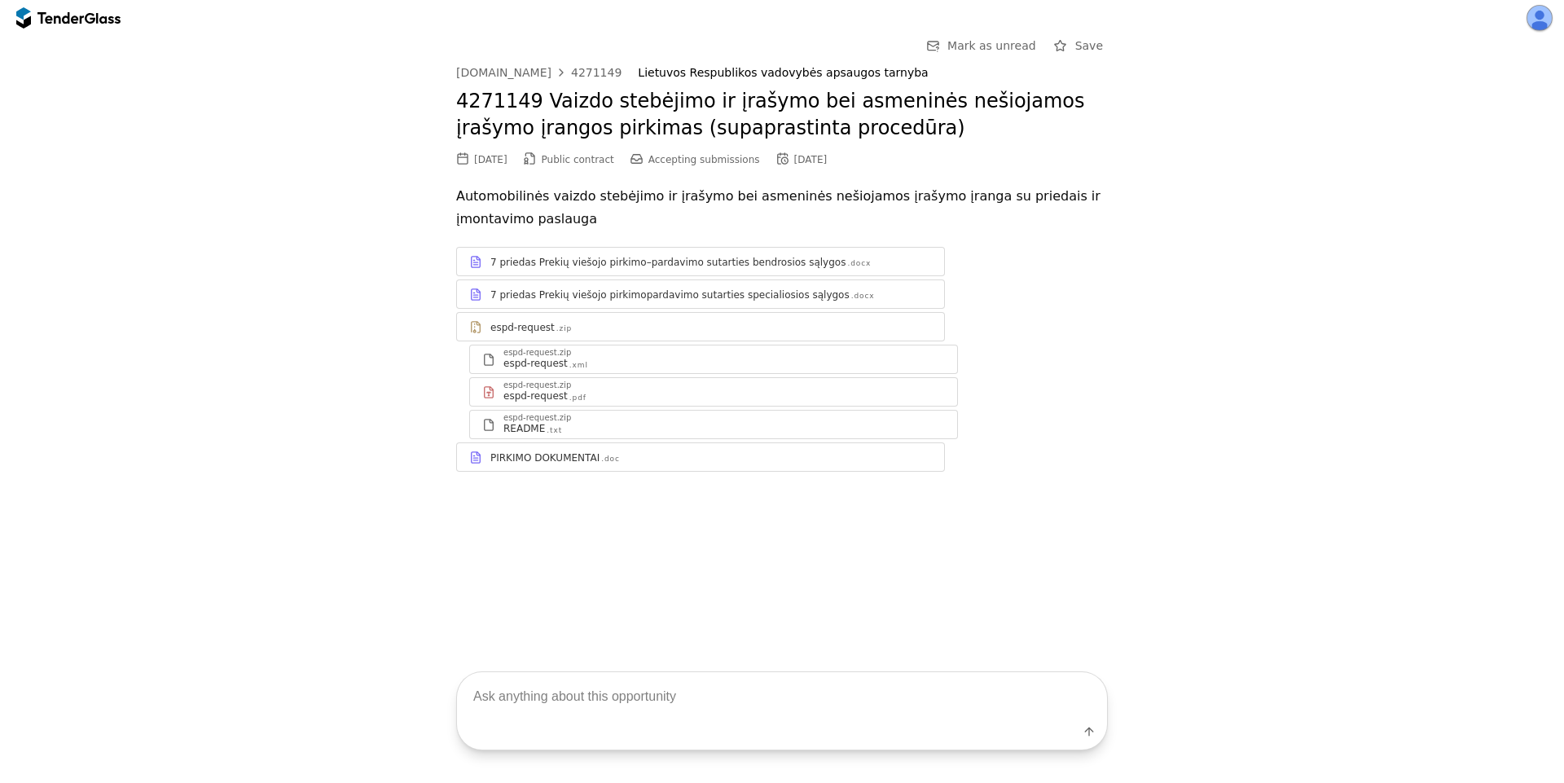
click at [566, 458] on div "PIRKIMO DOKUMENTAI" at bounding box center [544, 457] width 109 height 13
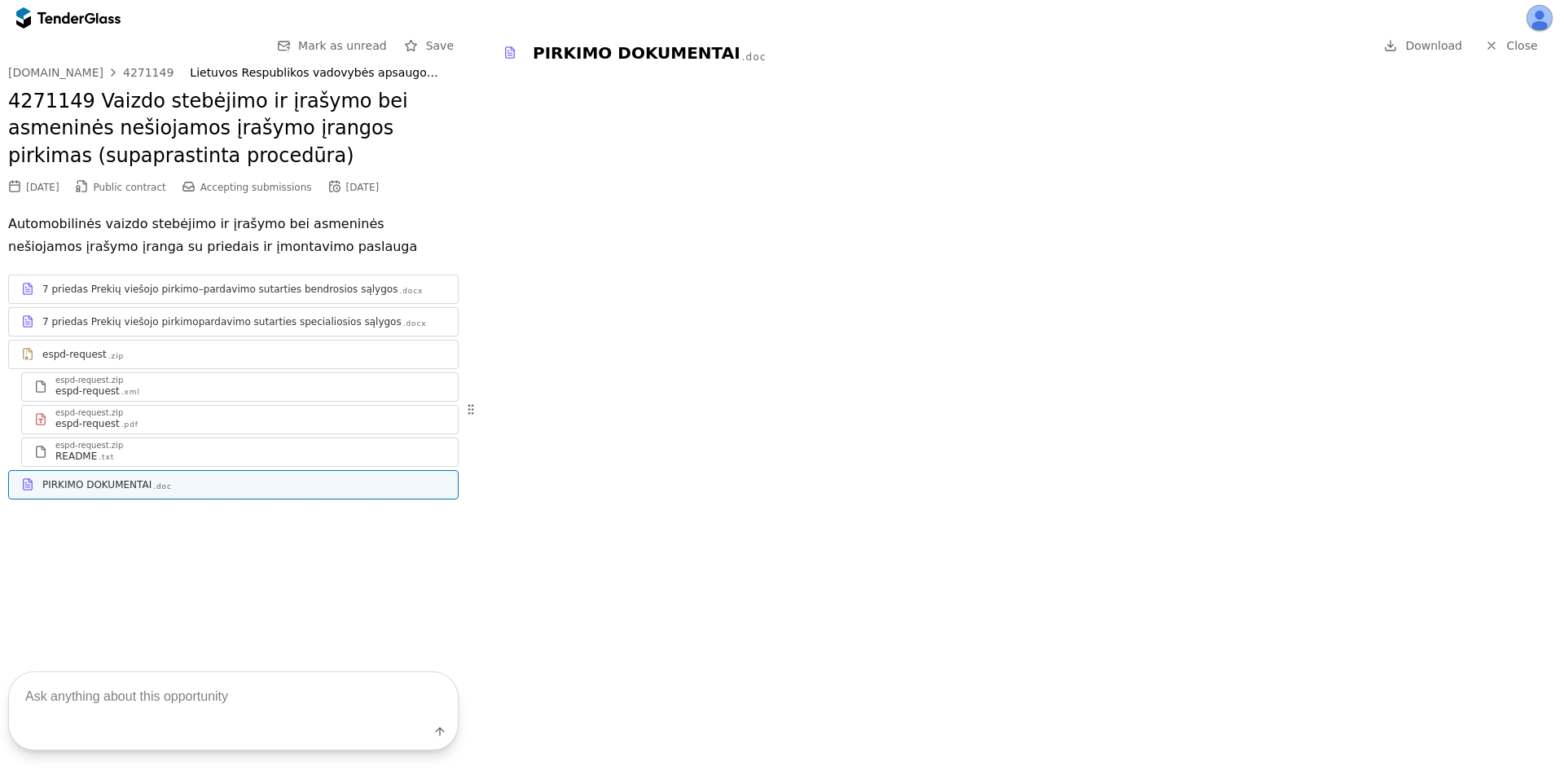
click at [143, 287] on div "7 priedas Prekių viešojo pirkimo–pardavimo sutarties bendrosios sąlygos" at bounding box center [219, 289] width 355 height 13
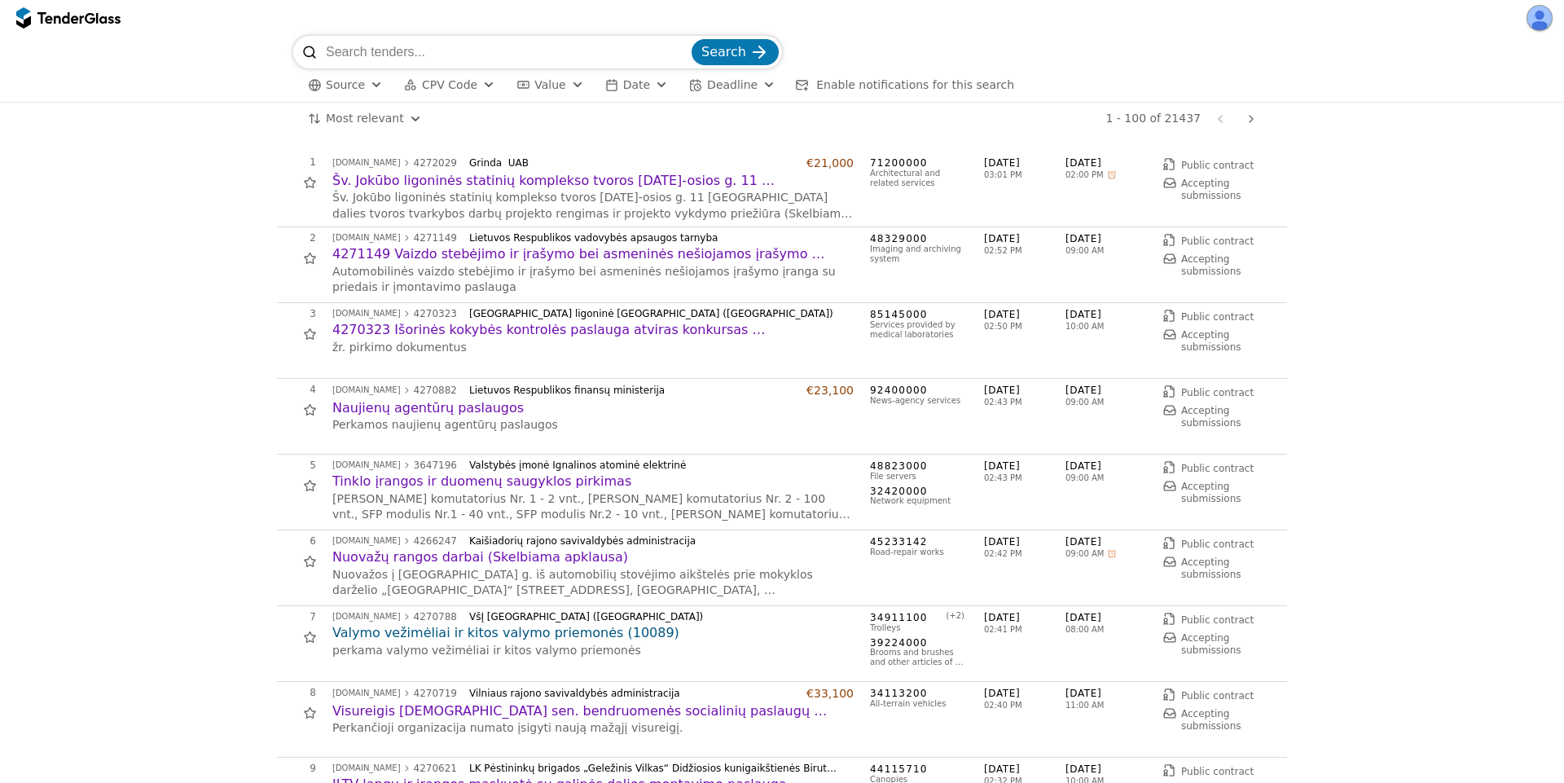
click at [453, 406] on h2 "Naujienų agentūrų paslaugos" at bounding box center [592, 408] width 521 height 18
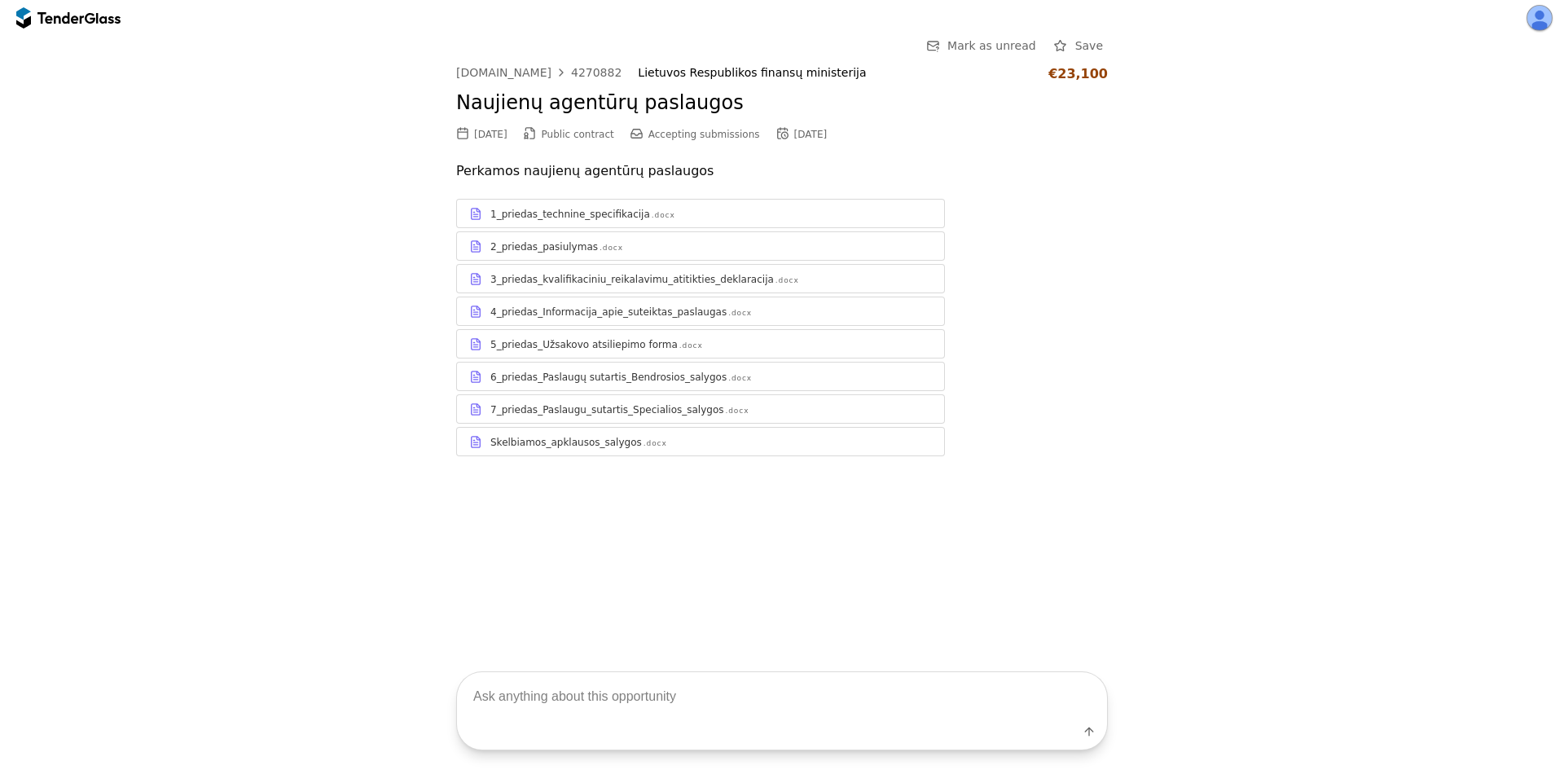
click at [732, 327] on div "1_priedas_technine_specifikacija .docx 2_priedas_pasiulymas .docx 3_priedas_kva…" at bounding box center [782, 327] width 652 height 257
click at [732, 308] on div "4_priedas_Informacija_apie_suteiktas_paslaugas .docx" at bounding box center [711, 311] width 442 height 13
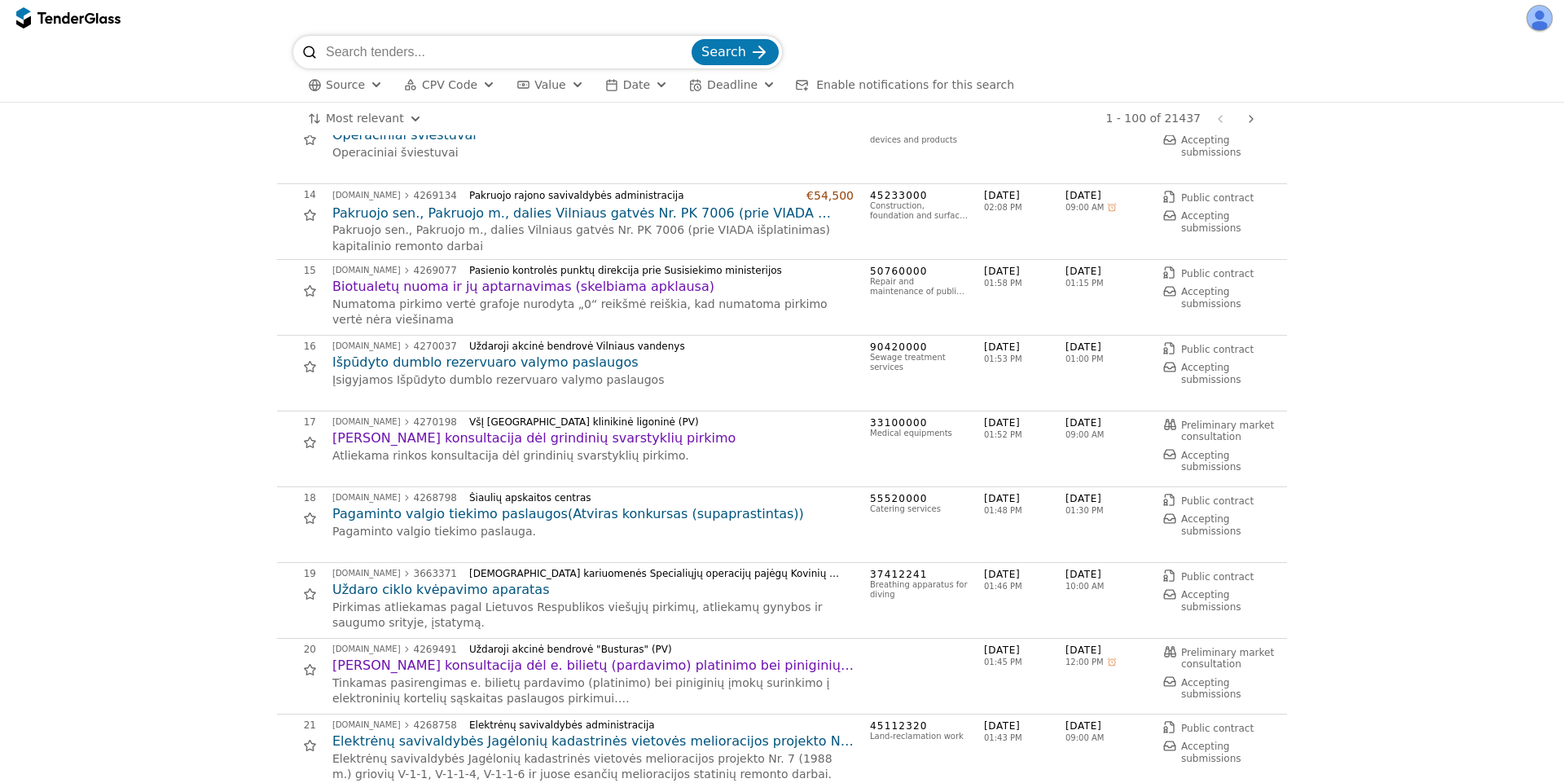
scroll to position [1026, 0]
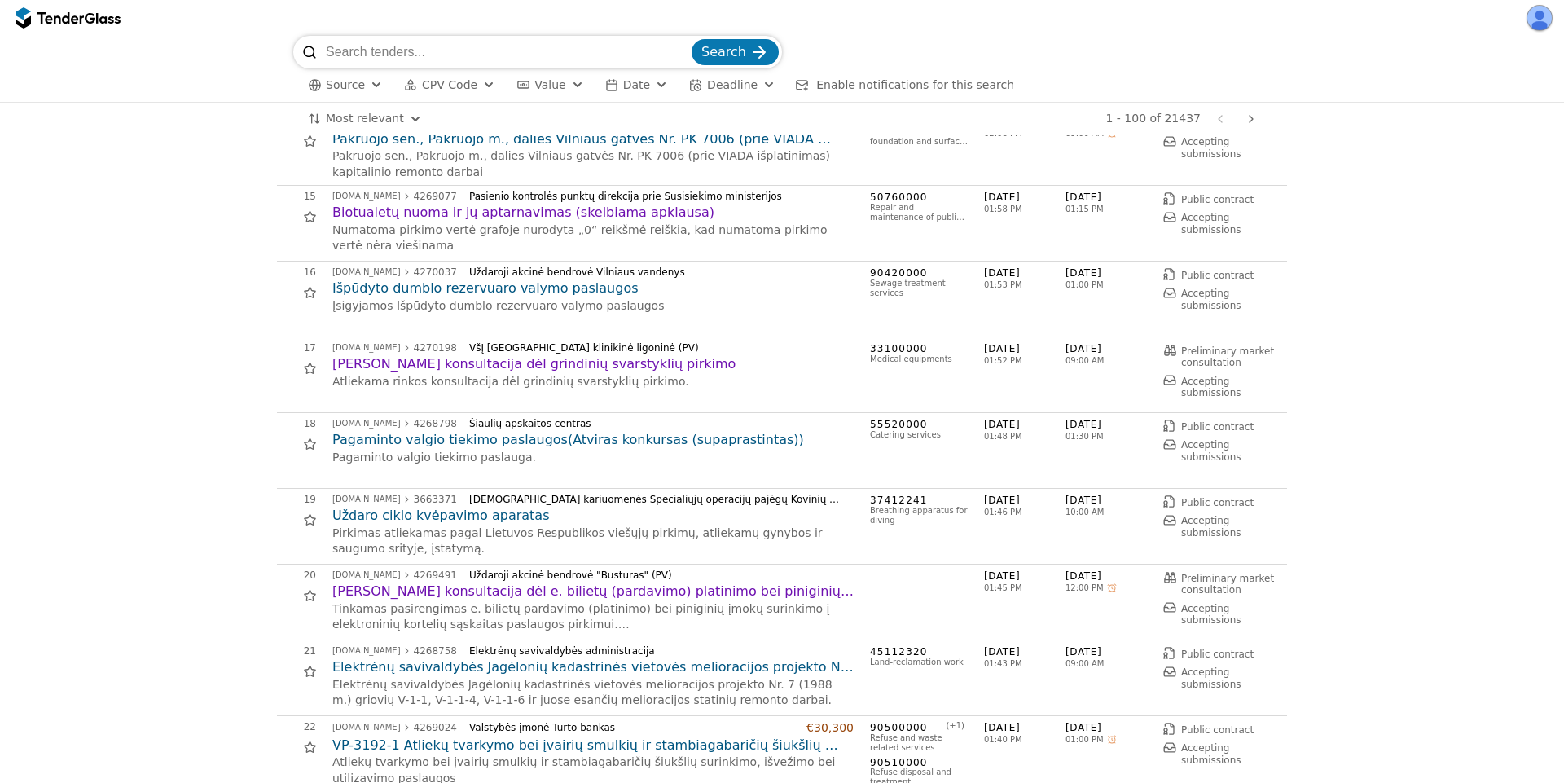
click at [486, 517] on h2 "Uždaro ciklo kvėpavimo aparatas" at bounding box center [592, 516] width 521 height 18
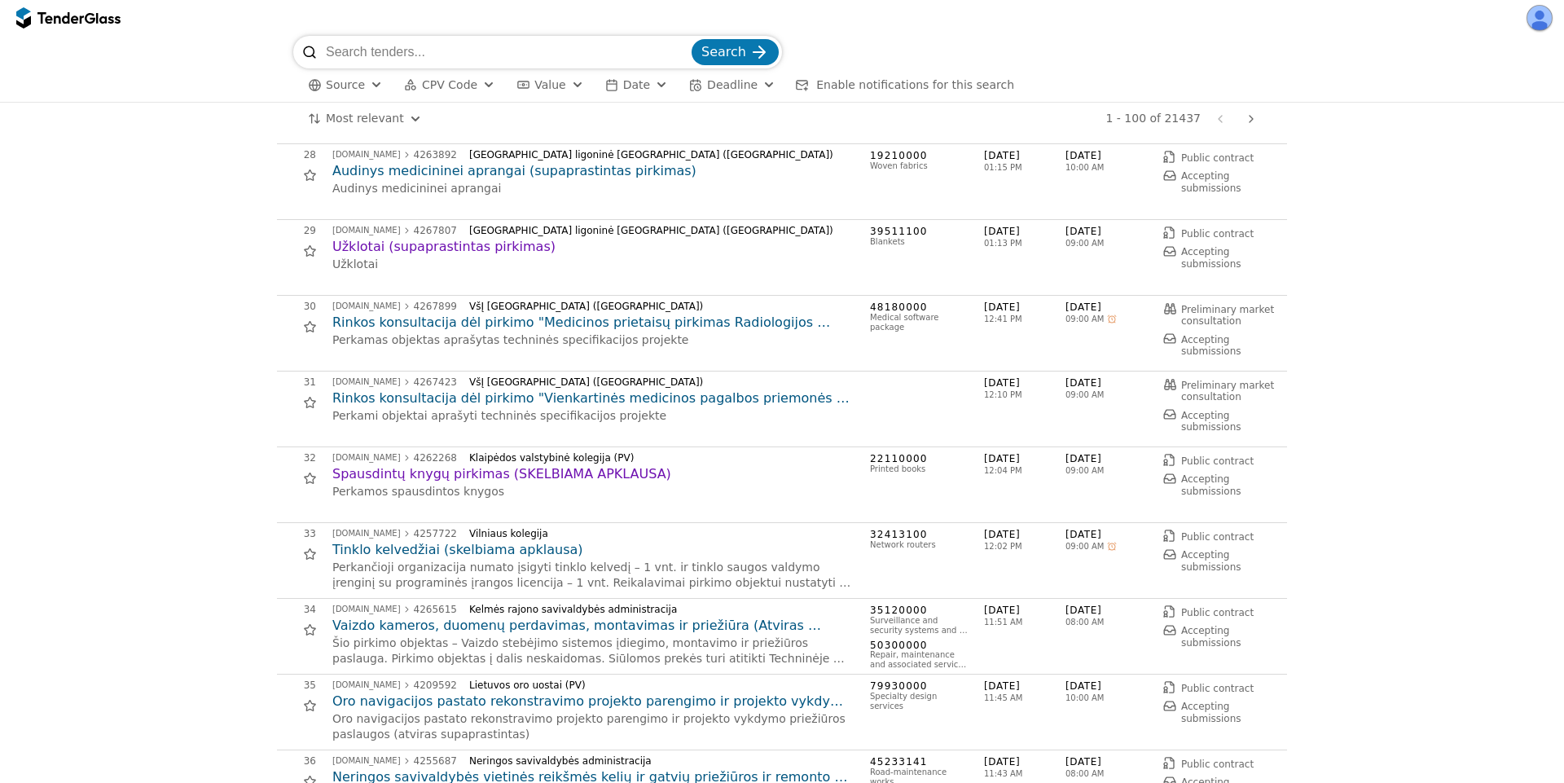
click at [467, 552] on h2 "Tinklo kelvedžiai (skelbiama apklausa)" at bounding box center [592, 550] width 521 height 18
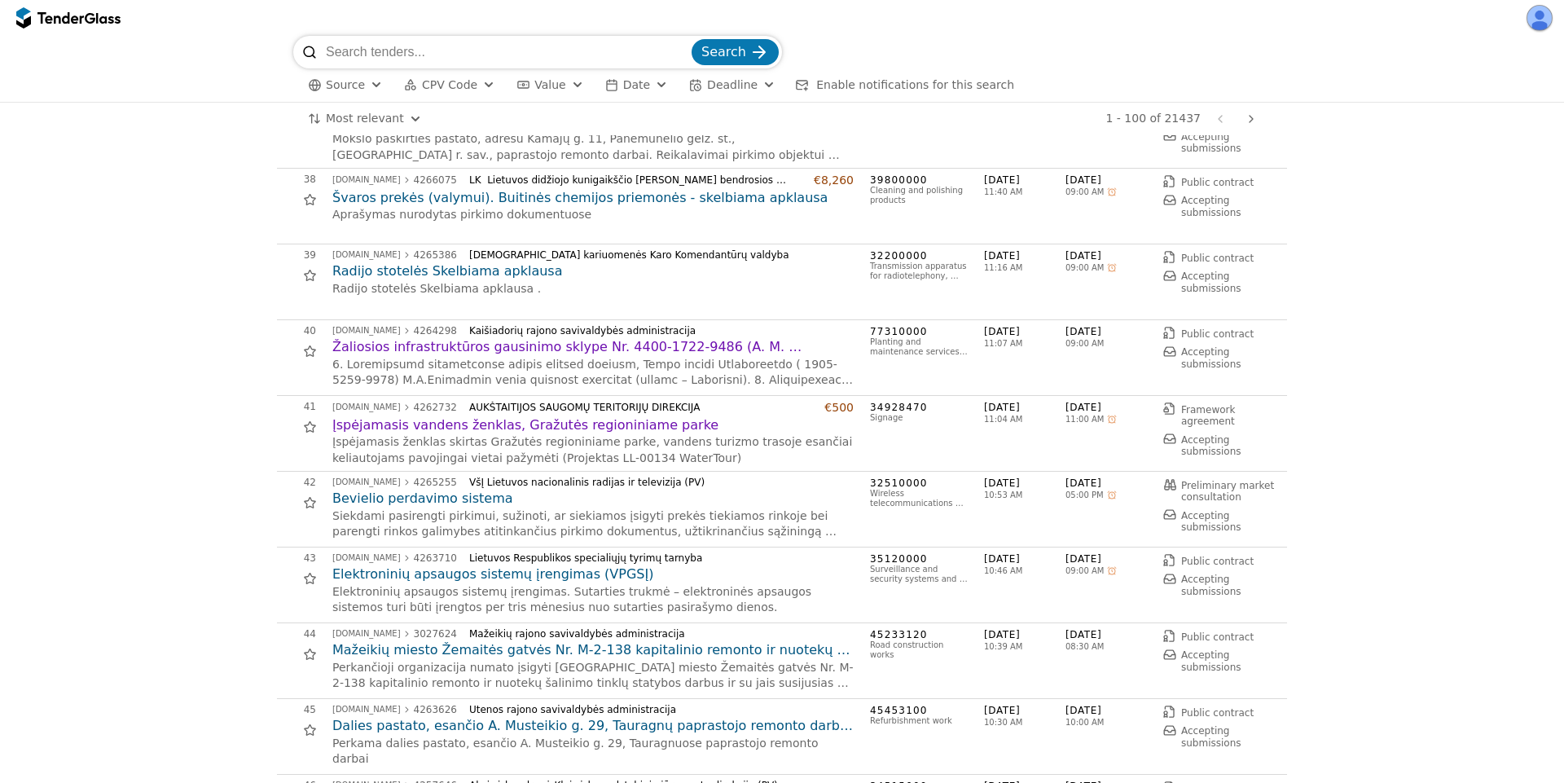
click at [427, 506] on h2 "Bevielio perdavimo sistema" at bounding box center [592, 499] width 521 height 18
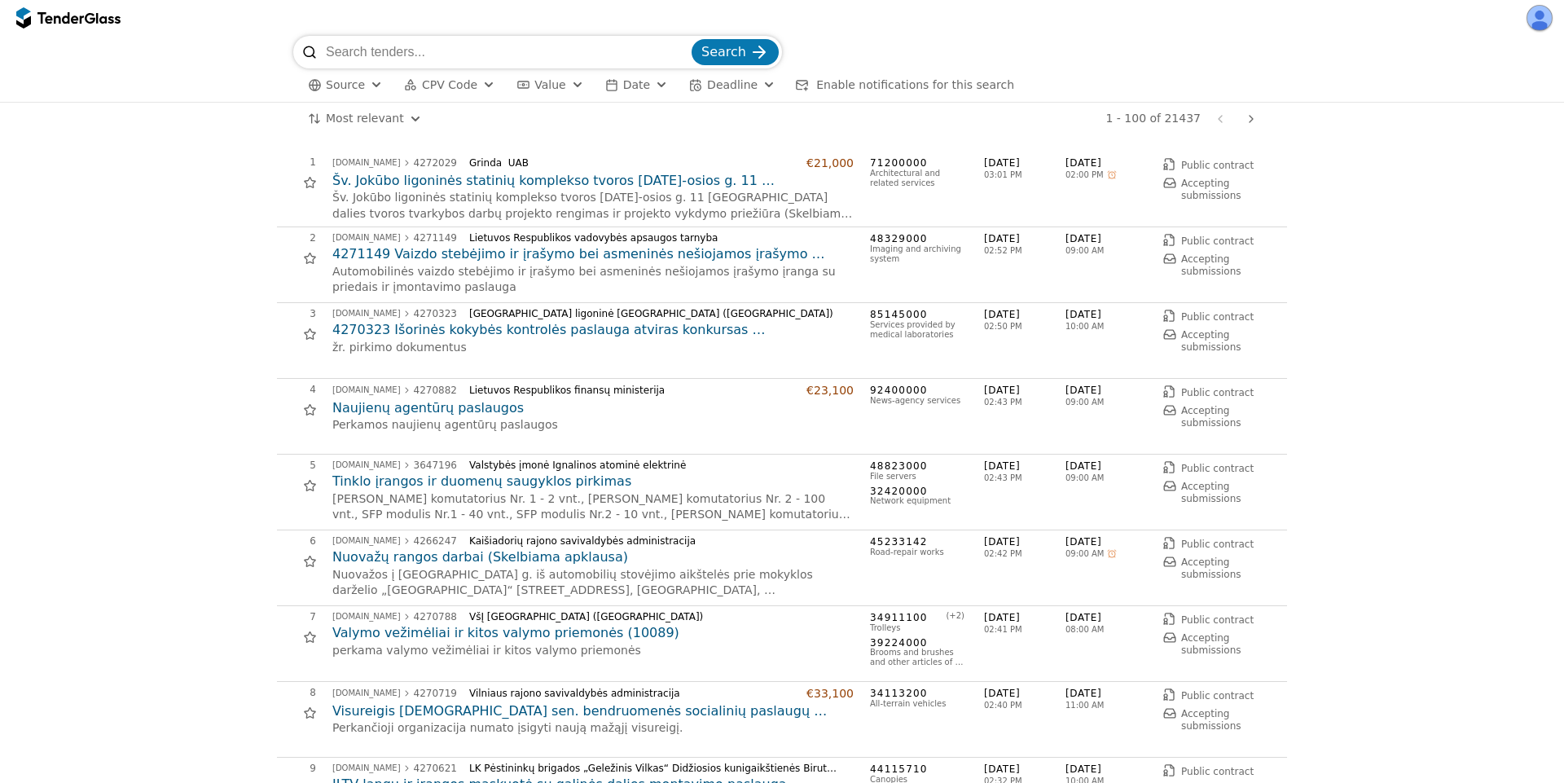
scroll to position [2786, 0]
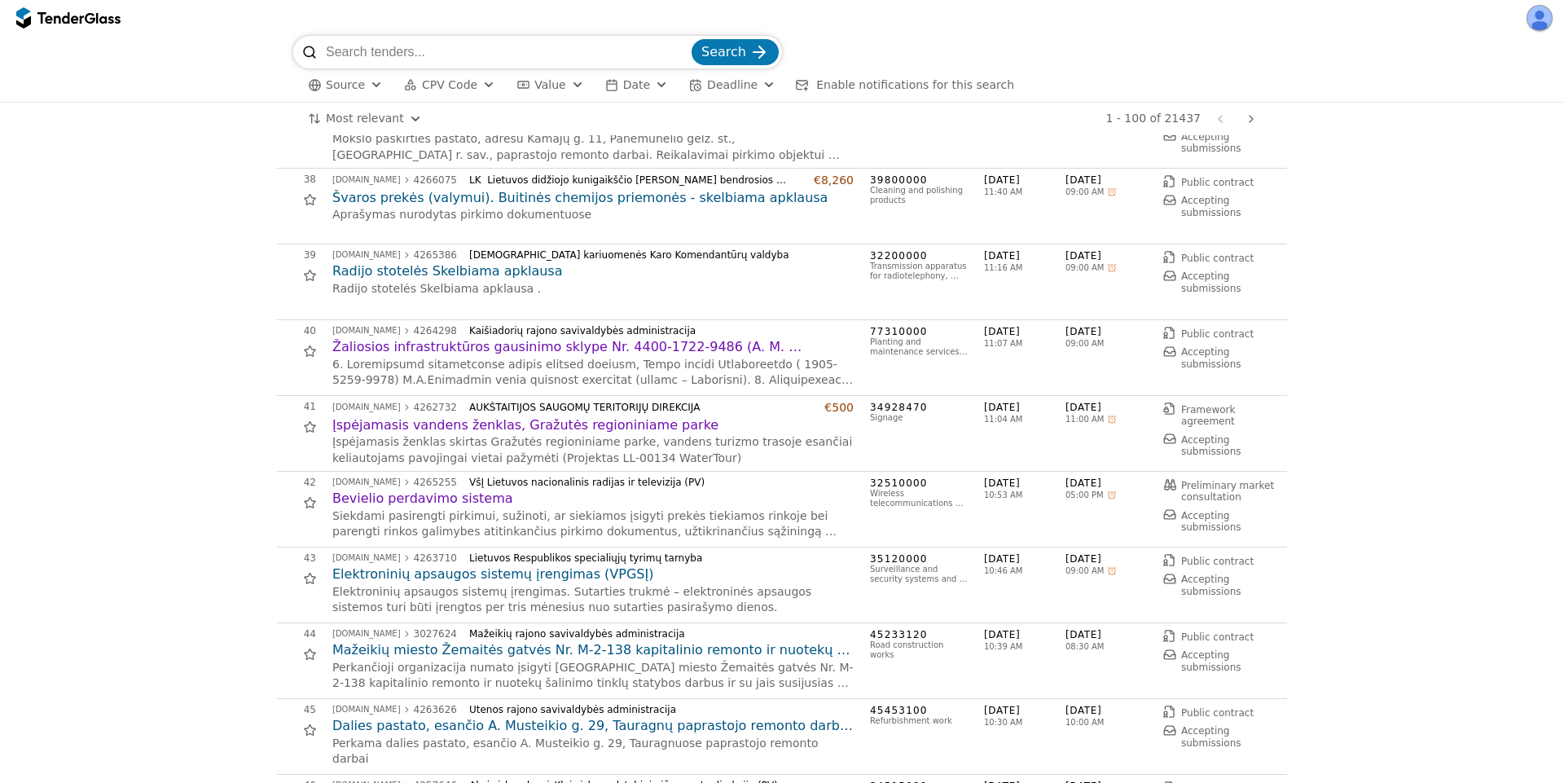
click at [606, 354] on h2 "Žaliosios infrastruktūros gausinimo sklype Nr. 4400-1722-9486 (A. M. [GEOGRAPHI…" at bounding box center [592, 347] width 521 height 18
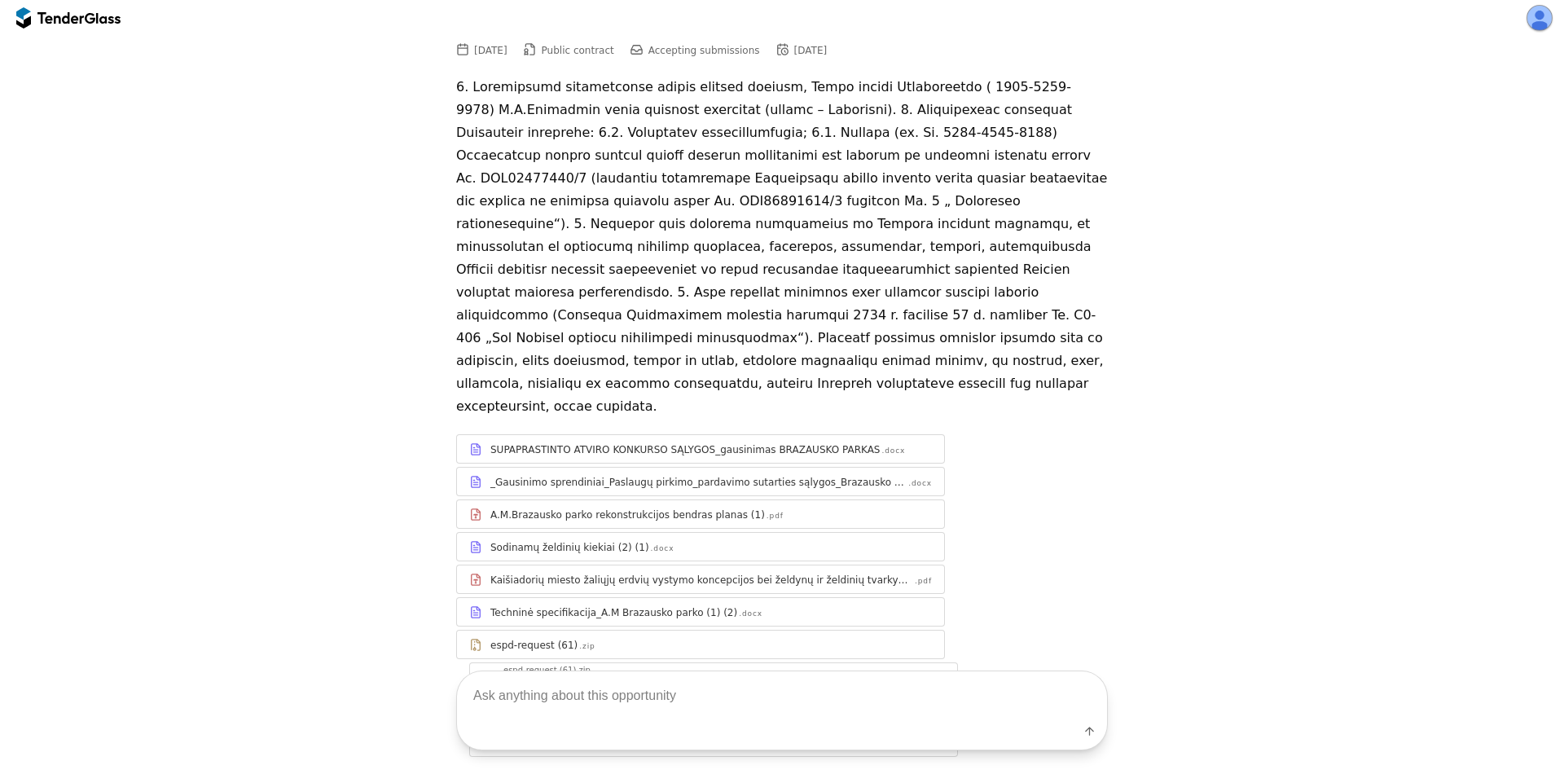
scroll to position [185, 0]
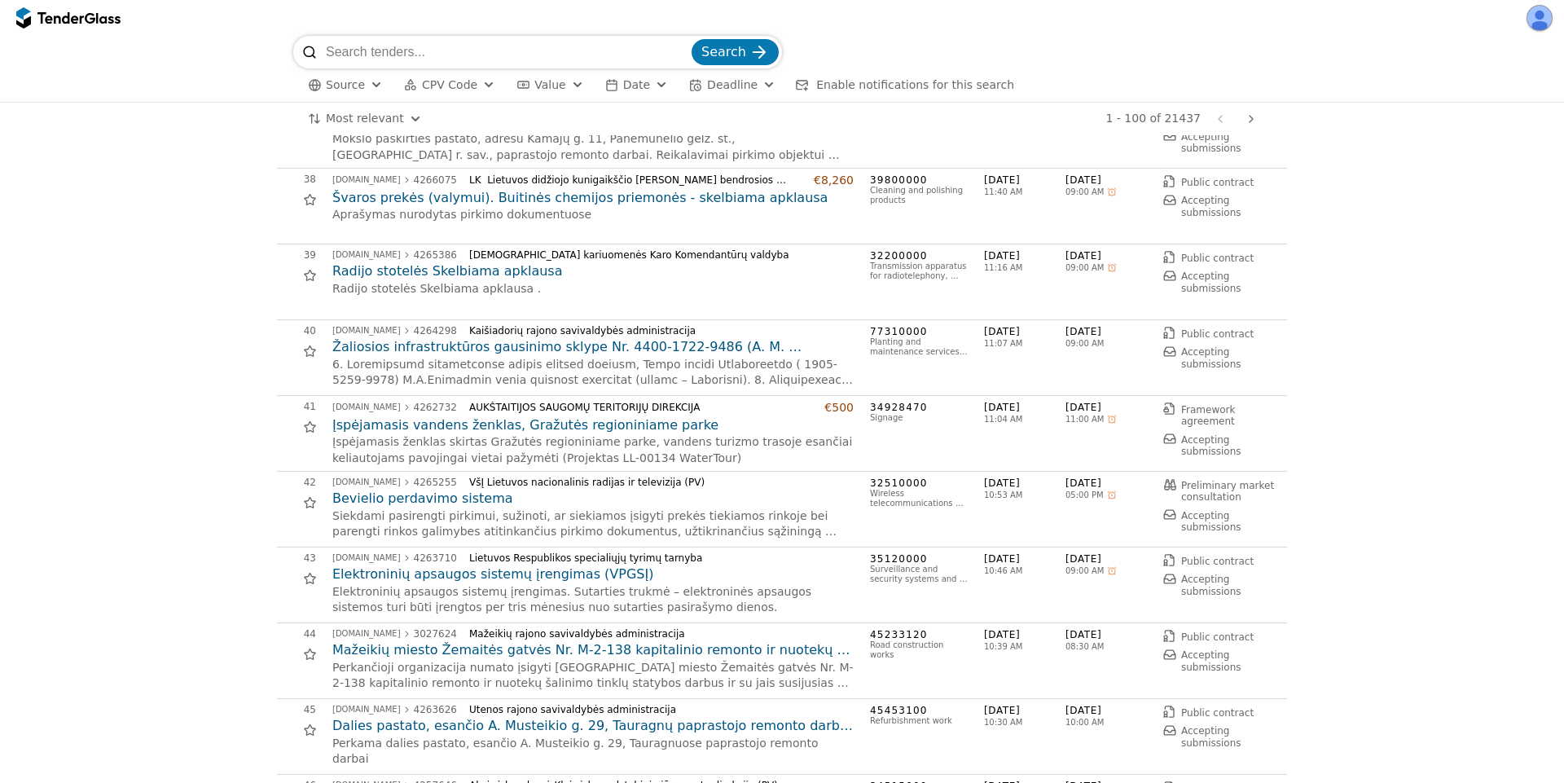
scroll to position [3666, 0]
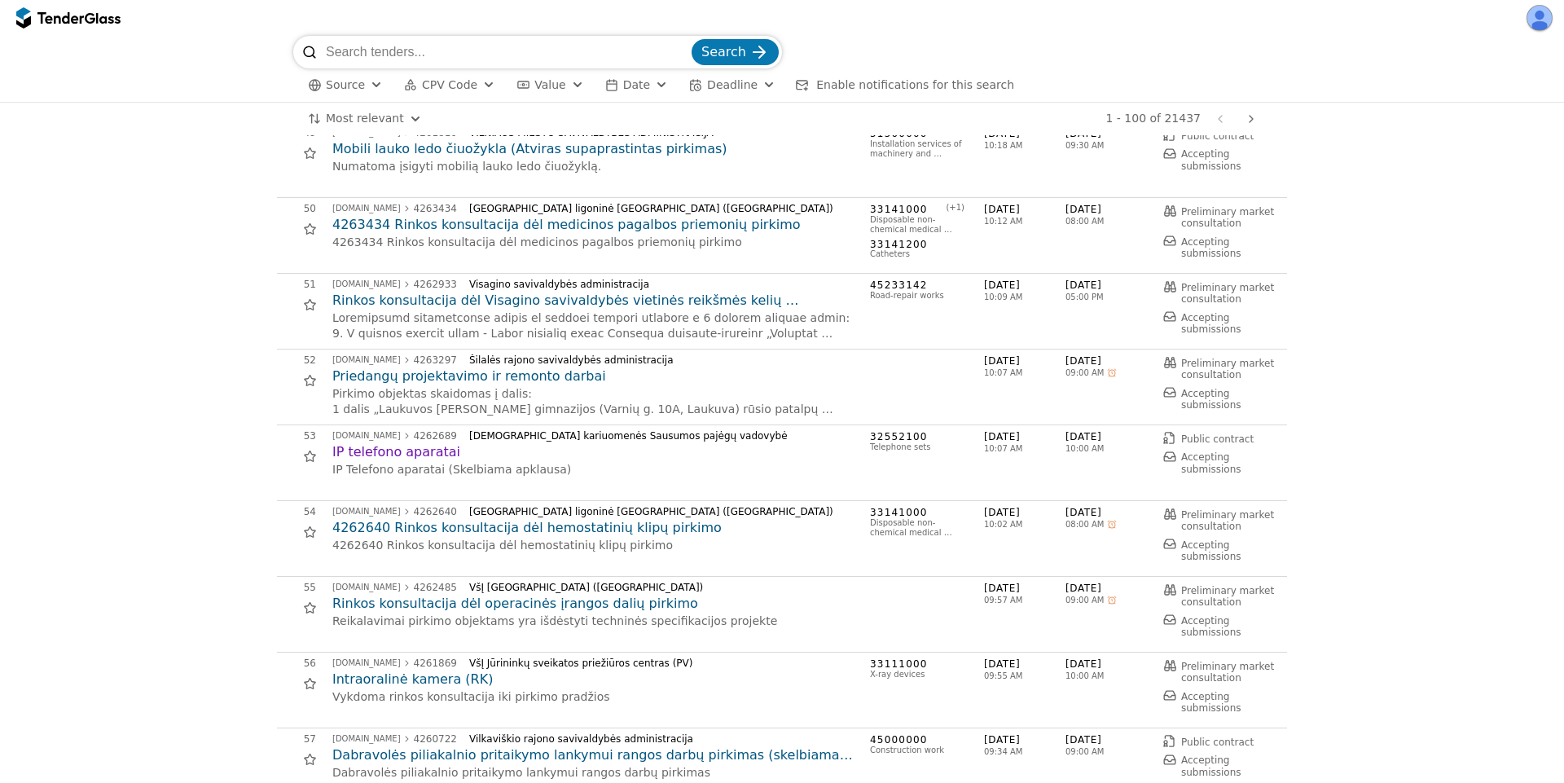
click at [486, 522] on h2 "4262640 Rinkos konsultacija dėl hemostatinių klipų pirkimo" at bounding box center [592, 528] width 521 height 18
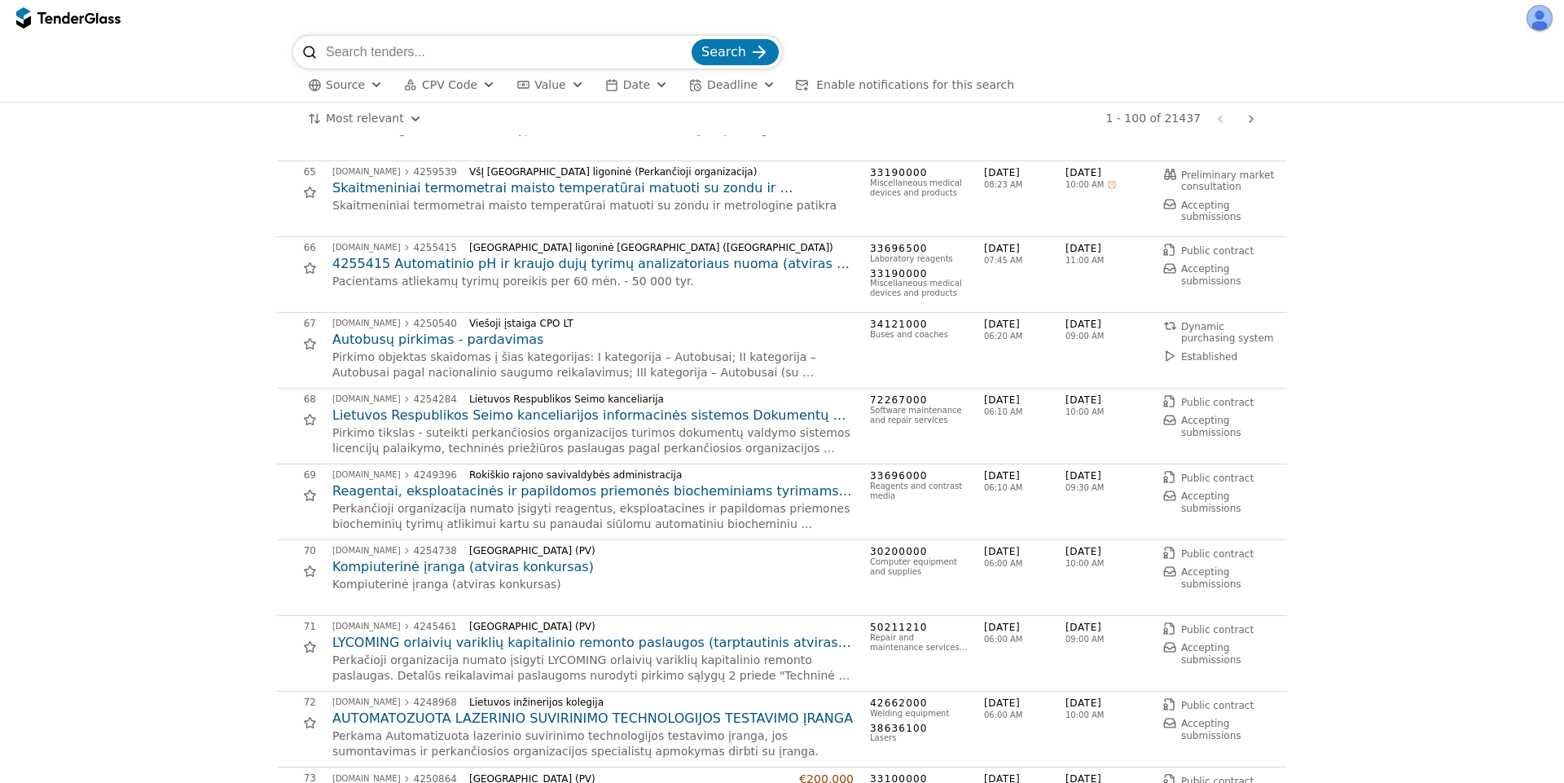
scroll to position [5572, 0]
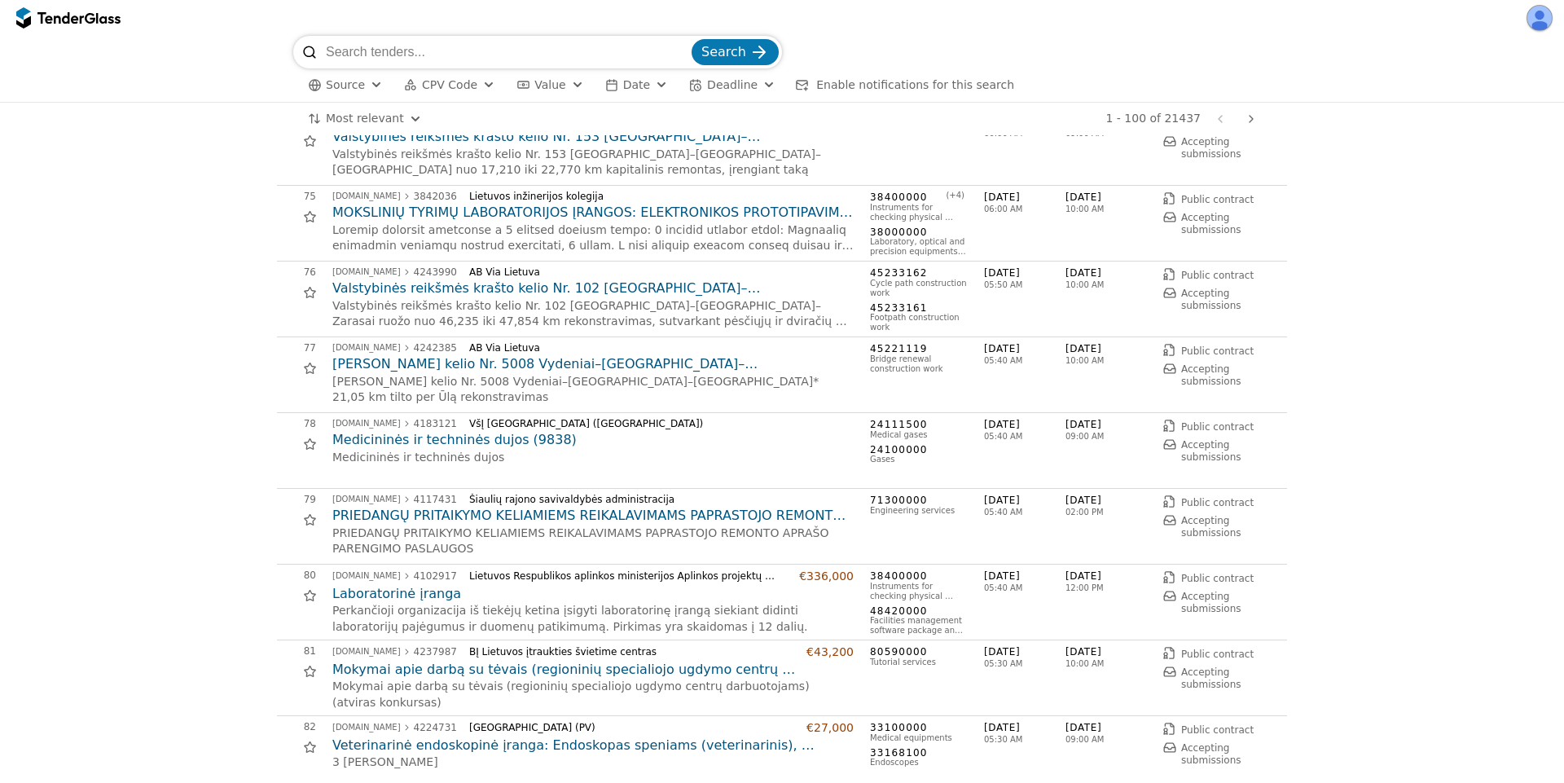
click at [480, 366] on h2 "[PERSON_NAME] kelio Nr. 5008 Vydeniai–[GEOGRAPHIC_DATA]–[GEOGRAPHIC_DATA]* 21,0…" at bounding box center [592, 364] width 521 height 18
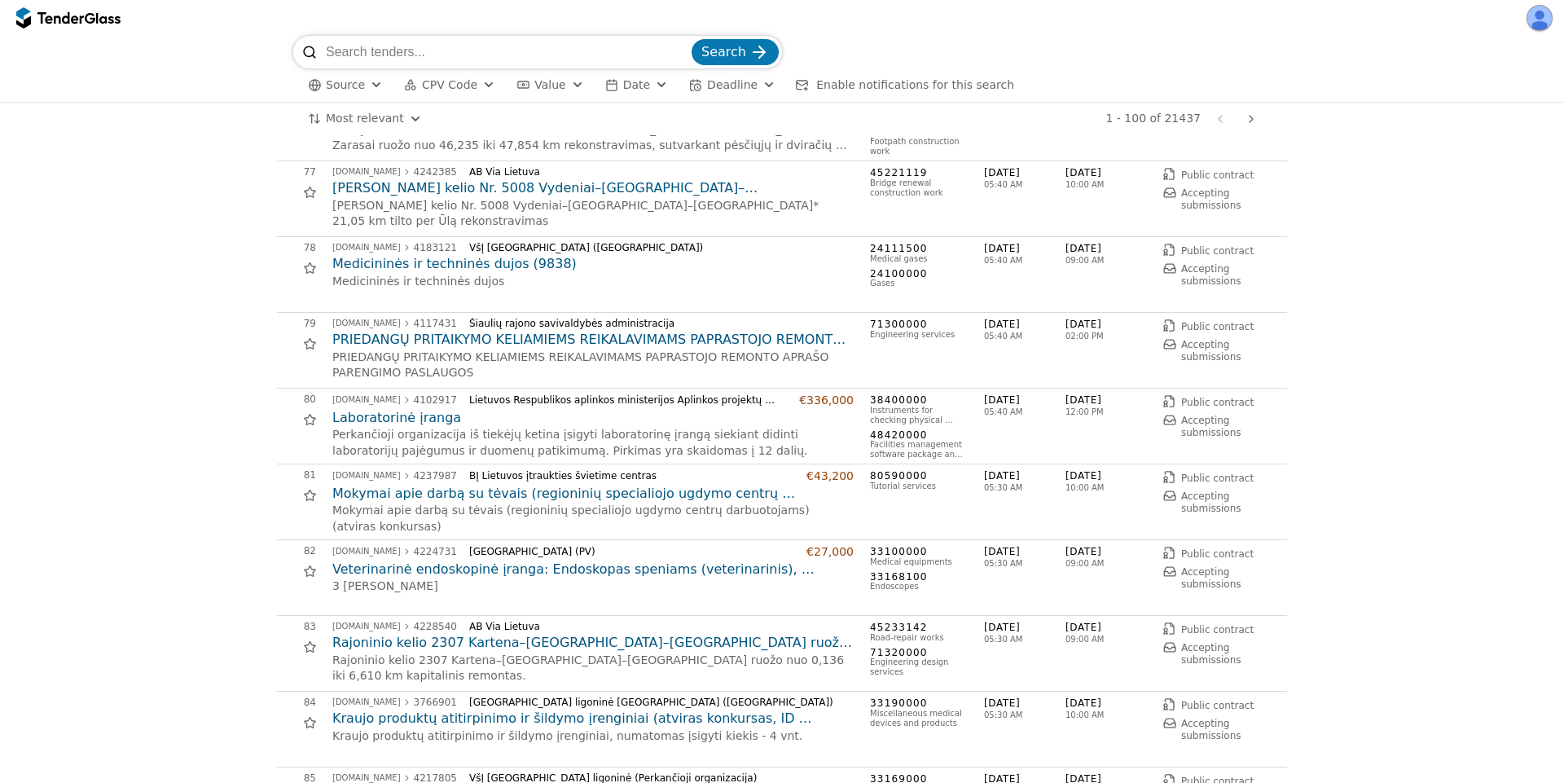
scroll to position [6745, 0]
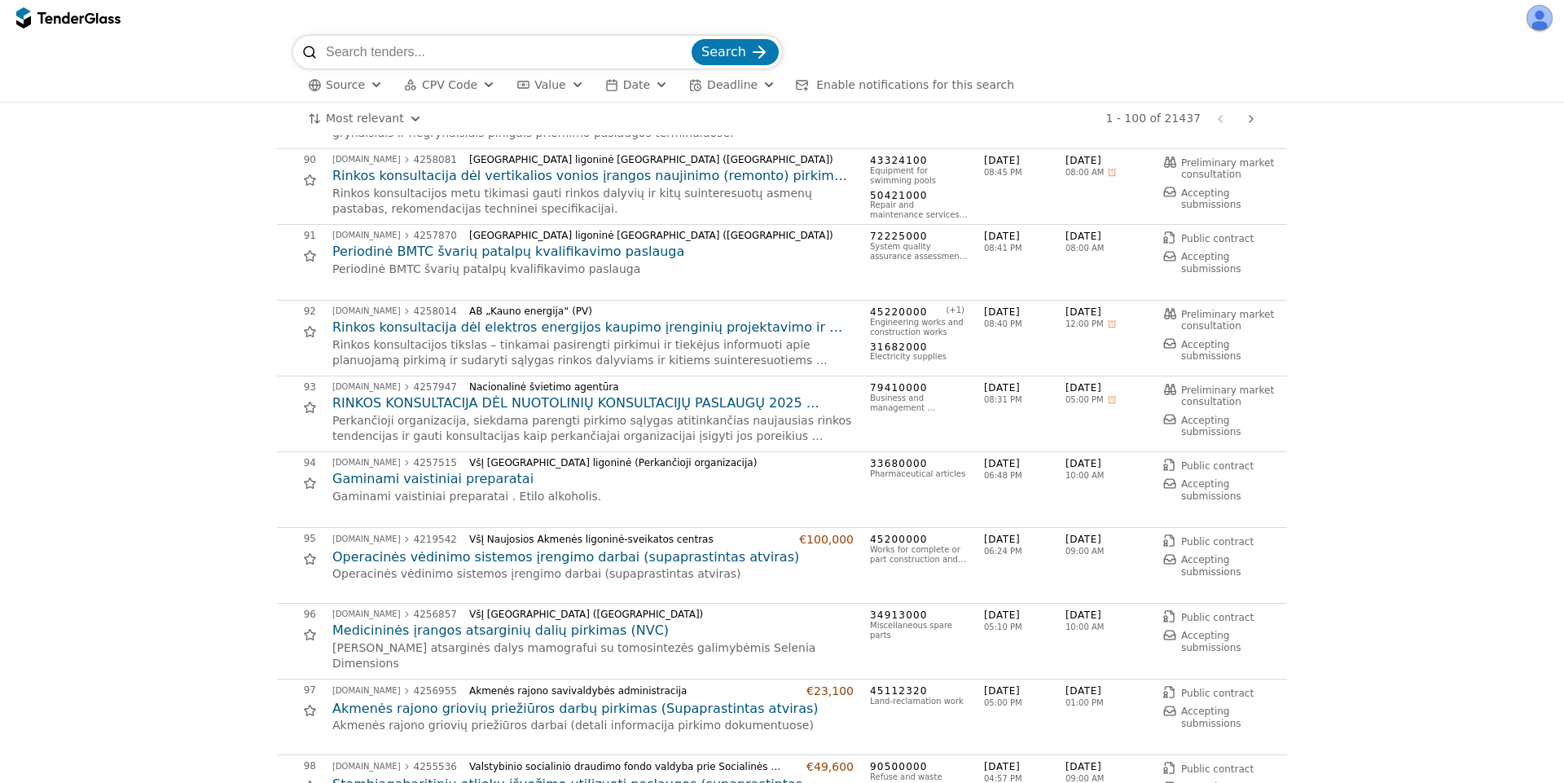
click at [437, 552] on h2 "Operacinės vėdinimo sistemos įrengimo darbai (supaprastintas atviras)" at bounding box center [592, 557] width 521 height 18
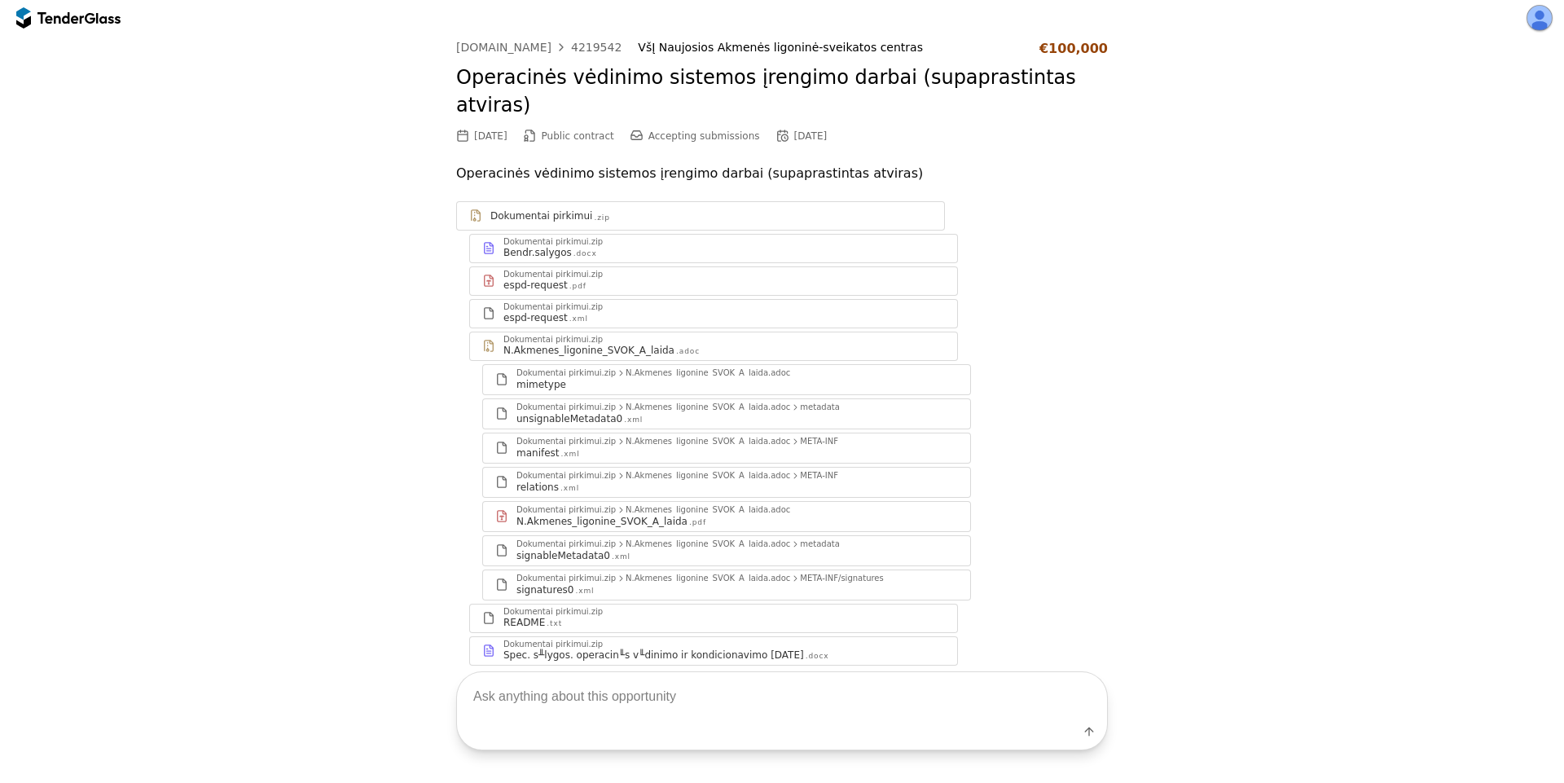
scroll to position [50, 0]
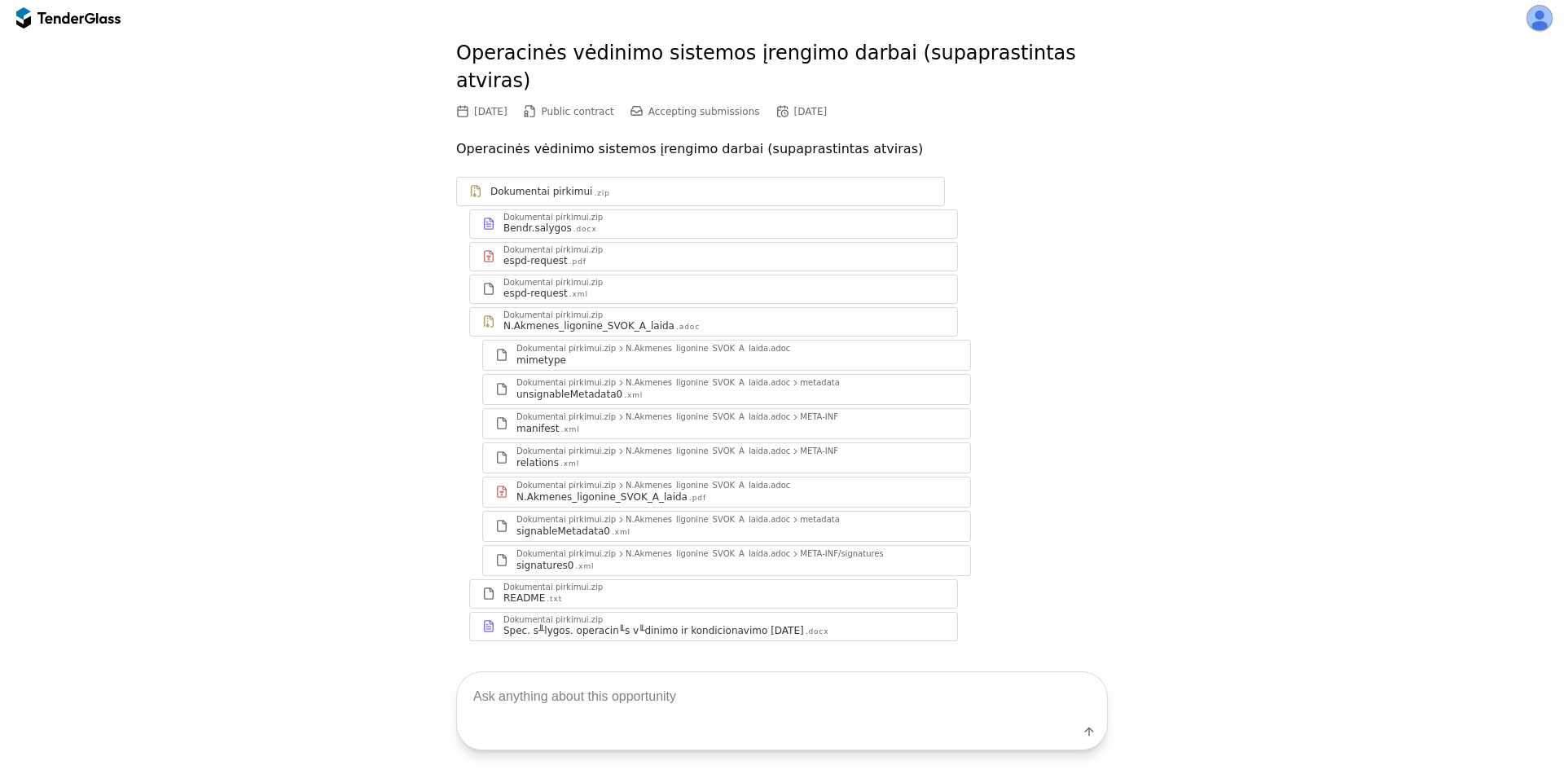
click at [841, 319] on div "N.Akmenes_ligonine_SVOK_A_laida .adoc" at bounding box center [724, 325] width 442 height 13
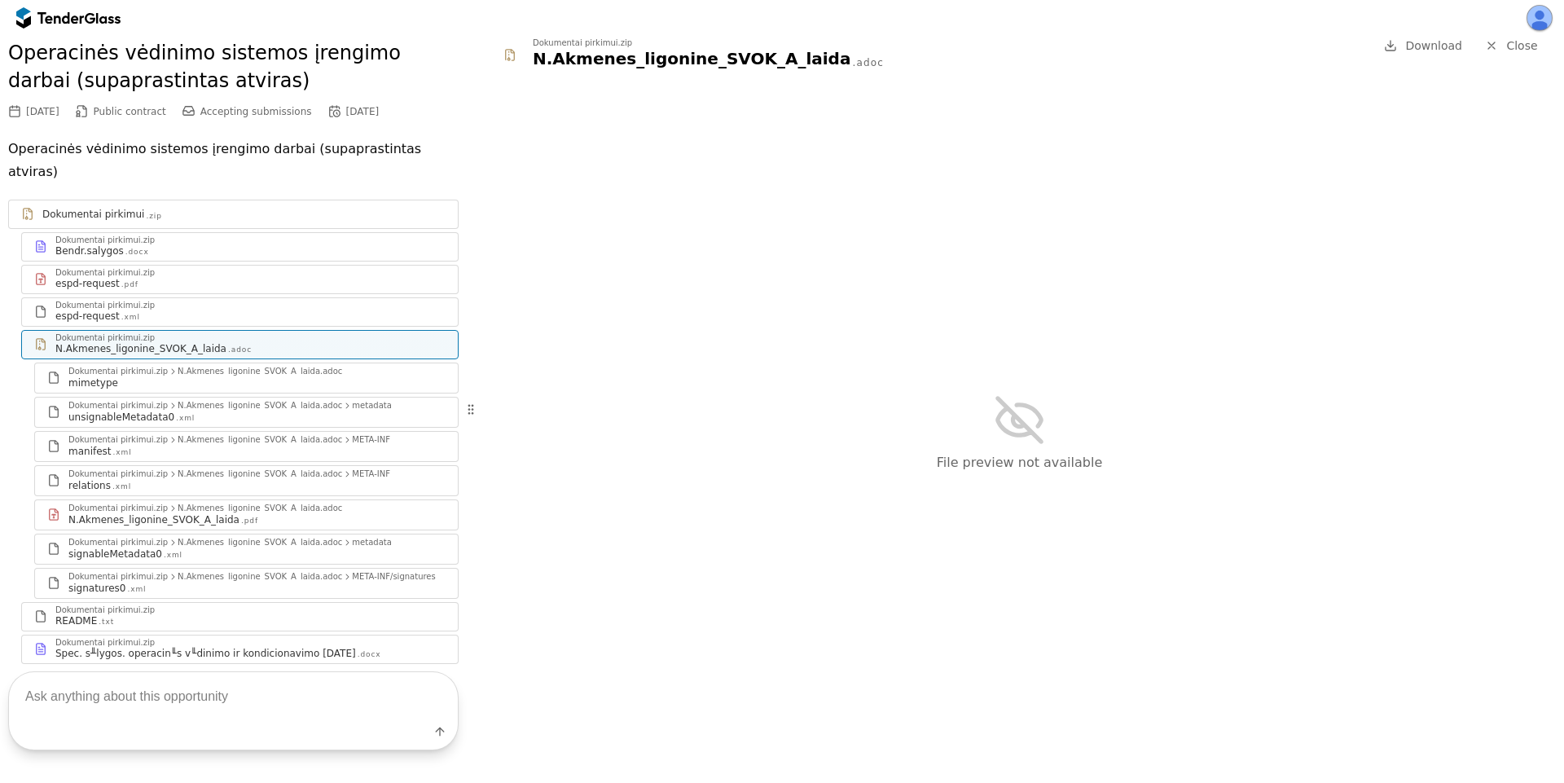
click at [1426, 39] on span "Download" at bounding box center [1433, 45] width 57 height 13
click at [741, 305] on div "File preview not available" at bounding box center [1019, 431] width 1089 height 701
click at [193, 513] on div "N.Akmenes_ligonine_SVOK_A_laida" at bounding box center [153, 519] width 171 height 13
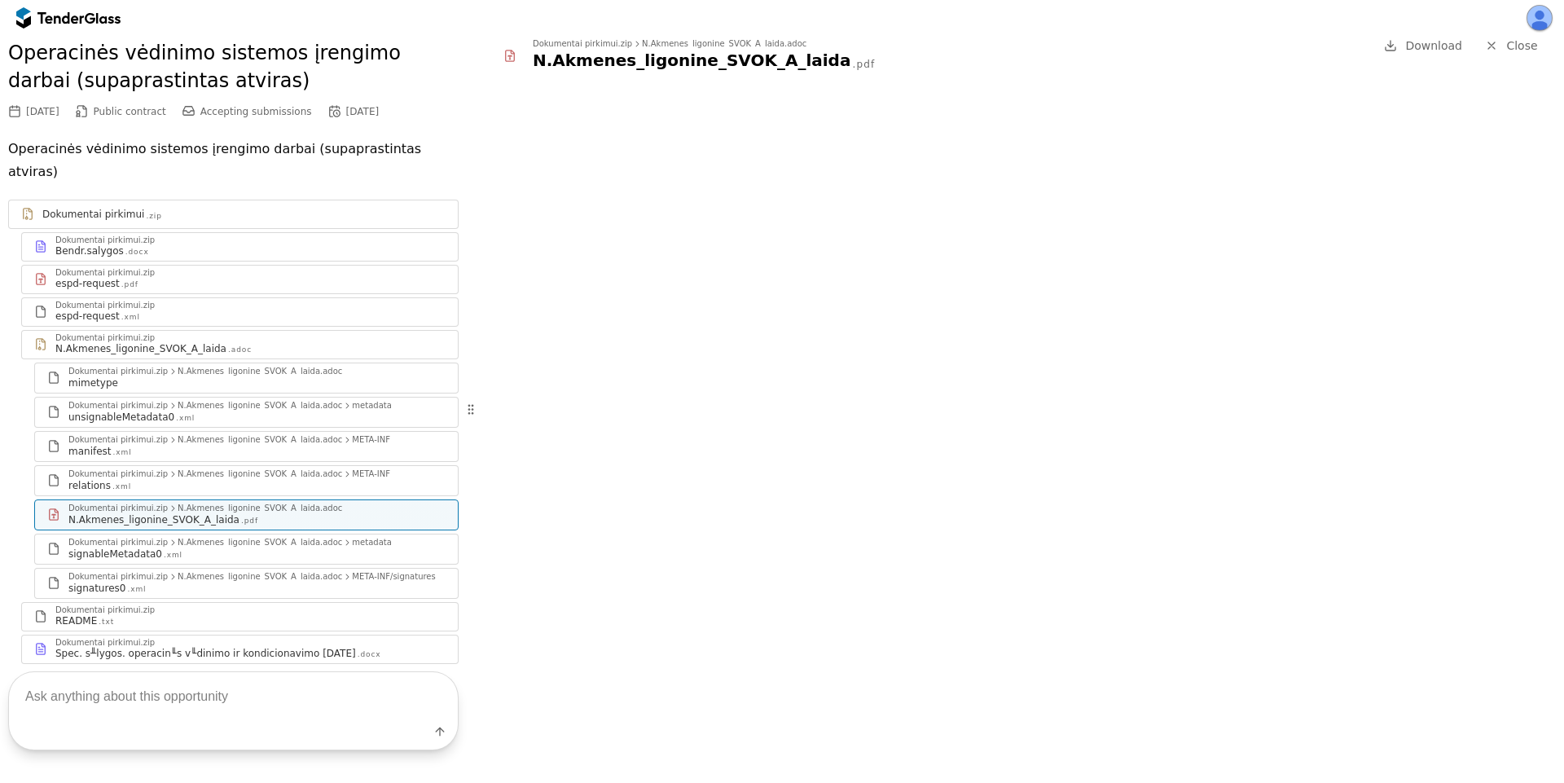
click at [1260, 29] on div at bounding box center [782, 18] width 1564 height 36
